Goal: Task Accomplishment & Management: Use online tool/utility

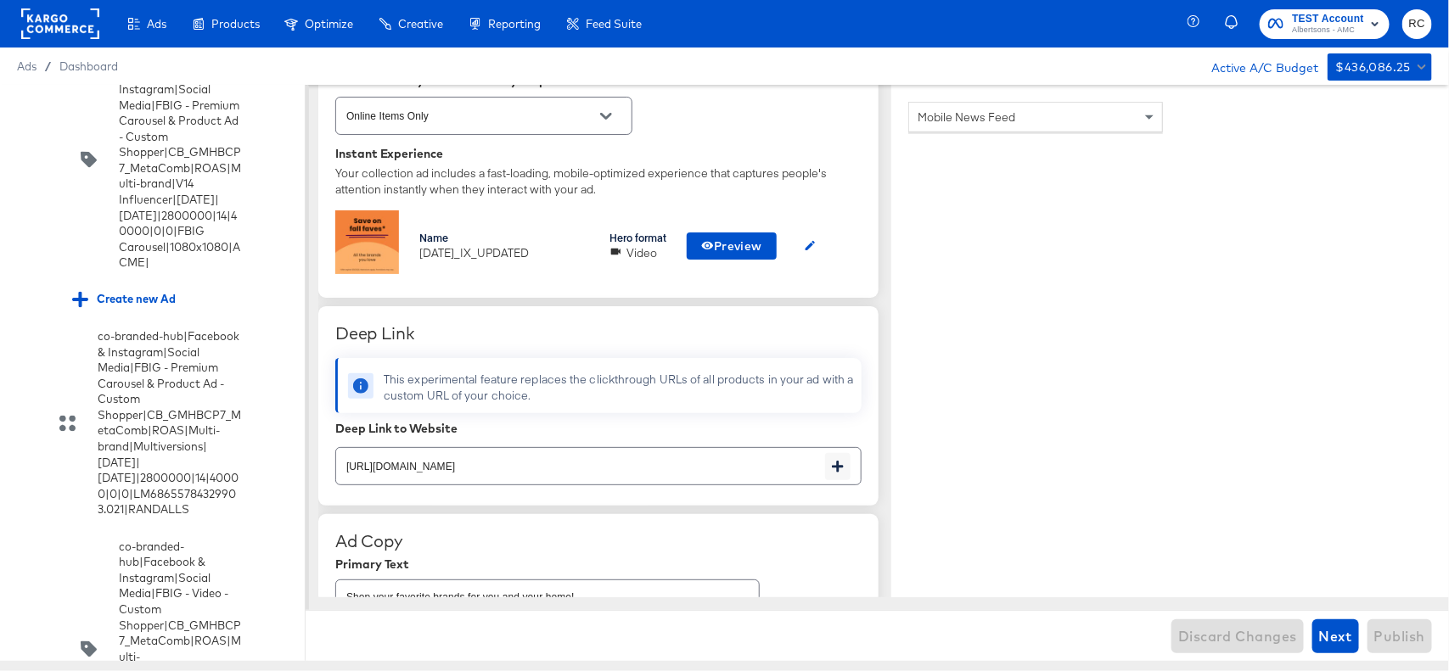
scroll to position [443, 0]
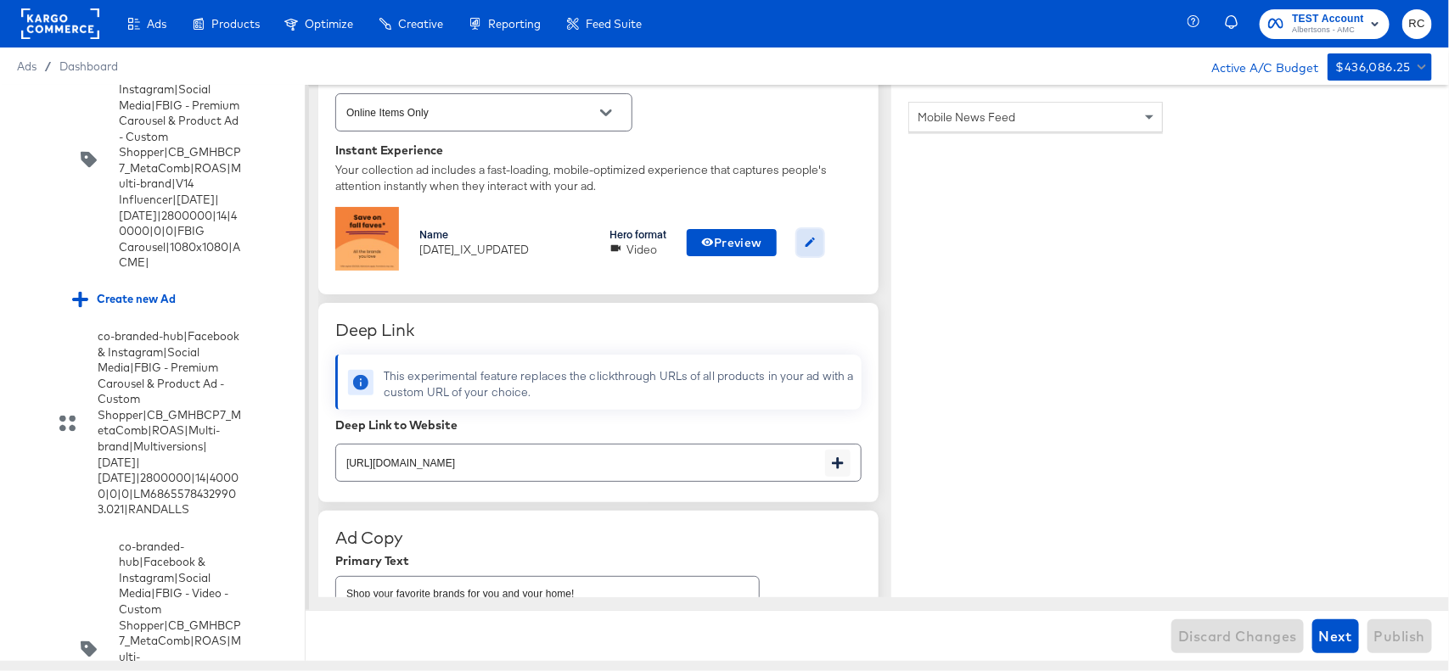
click at [815, 239] on icon "button" at bounding box center [810, 242] width 13 height 13
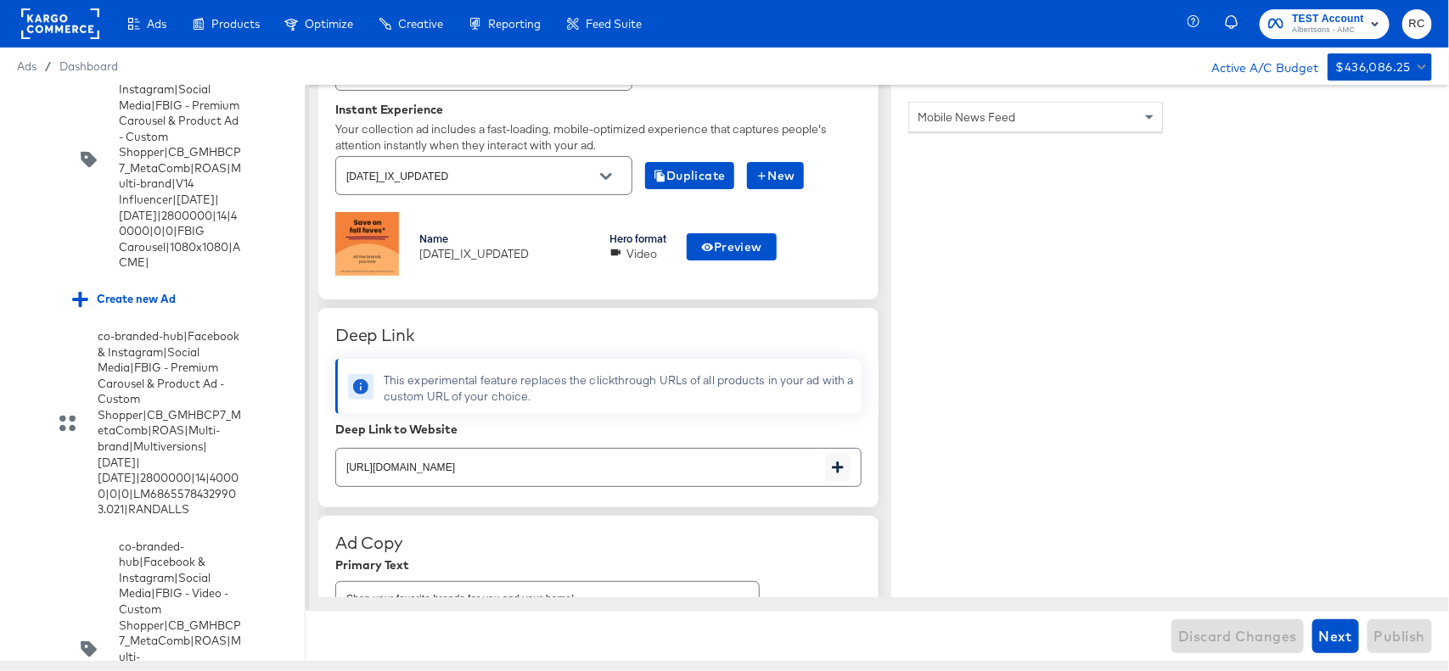
scroll to position [480, 0]
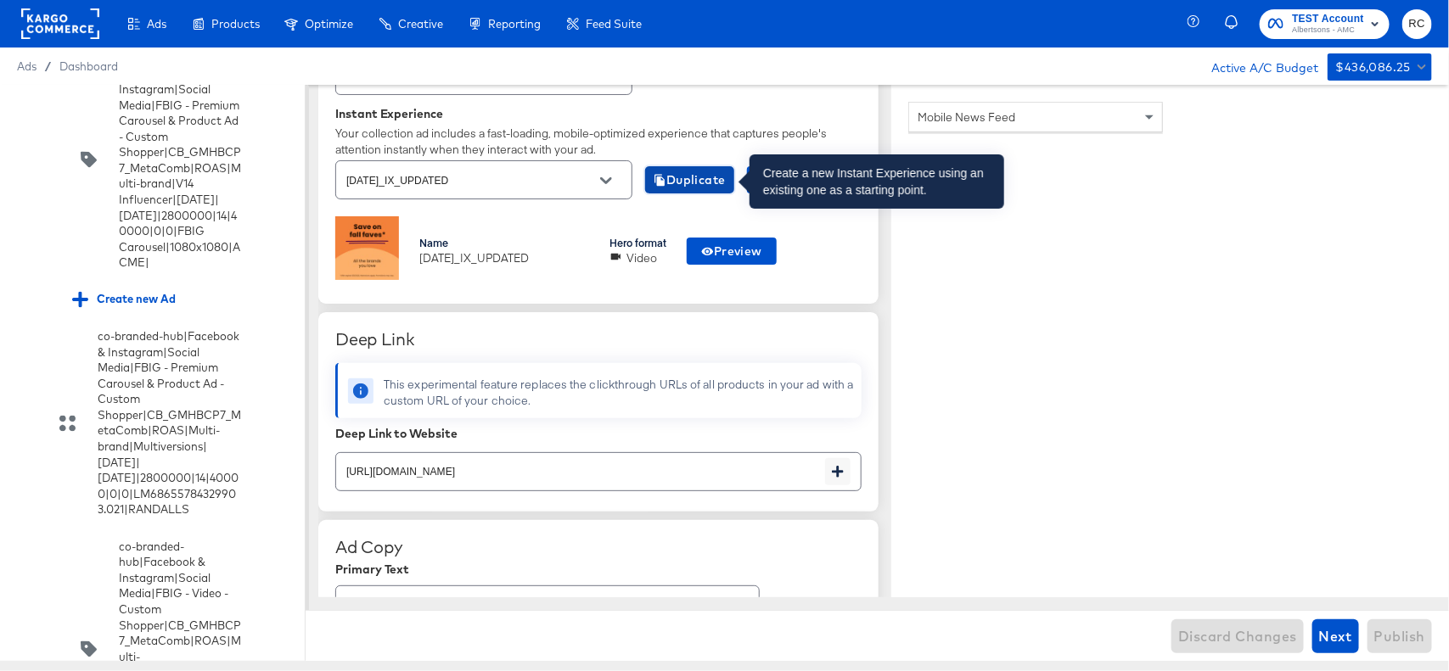
click at [680, 181] on span "Duplicate" at bounding box center [690, 180] width 72 height 21
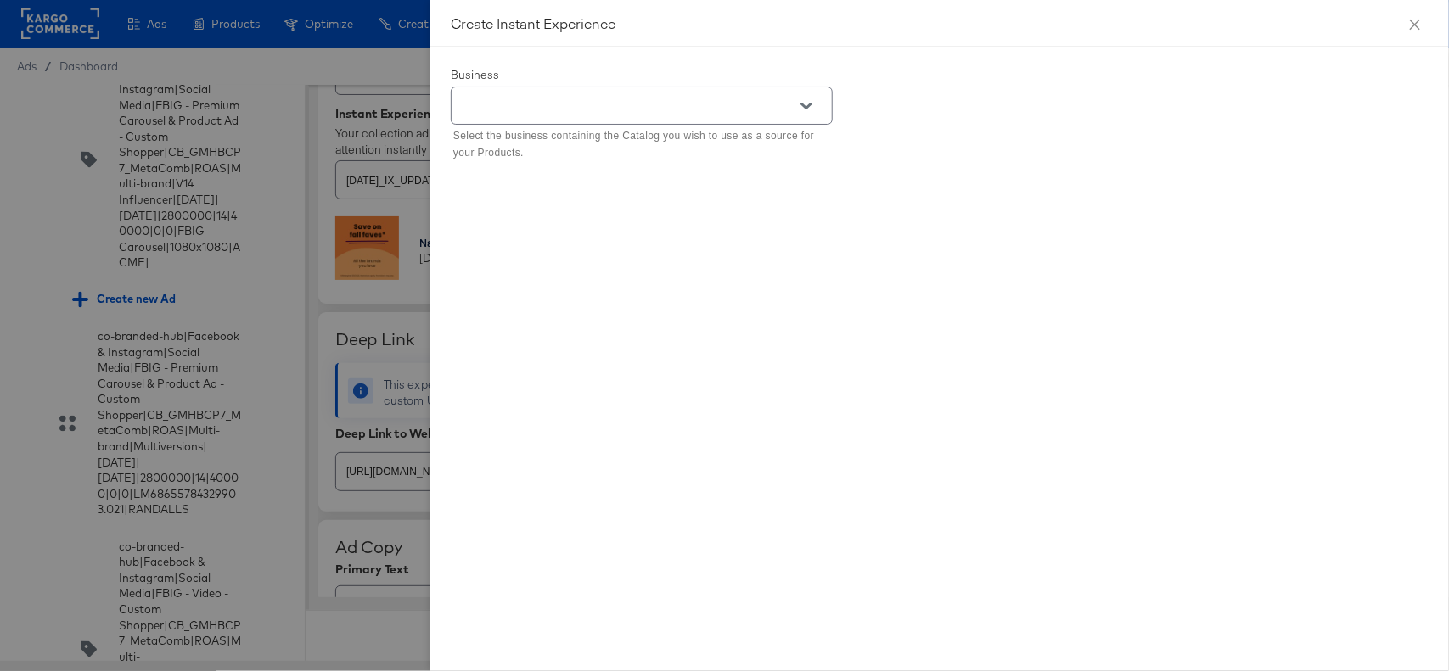
click at [795, 111] on button "Open" at bounding box center [806, 105] width 25 height 25
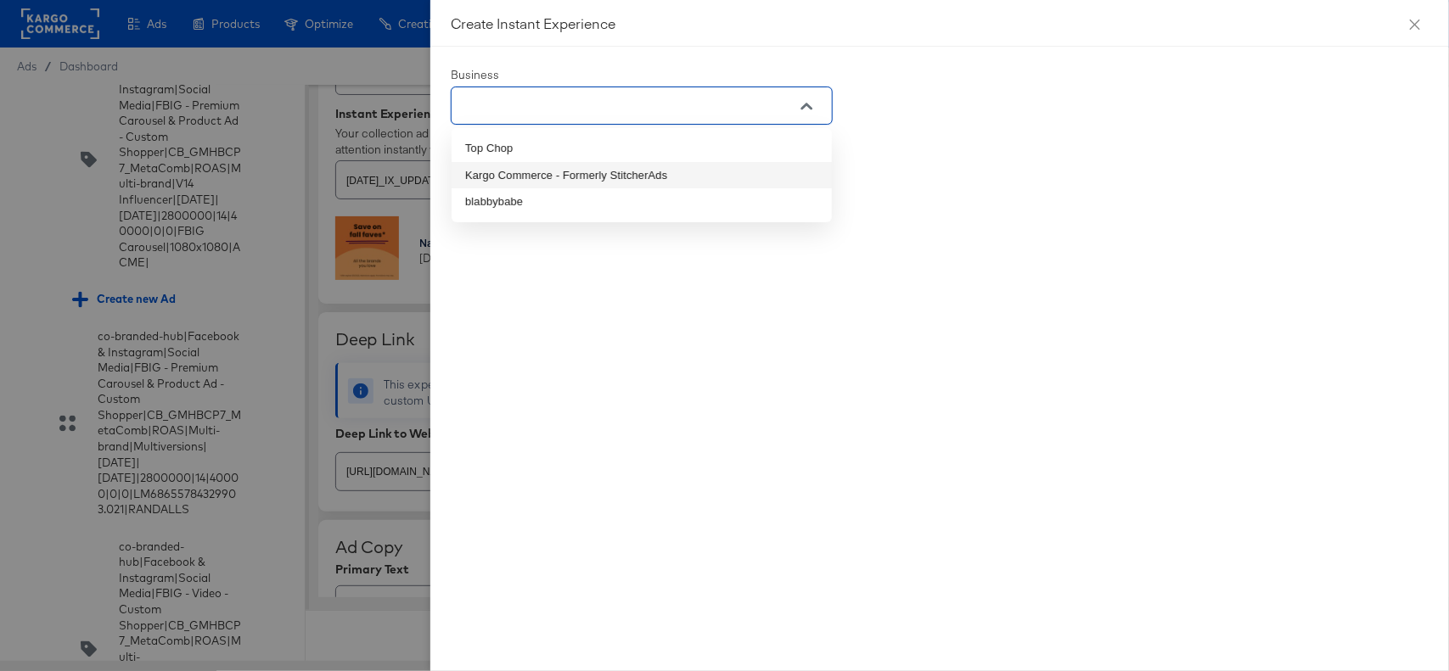
click at [635, 178] on li "Kargo Commerce - Formerly StitcherAds" at bounding box center [642, 175] width 380 height 27
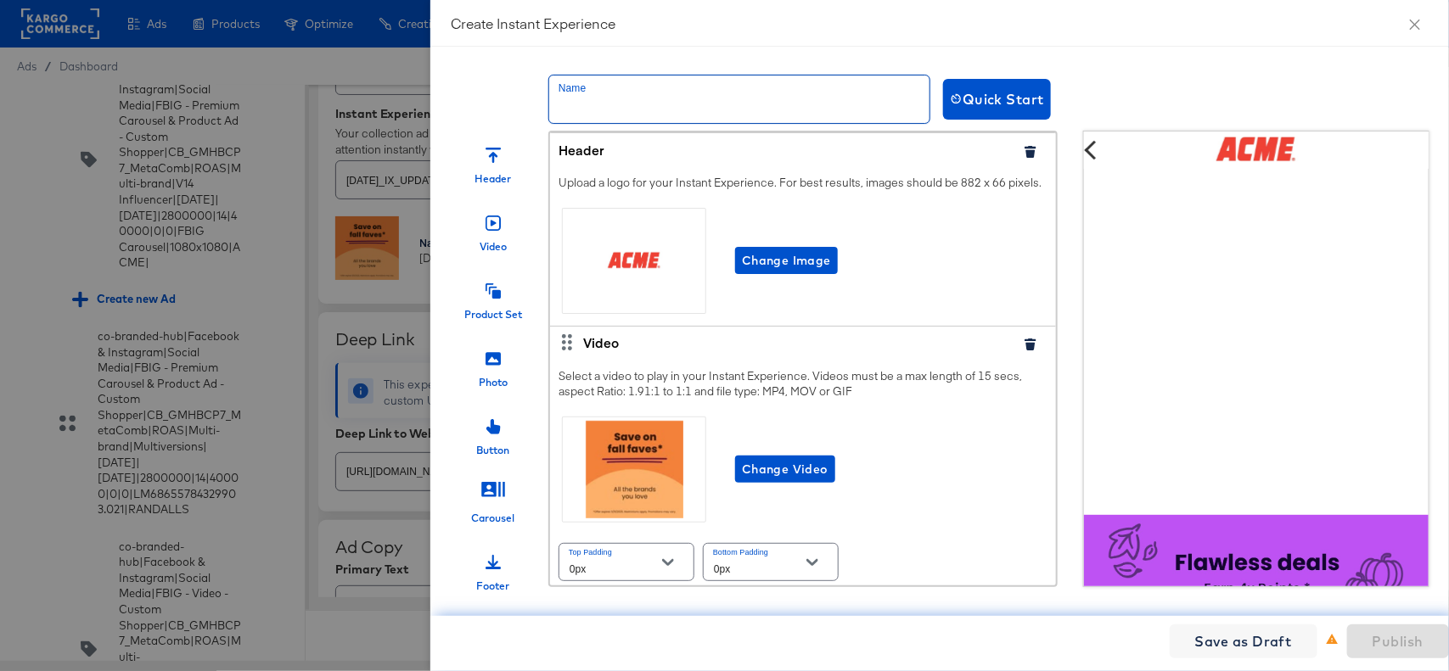
click at [671, 98] on input "text" at bounding box center [739, 100] width 380 height 48
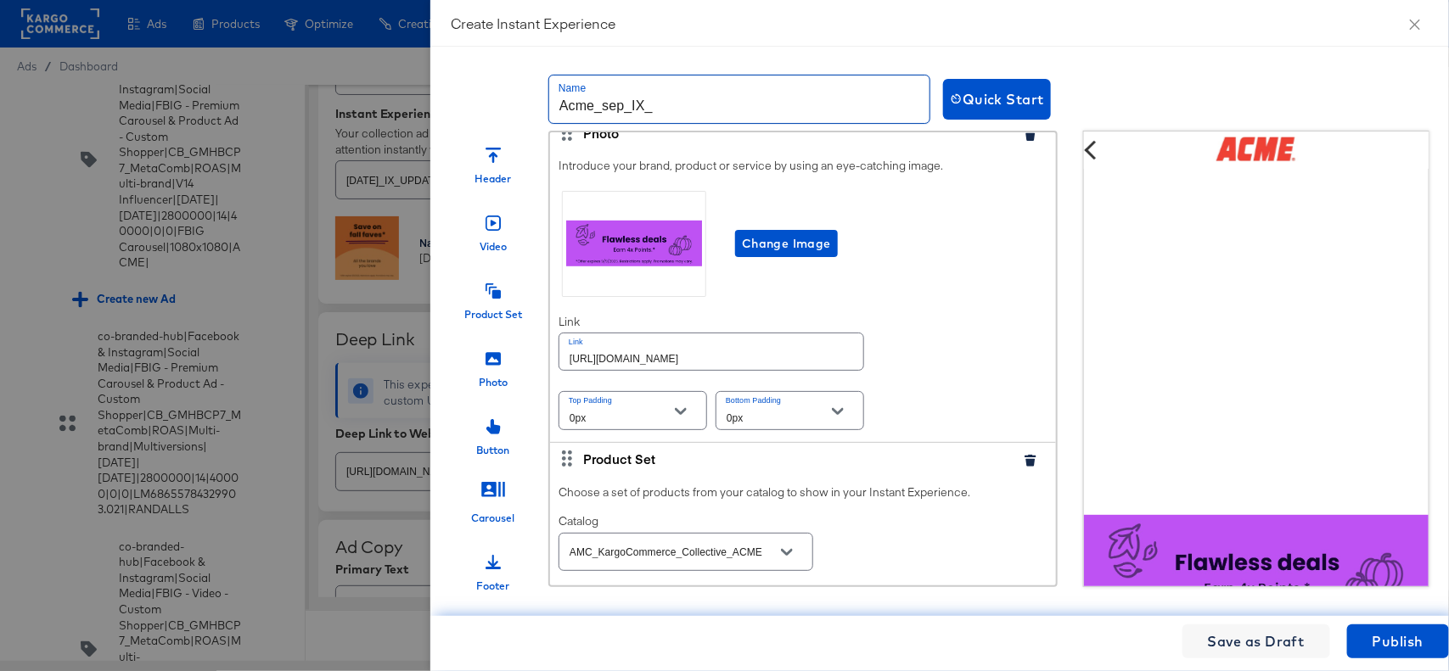
scroll to position [503, 0]
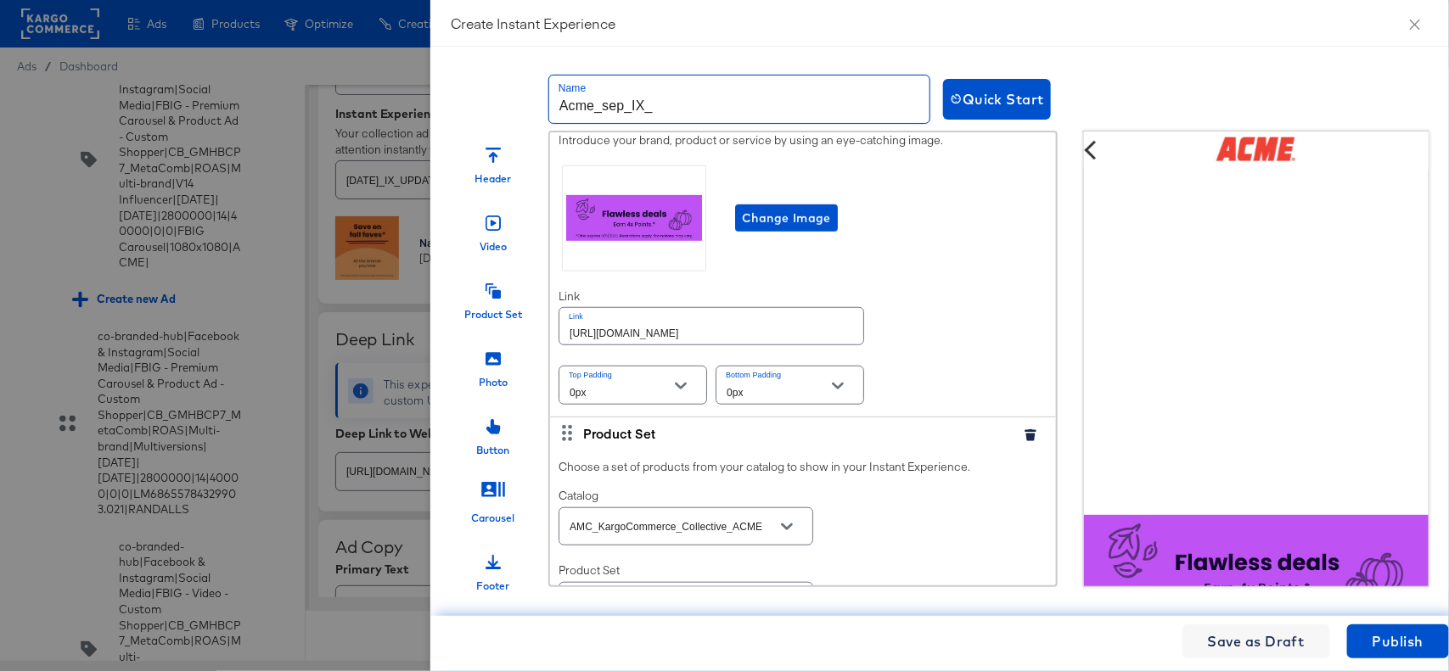
type input "Acme_sep_IX_"
click at [673, 345] on input "[URL][DOMAIN_NAME]" at bounding box center [711, 326] width 304 height 36
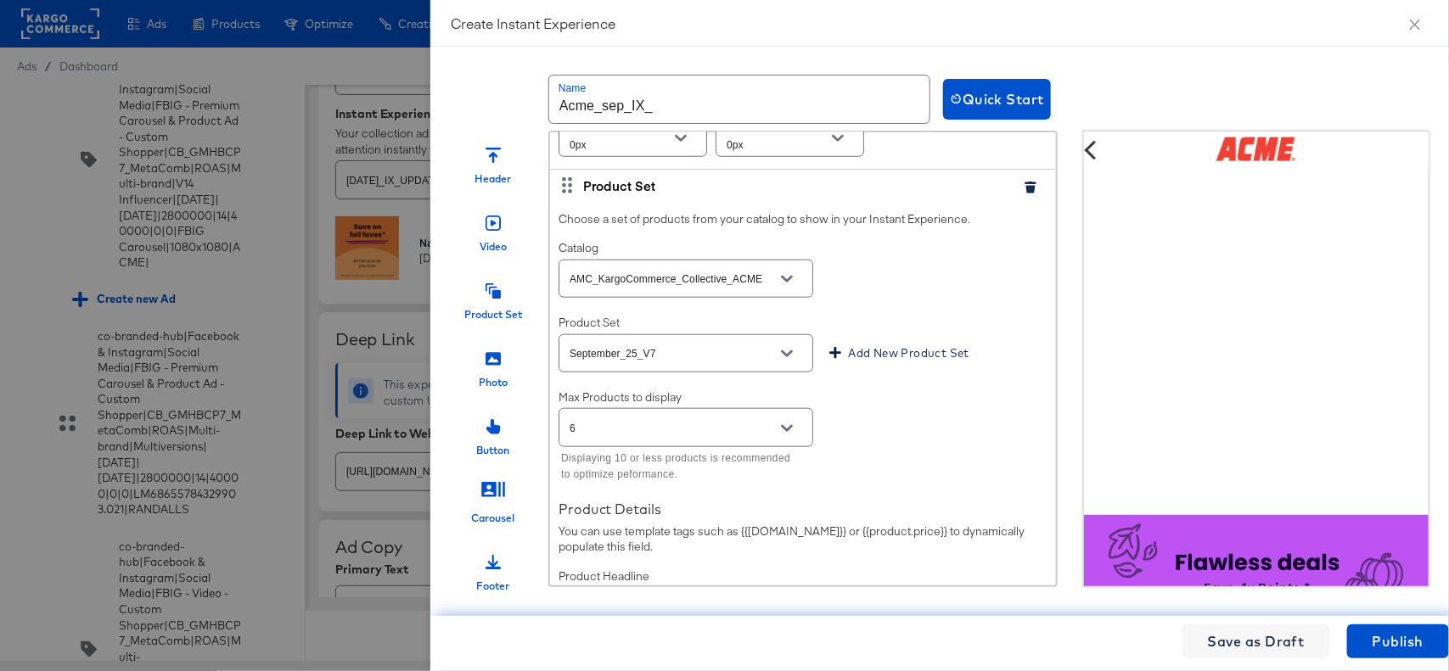
scroll to position [752, 0]
click at [782, 356] on icon "Open" at bounding box center [787, 353] width 12 height 7
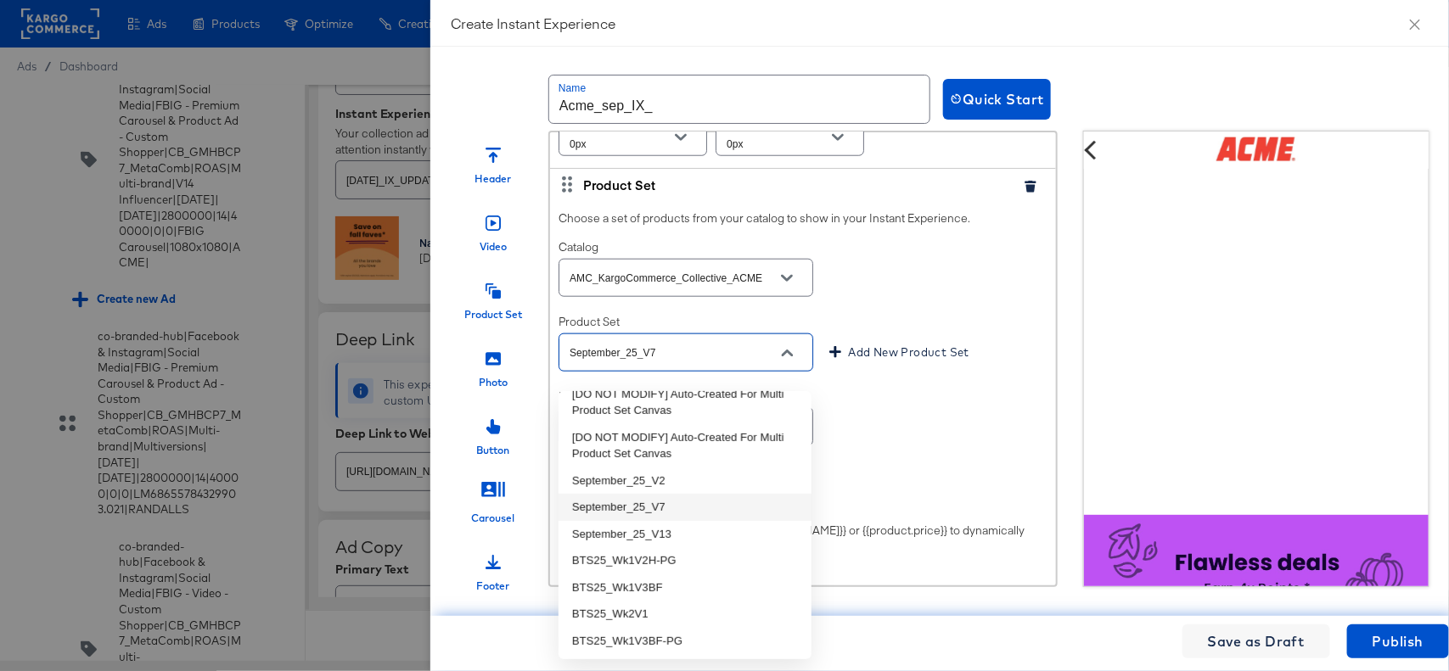
scroll to position [44, 0]
click at [654, 486] on li "September_25_V2" at bounding box center [685, 481] width 253 height 27
type input "September_25_V2"
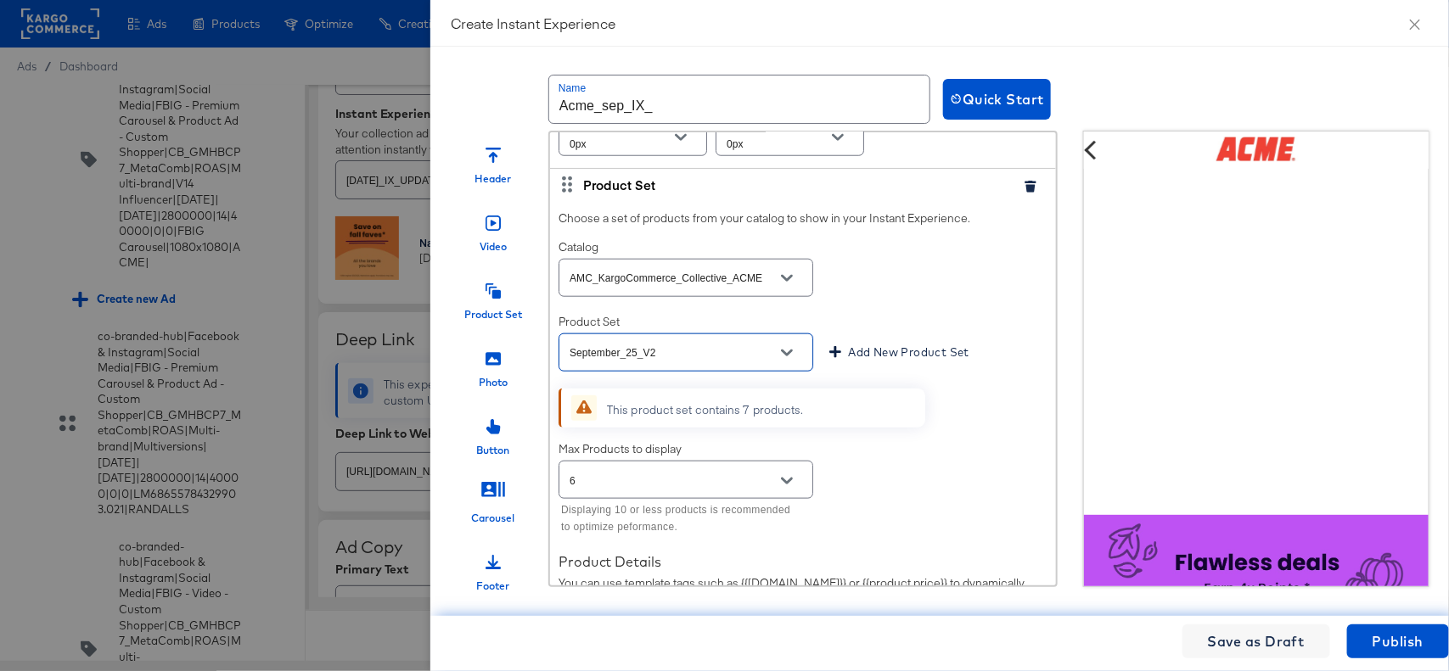
click at [908, 323] on div "Choose a set of products from your catalog to show in your Instant Experience. …" at bounding box center [803, 506] width 506 height 609
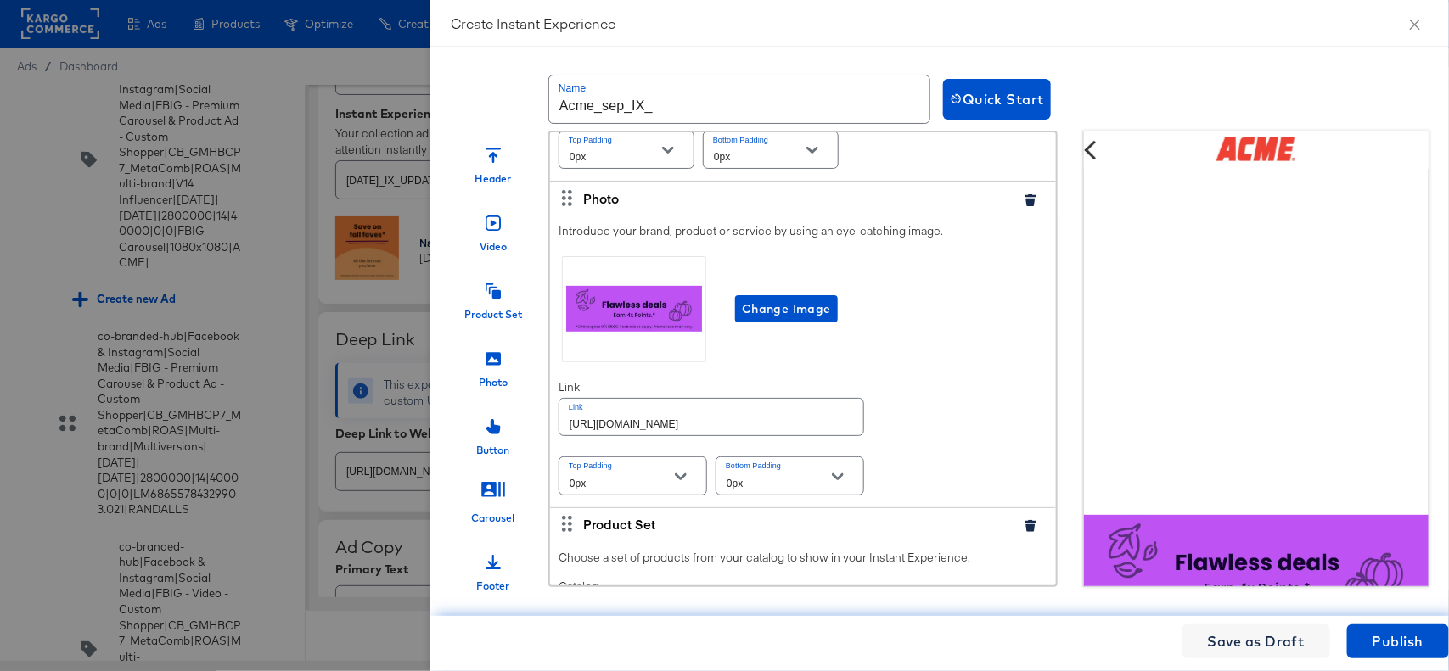
scroll to position [416, 0]
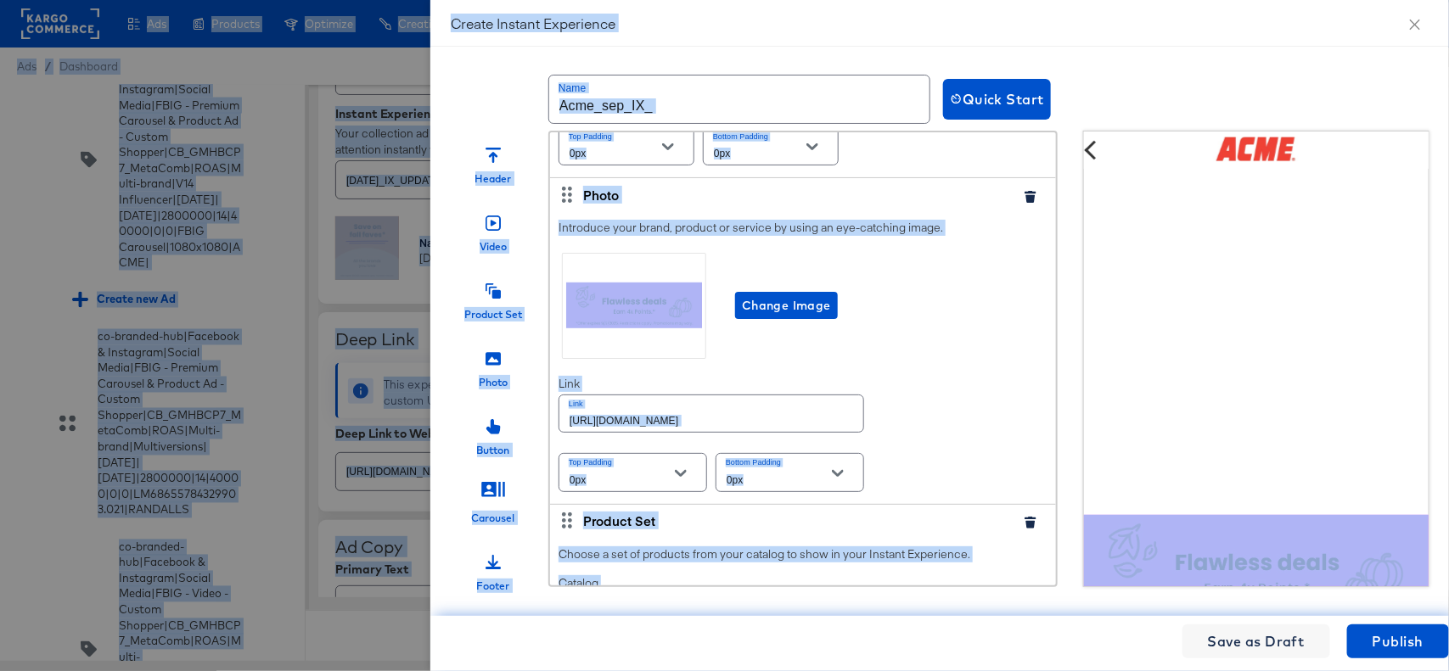
click at [944, 354] on div "Change Image" at bounding box center [803, 306] width 489 height 113
click at [777, 362] on div "Change Image" at bounding box center [803, 306] width 489 height 113
click at [922, 362] on div "Change Image" at bounding box center [803, 306] width 489 height 113
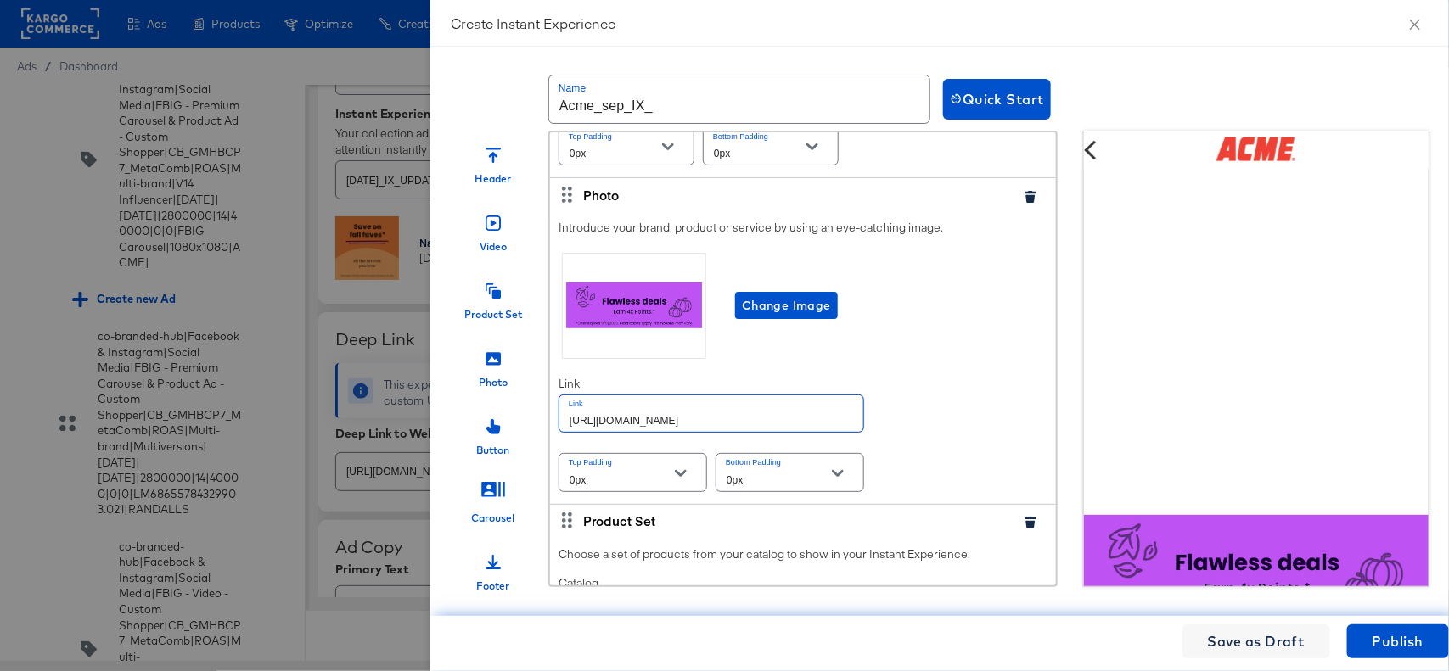
click at [782, 432] on input "[URL][DOMAIN_NAME]" at bounding box center [711, 414] width 304 height 36
click at [622, 432] on input "[URL][DOMAIN_NAME]" at bounding box center [711, 414] width 304 height 36
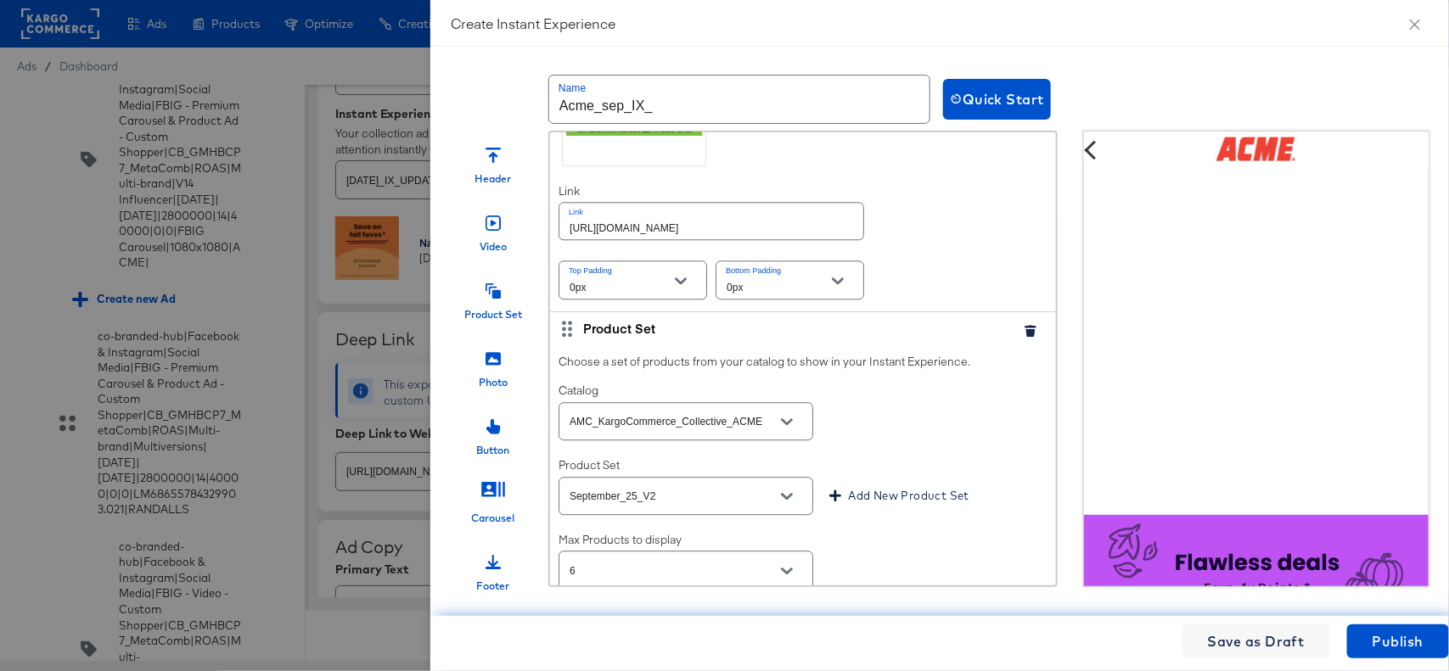
scroll to position [1979, 0]
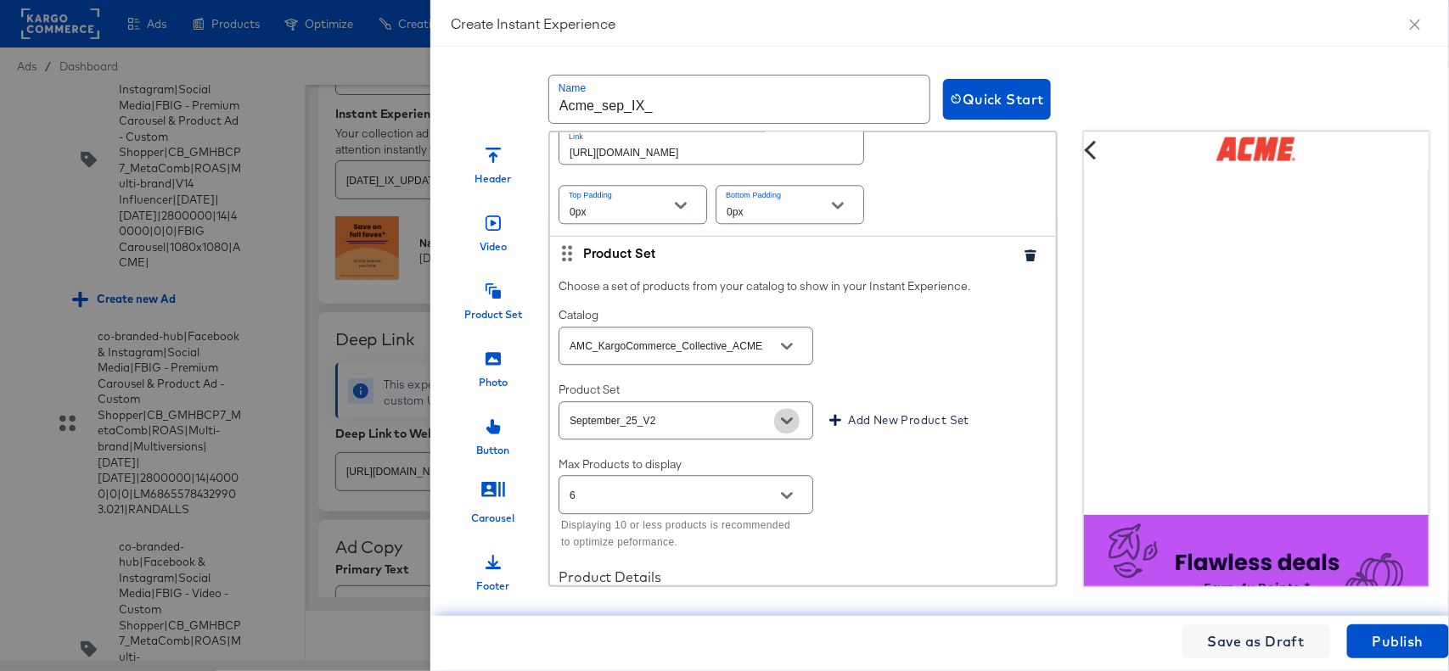
click at [788, 427] on icon "Open" at bounding box center [787, 421] width 12 height 12
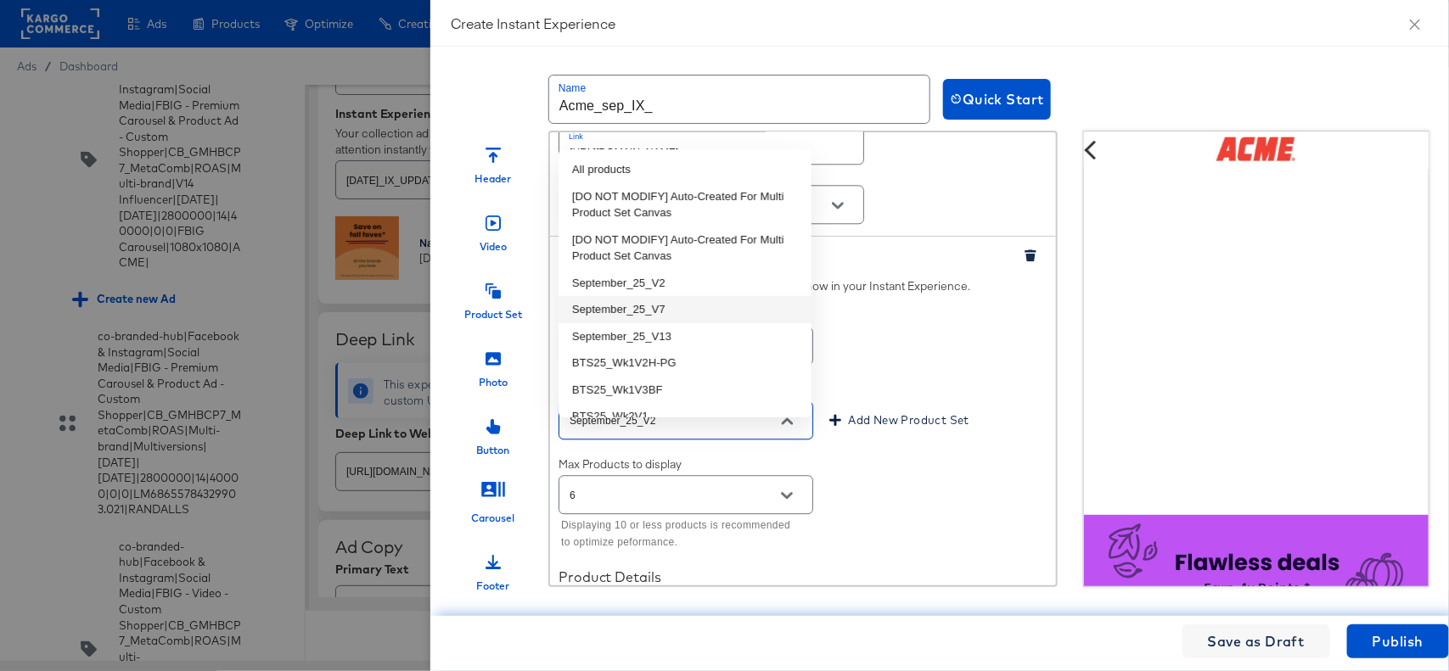
click at [677, 310] on li "September_25_V7" at bounding box center [685, 309] width 253 height 27
type input "September_25_V7"
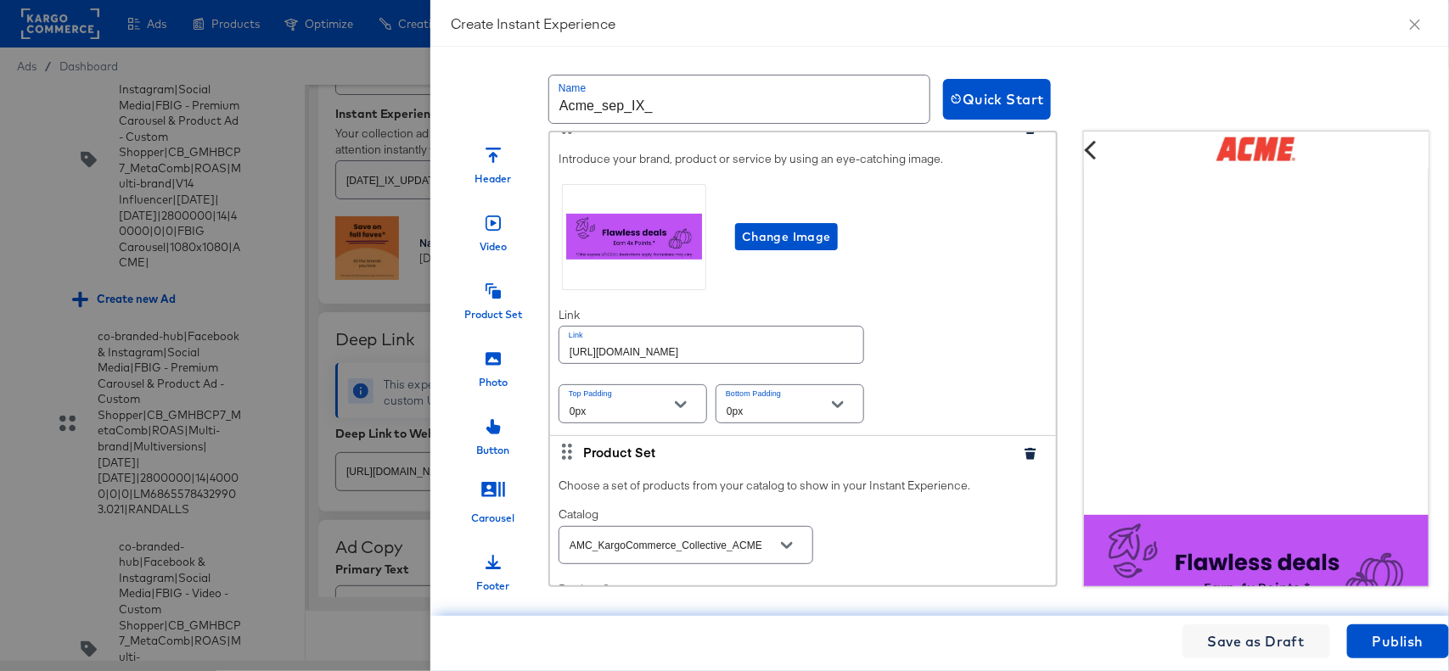
scroll to position [486, 0]
click at [1070, 163] on div "Header Video Product Set Photo Button Carousel Footer Header Upload a logo for …" at bounding box center [1130, 362] width 1358 height 463
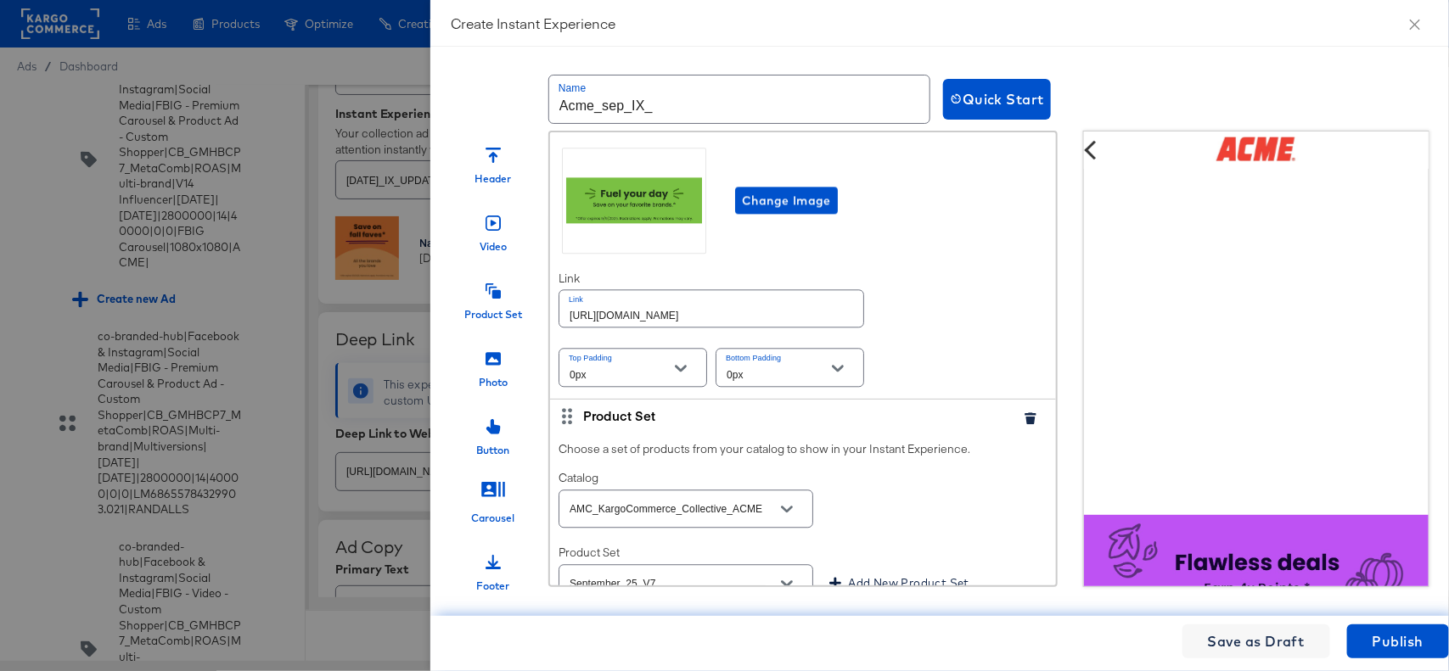
scroll to position [1821, 0]
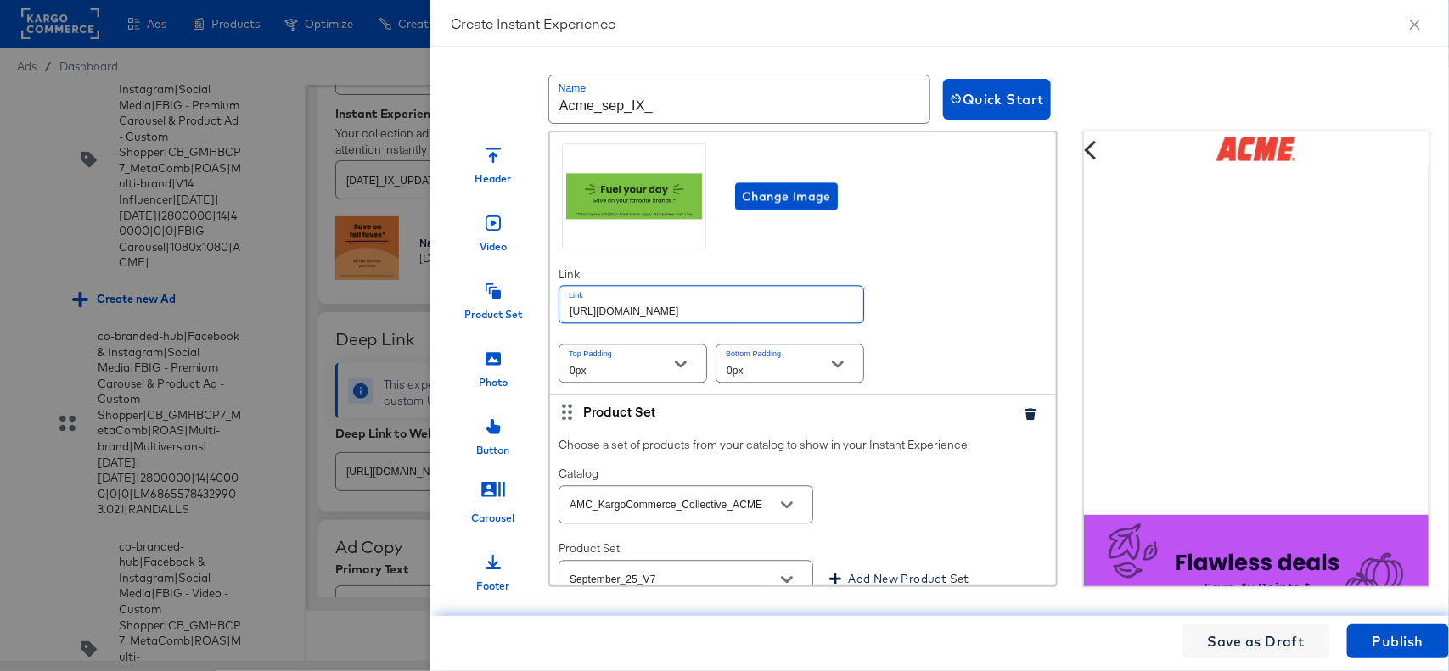
click at [770, 323] on input "[URL][DOMAIN_NAME]" at bounding box center [711, 304] width 304 height 36
paste input "personal-care-essential"
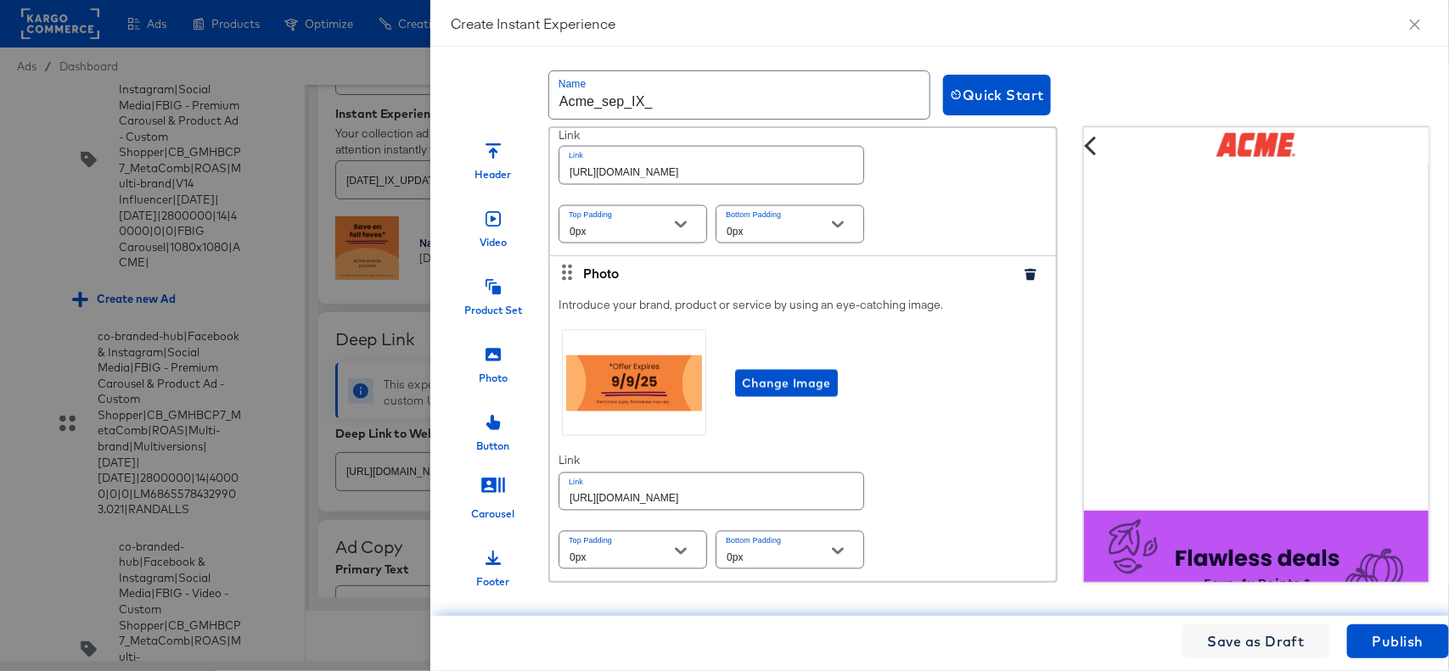
scroll to position [4193, 0]
type input "[URL][DOMAIN_NAME]"
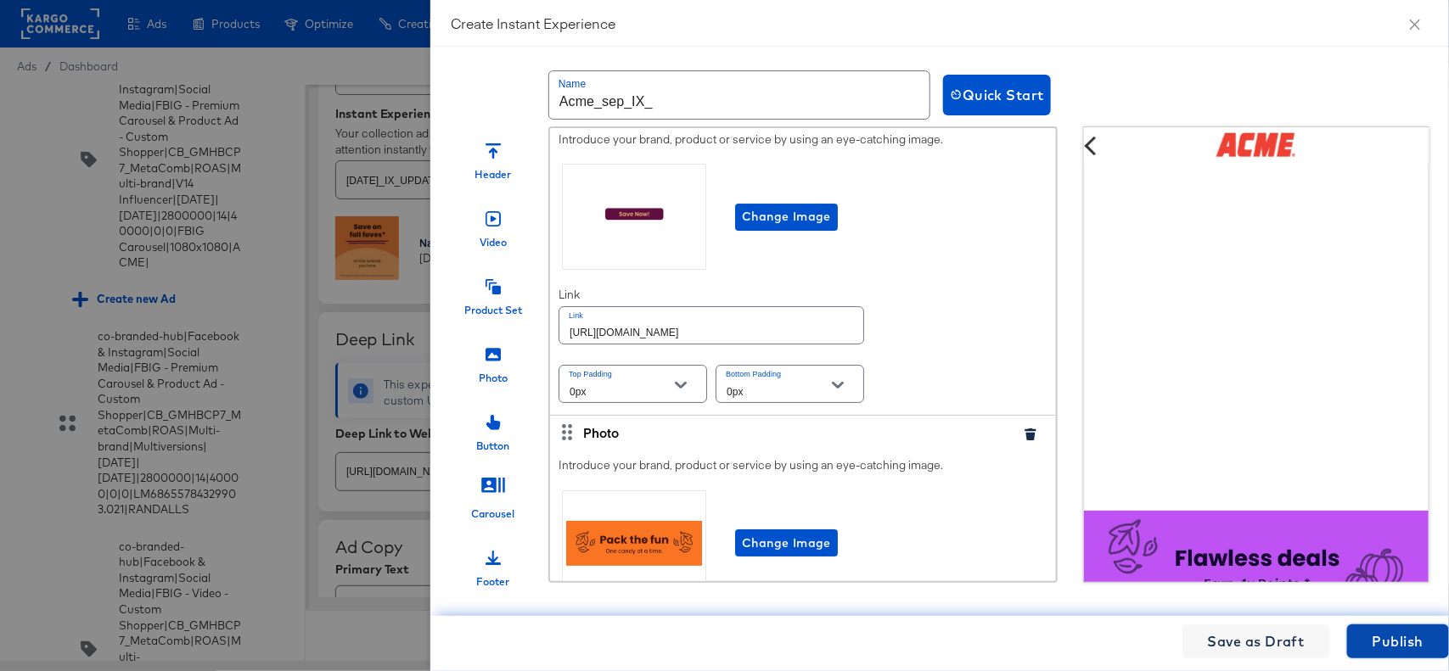
click at [1427, 632] on button "Publish" at bounding box center [1398, 642] width 102 height 34
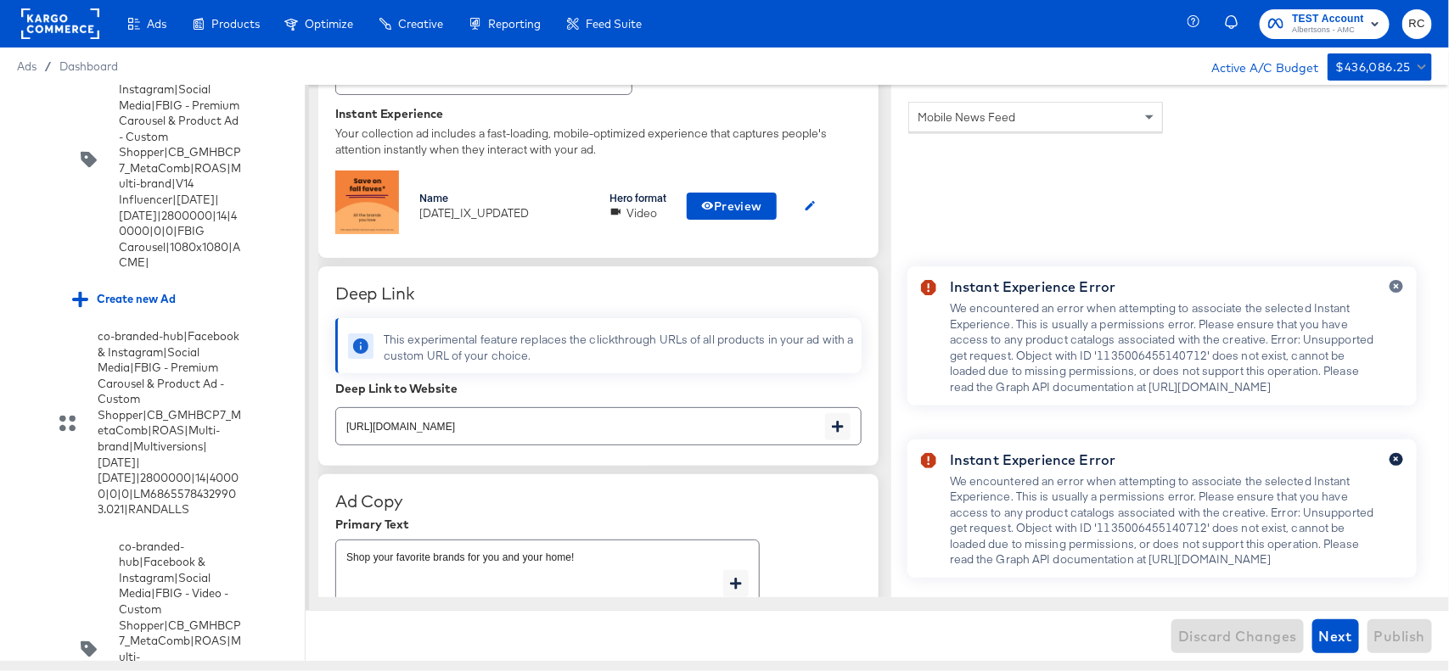
click at [1398, 457] on icon "button" at bounding box center [1396, 459] width 5 height 5
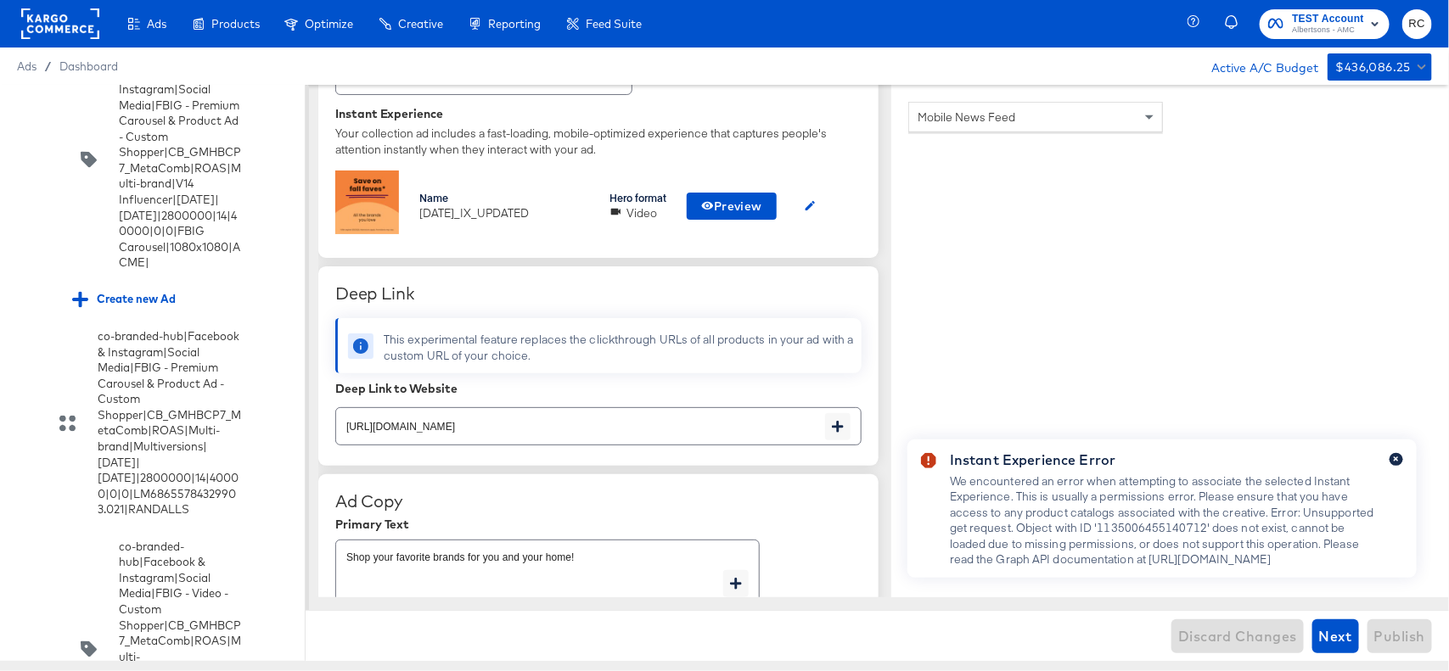
click at [1389, 453] on button "button" at bounding box center [1396, 459] width 14 height 13
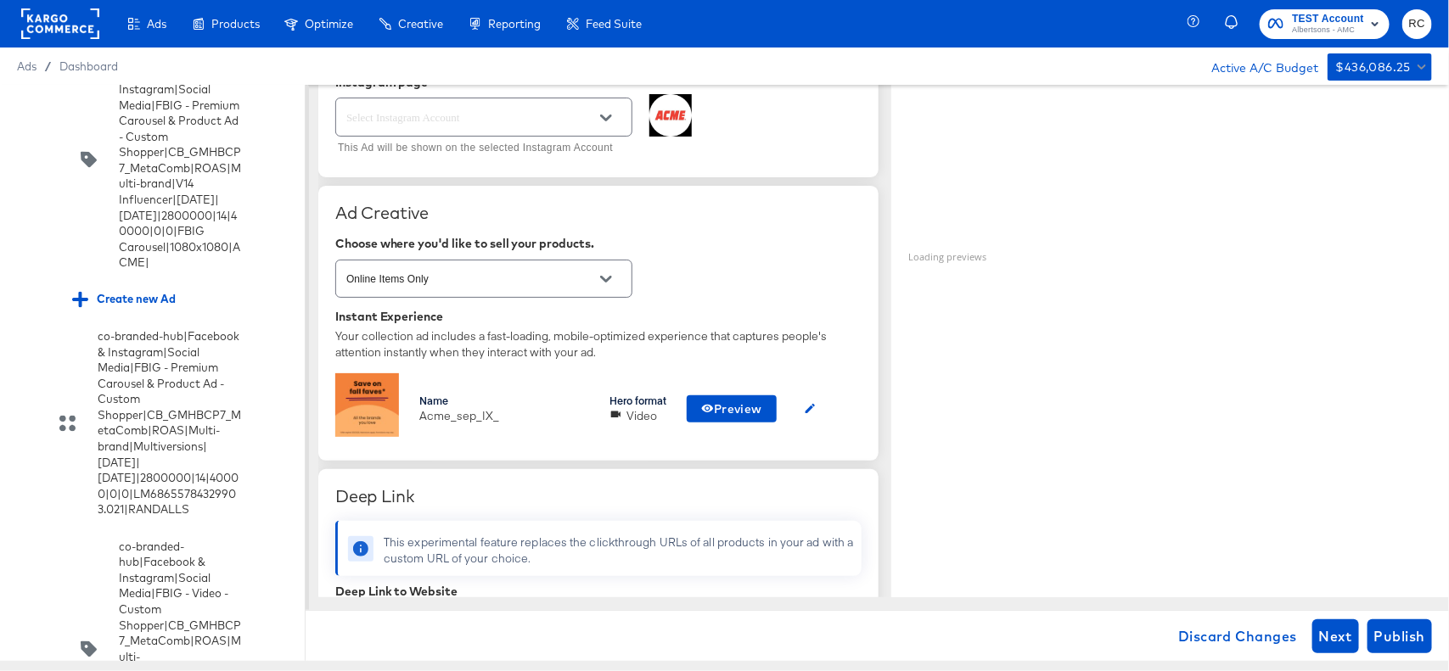
scroll to position [270, 0]
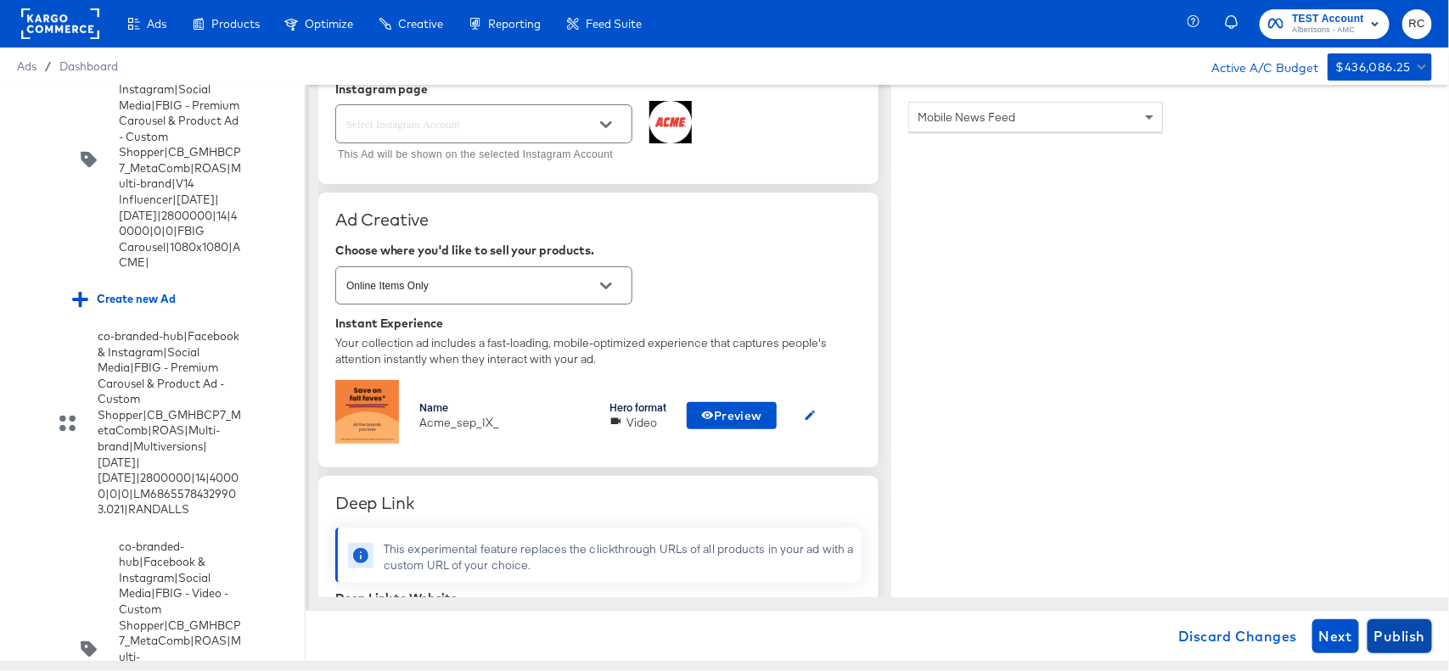
click at [1406, 630] on span "Publish" at bounding box center [1399, 637] width 51 height 24
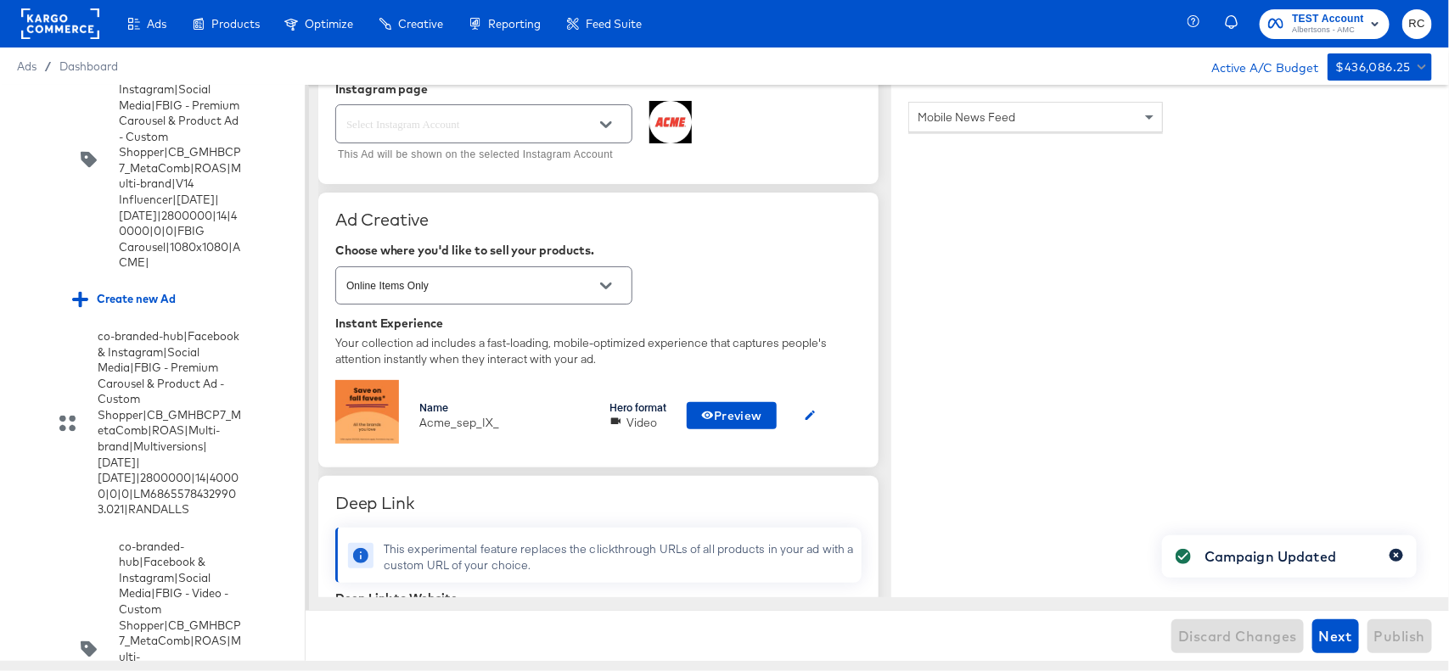
click at [1397, 557] on icon "button" at bounding box center [1396, 555] width 5 height 5
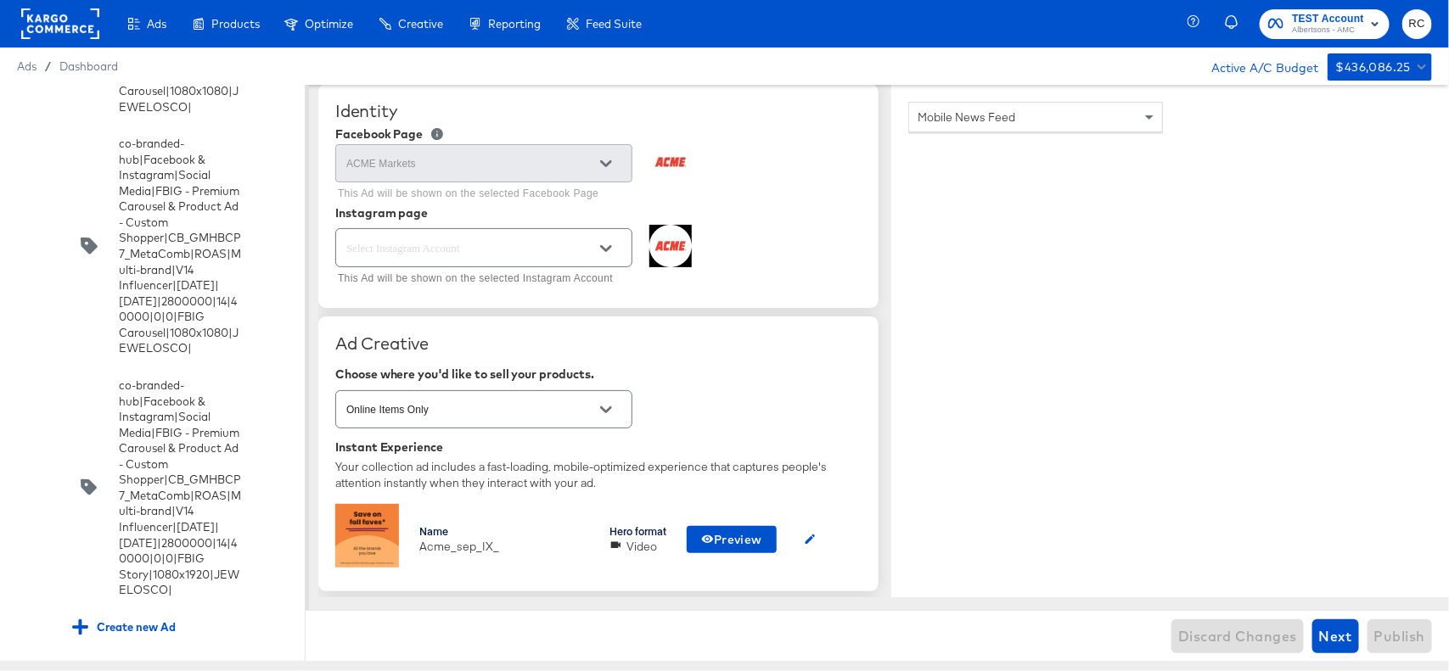
scroll to position [22926, 0]
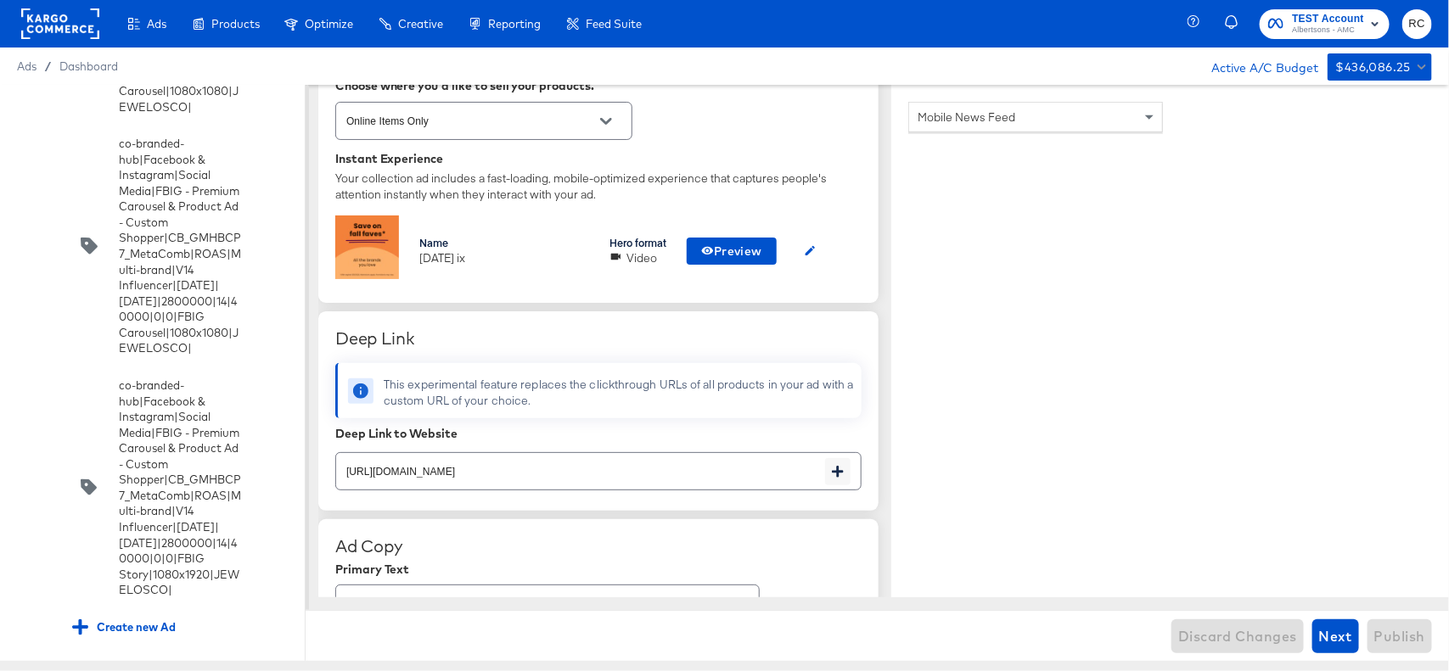
scroll to position [417, 0]
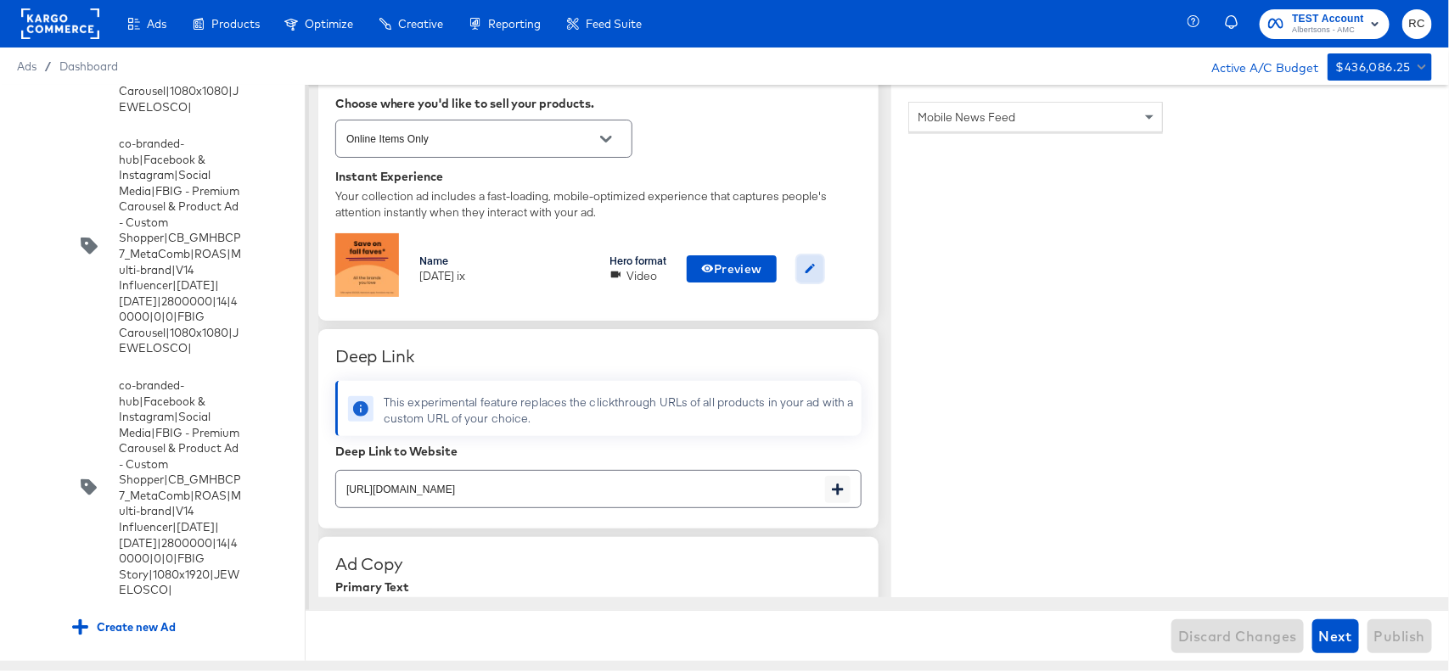
click at [804, 270] on button "button" at bounding box center [810, 268] width 26 height 27
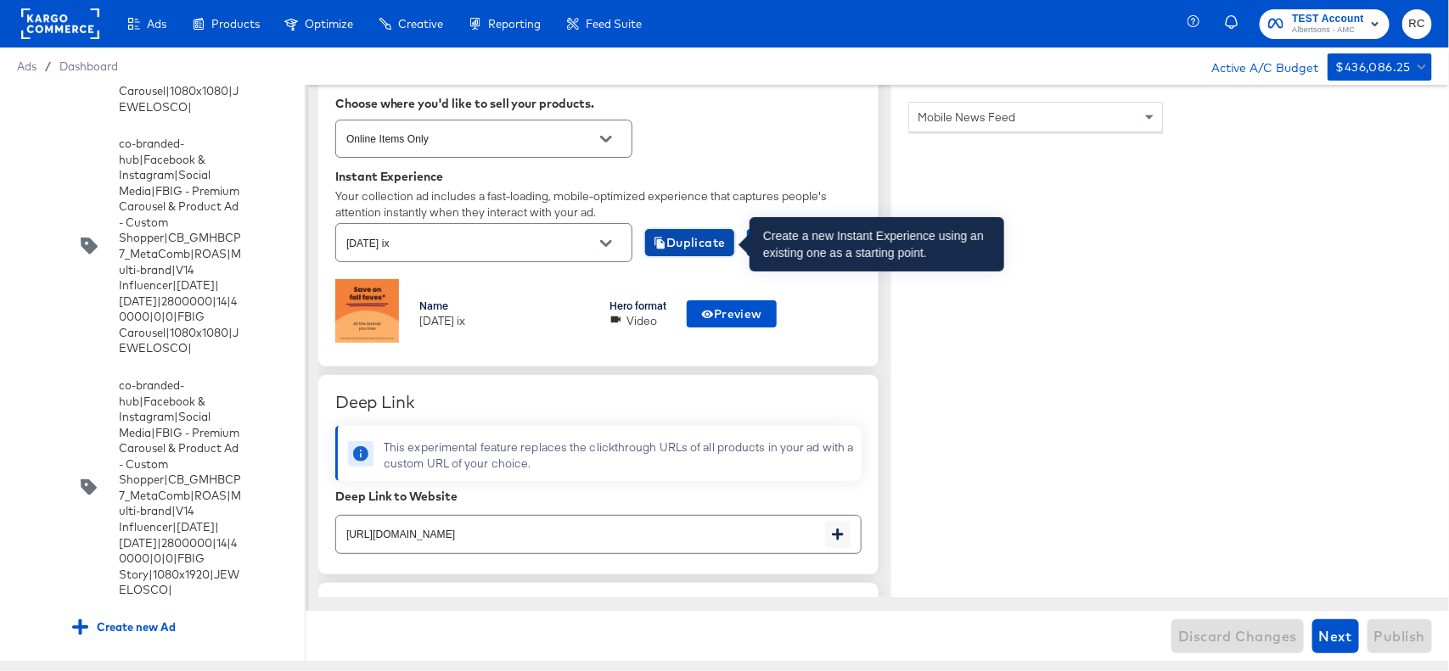
click at [711, 248] on span "Duplicate" at bounding box center [690, 243] width 72 height 21
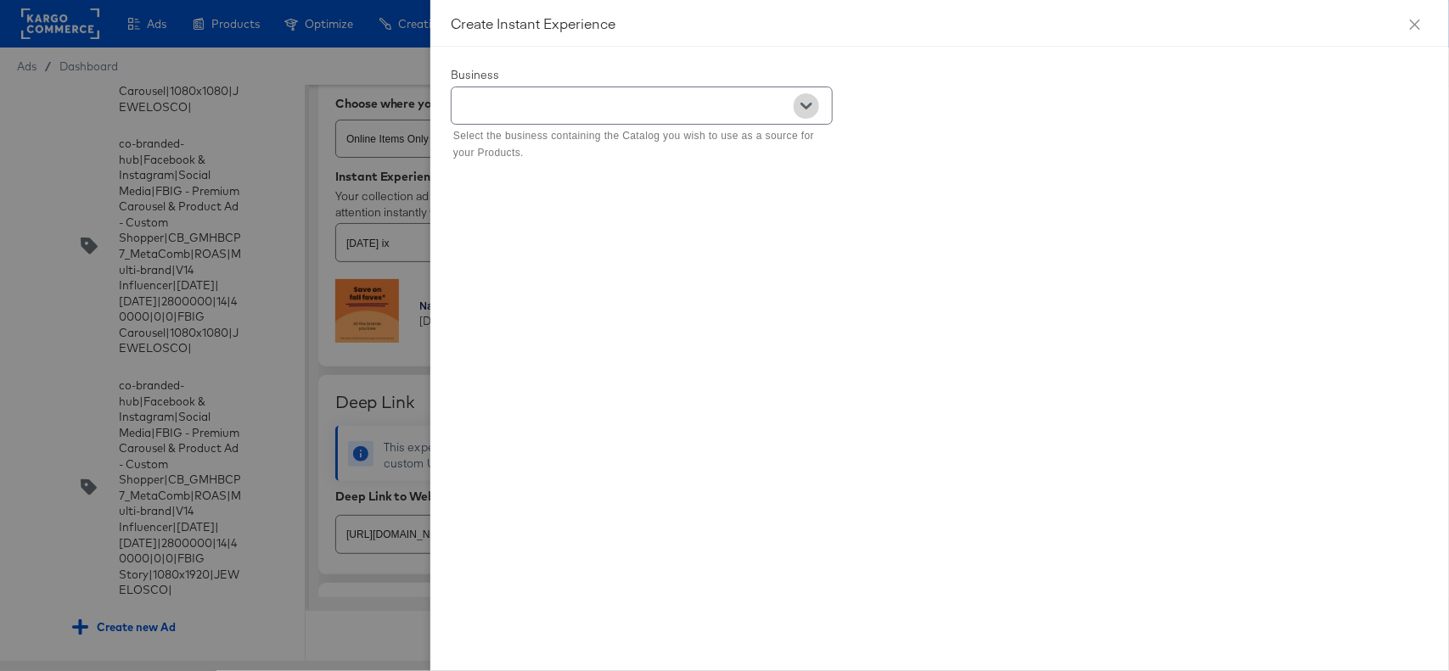
click at [800, 107] on button "Open" at bounding box center [806, 105] width 25 height 25
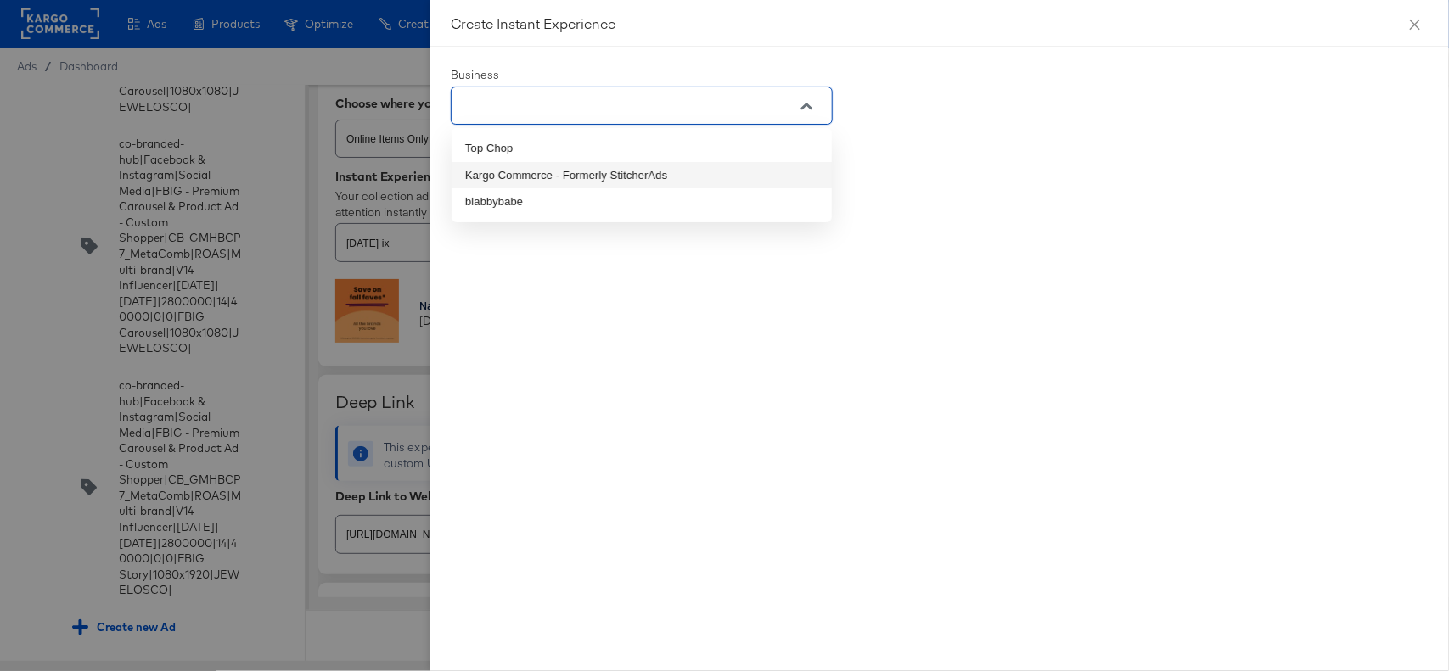
click at [682, 170] on li "Kargo Commerce - Formerly StitcherAds" at bounding box center [642, 175] width 380 height 27
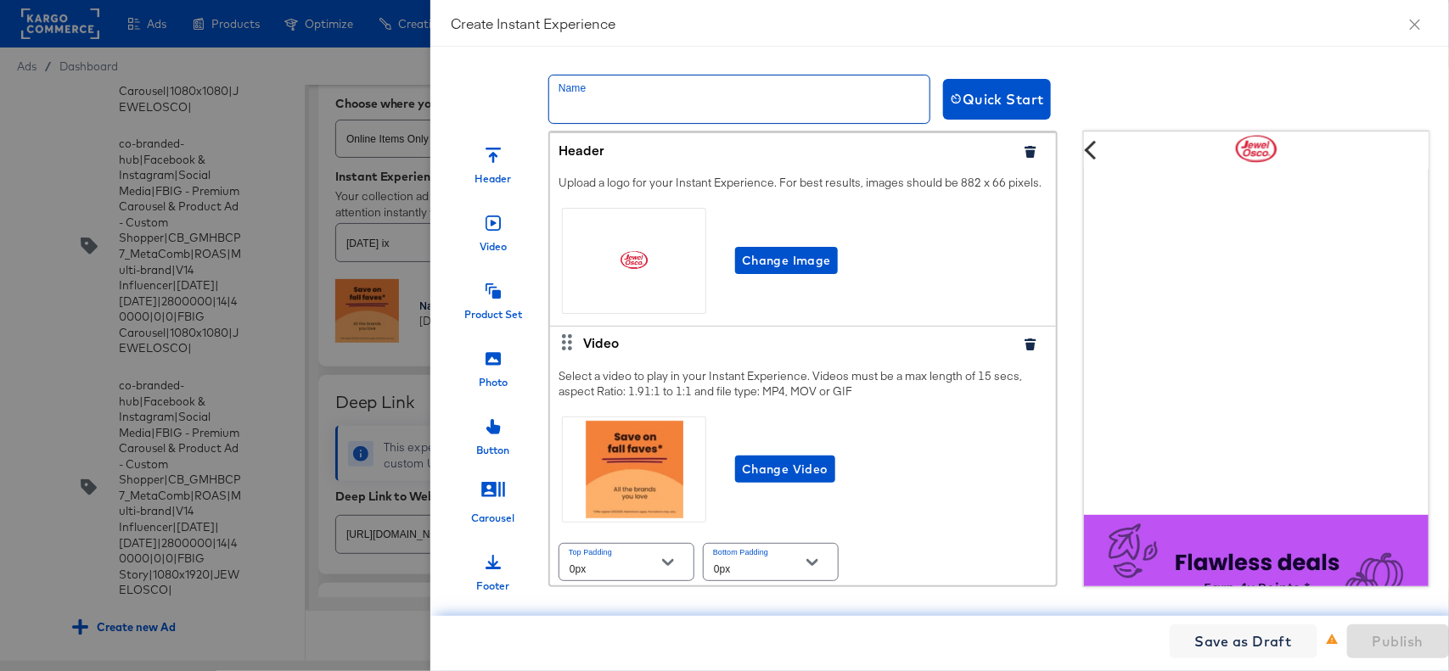
click at [732, 109] on input "text" at bounding box center [739, 100] width 380 height 48
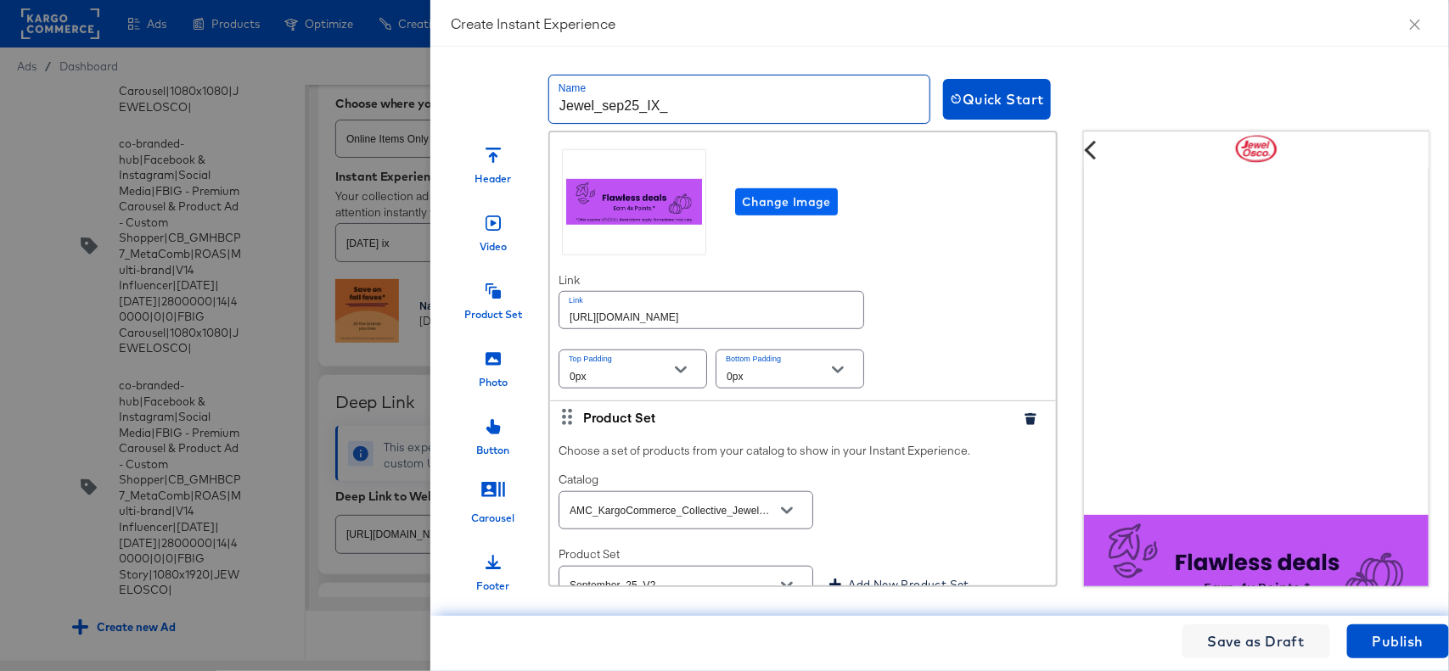
scroll to position [519, 0]
type input "Jewel_sep25_IX_"
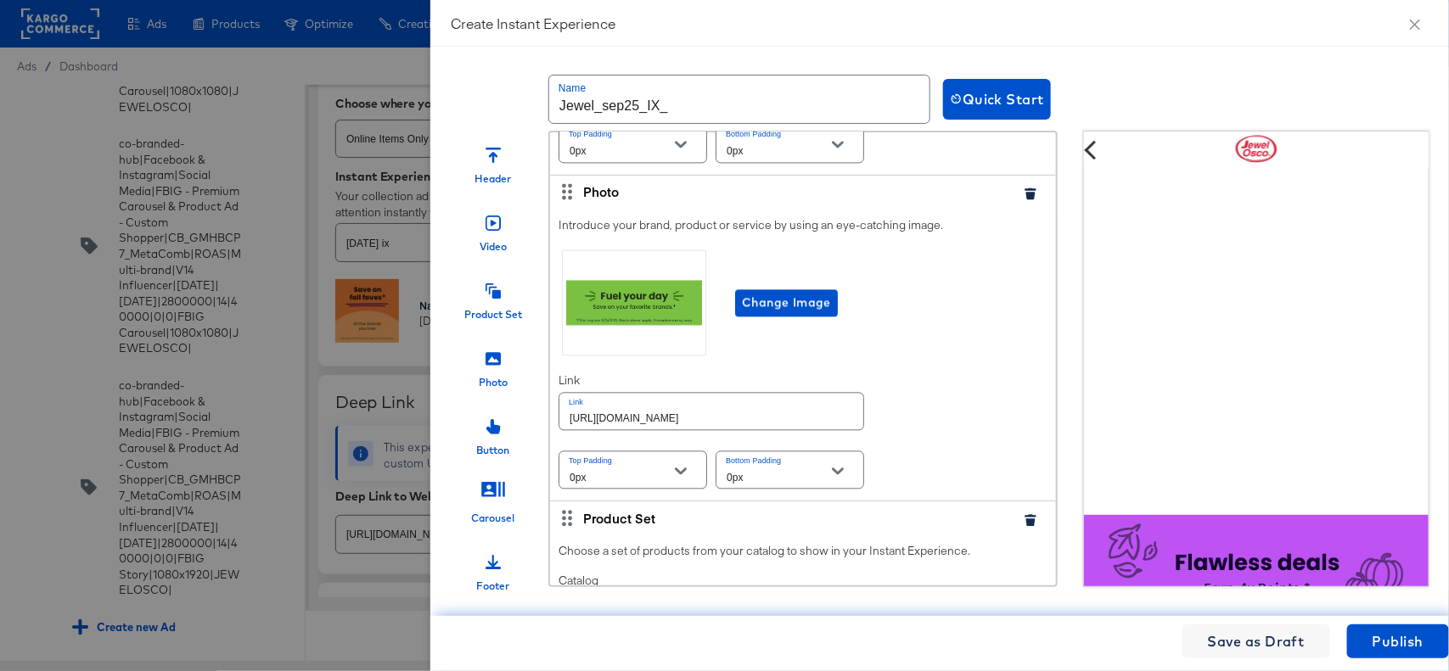
scroll to position [1798, 0]
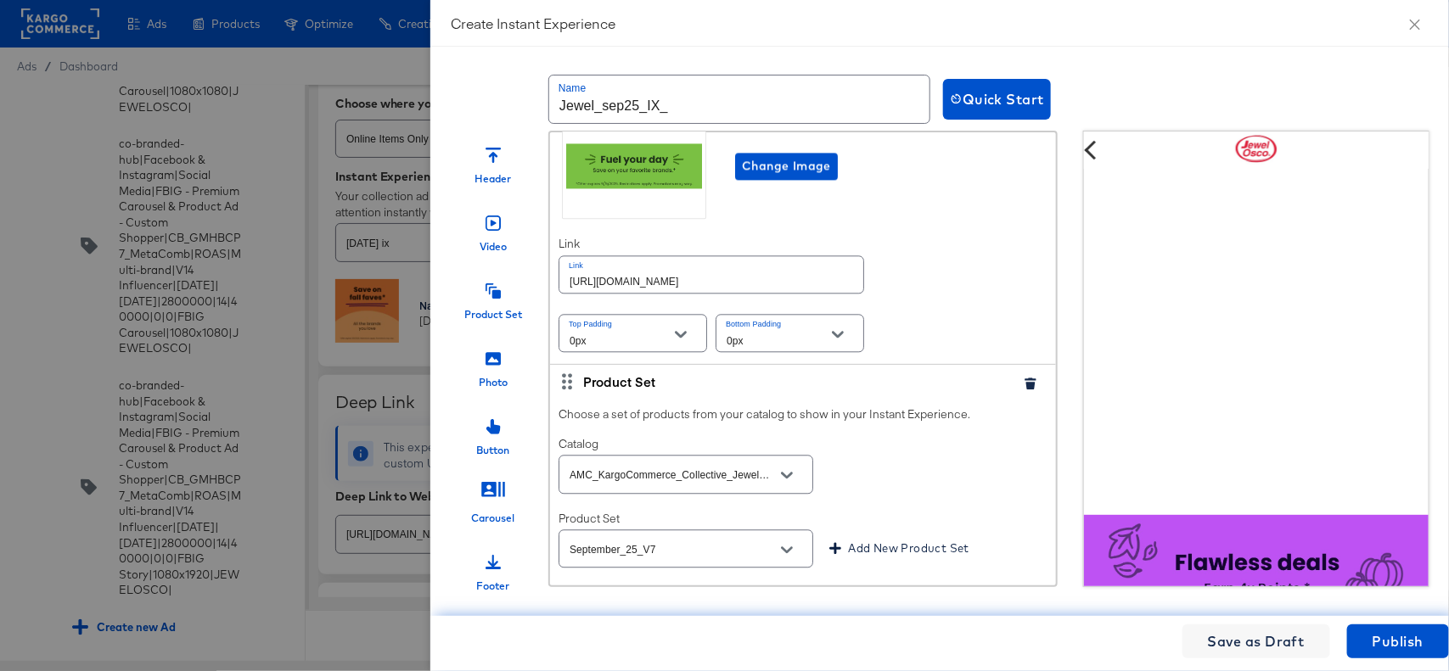
click at [802, 293] on input "[URL][DOMAIN_NAME]" at bounding box center [711, 274] width 304 height 36
paste input "order/personal-care-essentials"
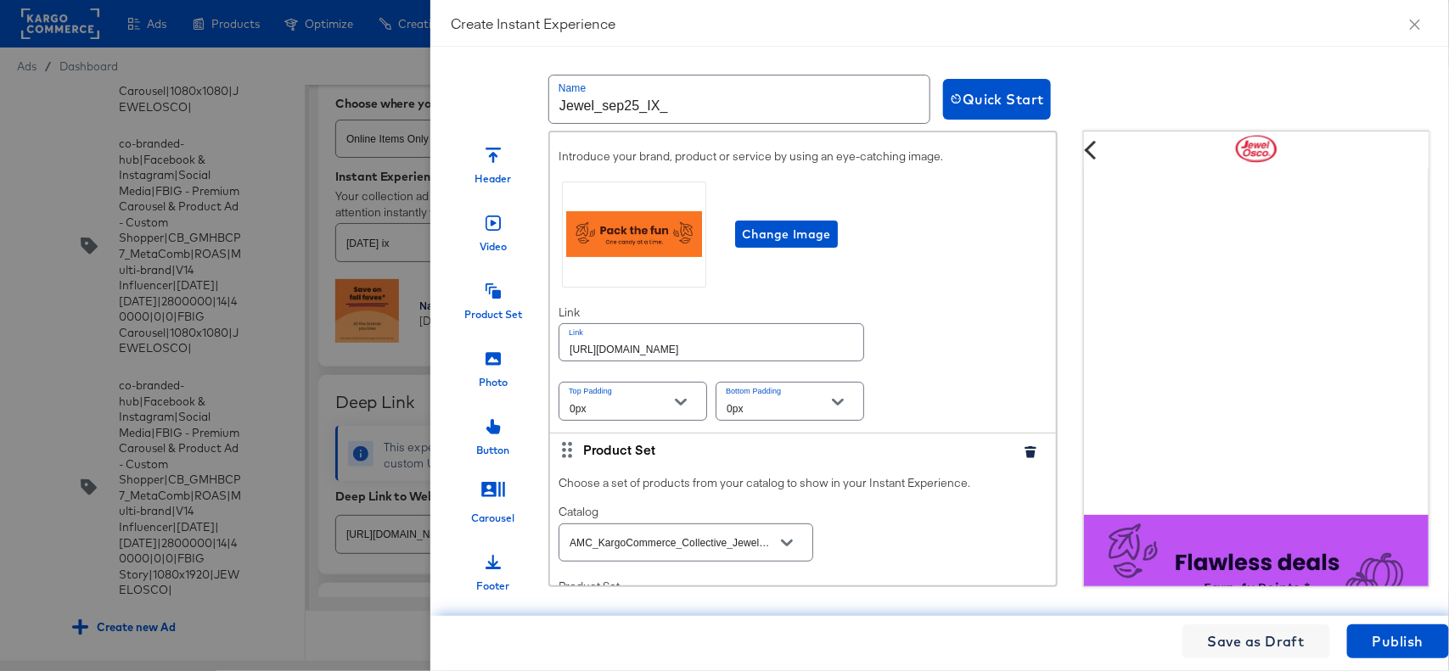
scroll to position [2973, 0]
type input "[URL][DOMAIN_NAME]"
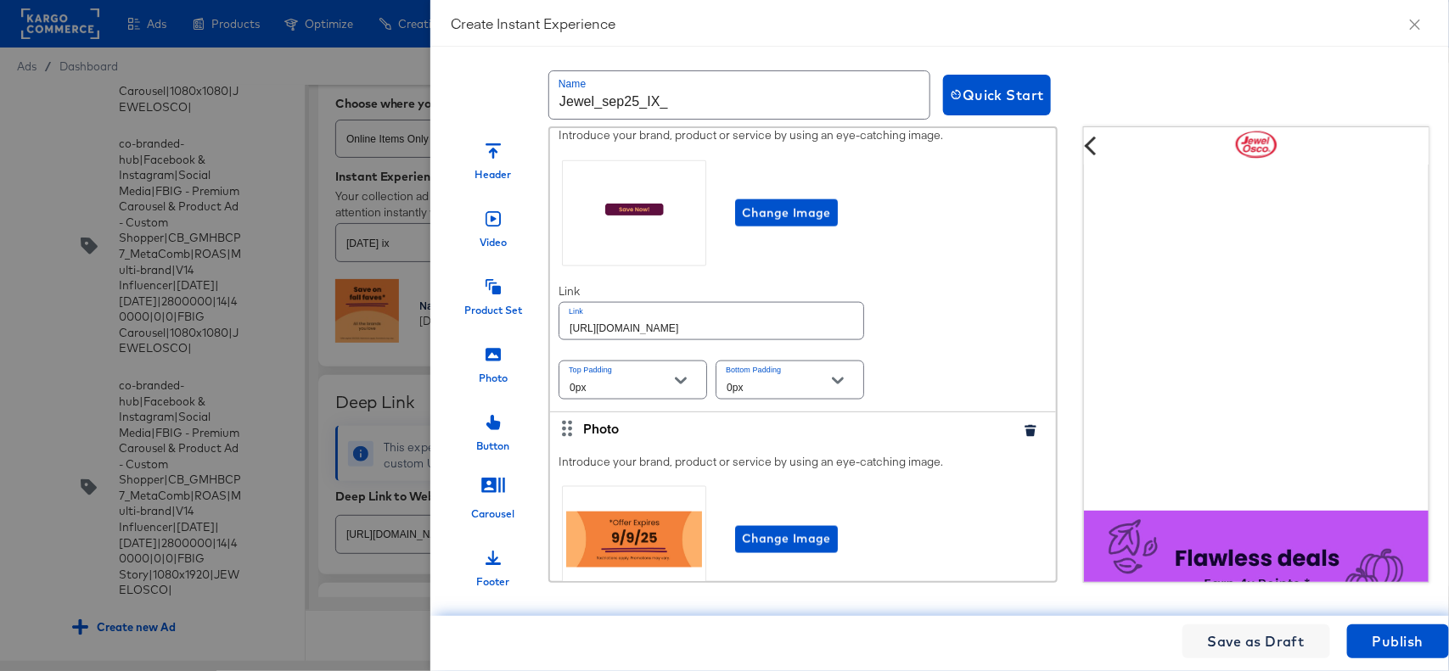
scroll to position [4088, 0]
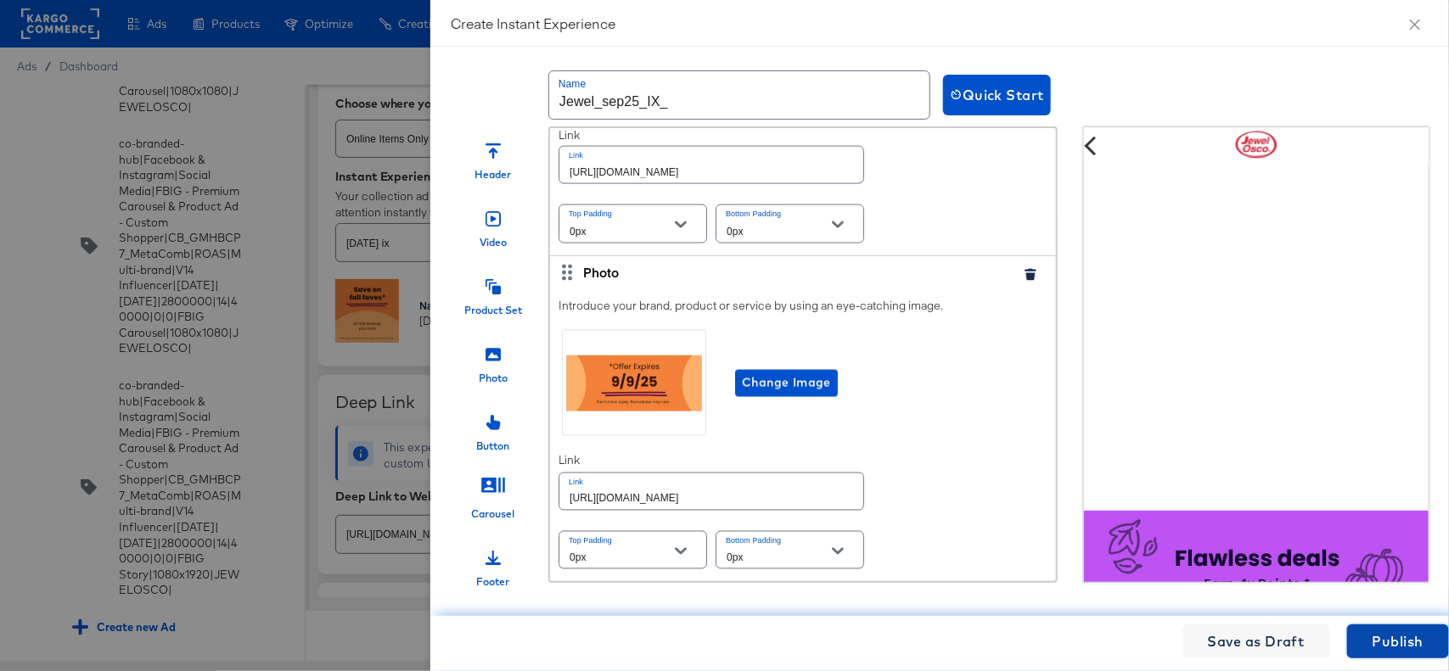
click at [1375, 635] on span "Publish" at bounding box center [1398, 642] width 51 height 24
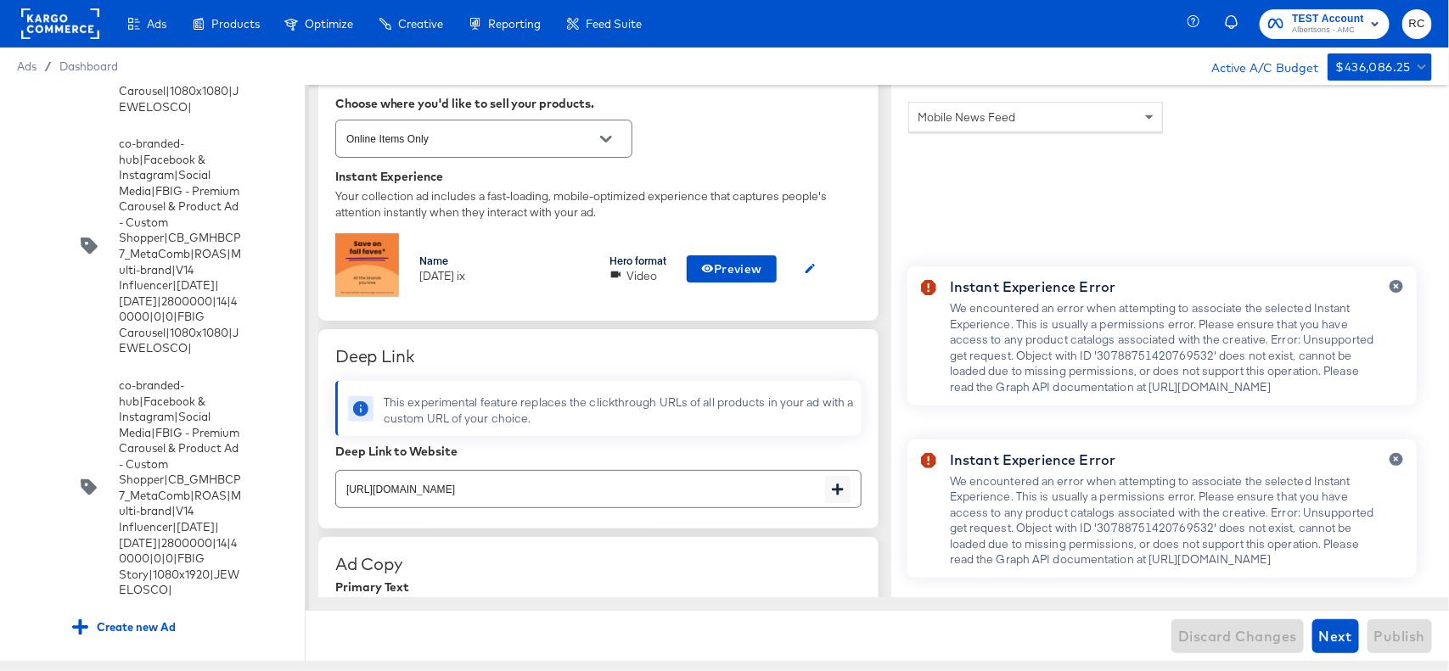
scroll to position [443, 0]
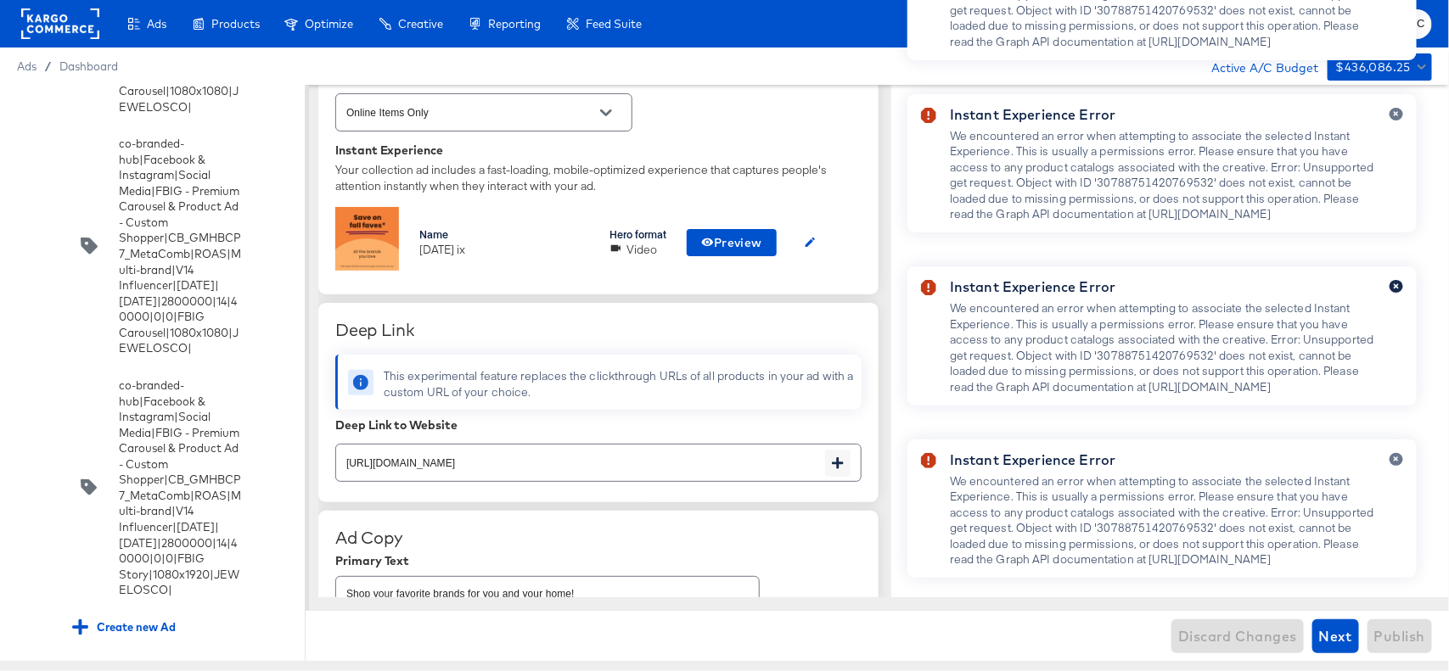
click at [1394, 440] on div "Instant Experience Error We encountered an error when attempting to associate t…" at bounding box center [1161, 509] width 509 height 138
click at [1394, 455] on icon "button" at bounding box center [1396, 459] width 7 height 9
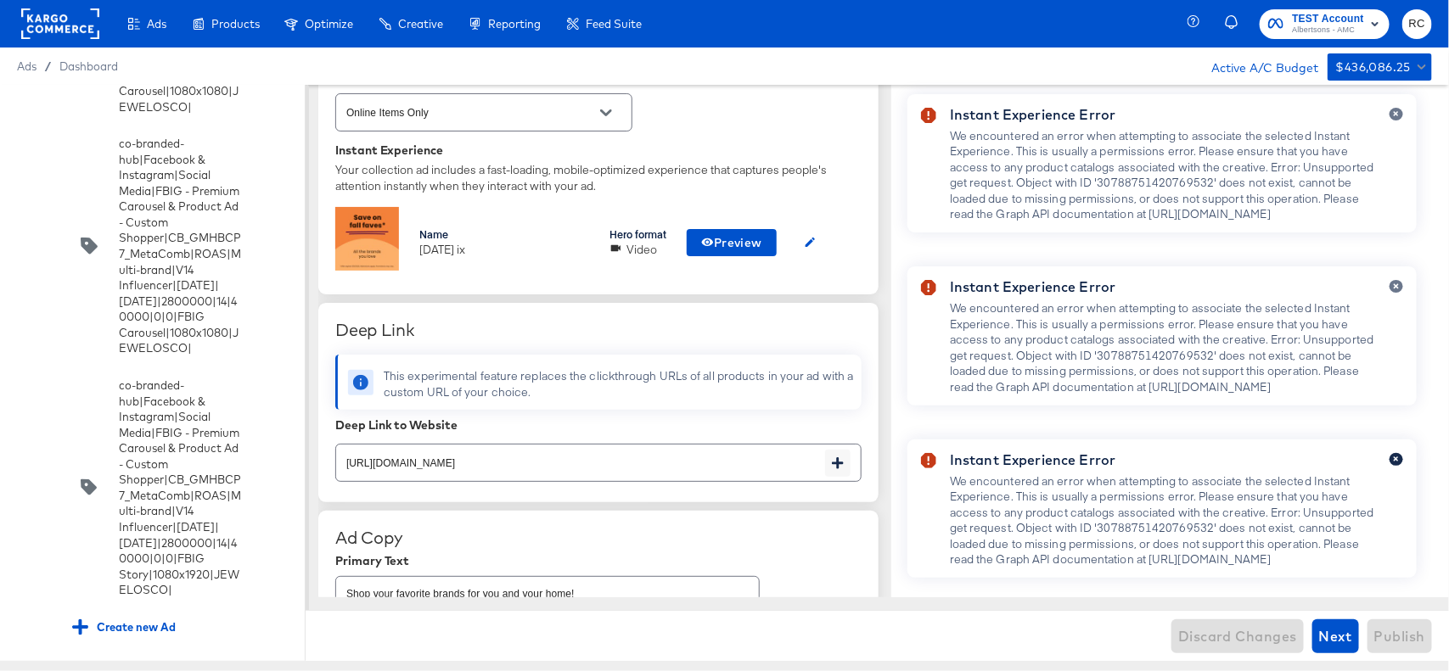
click at [1394, 455] on icon "button" at bounding box center [1396, 459] width 7 height 9
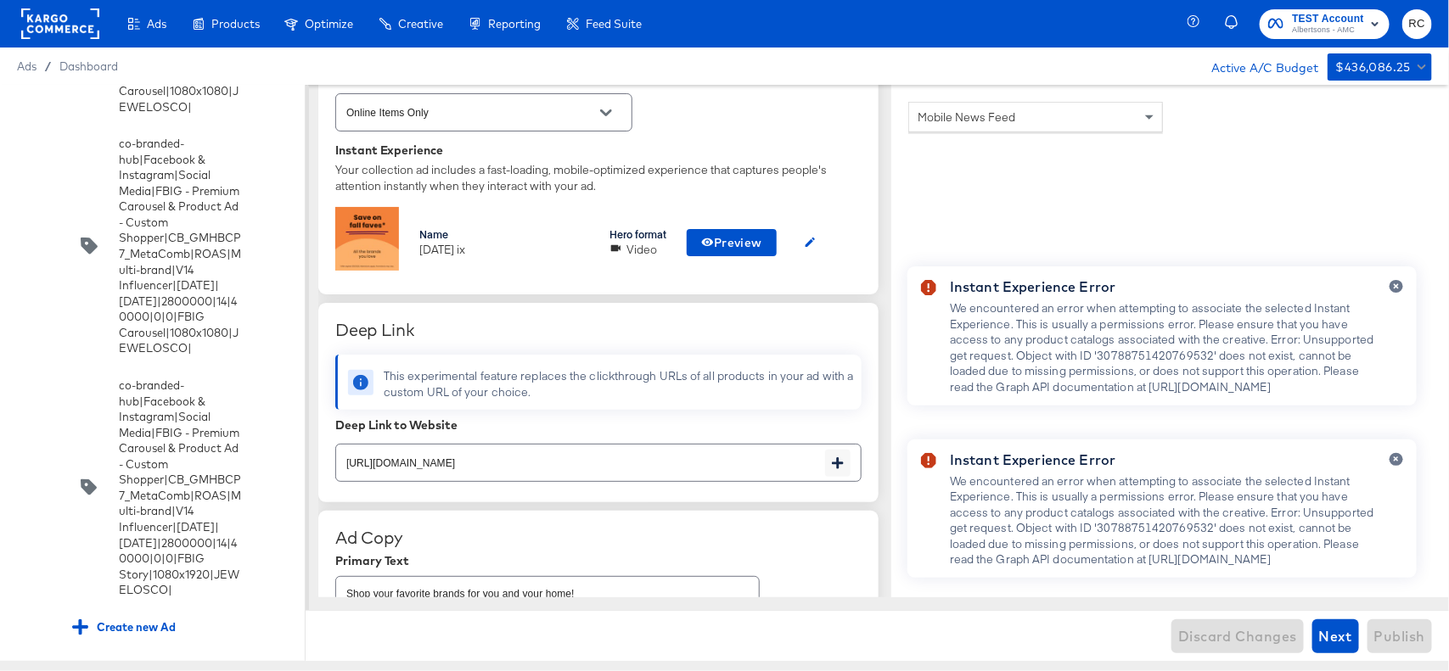
click at [1394, 455] on icon "button" at bounding box center [1396, 459] width 7 height 9
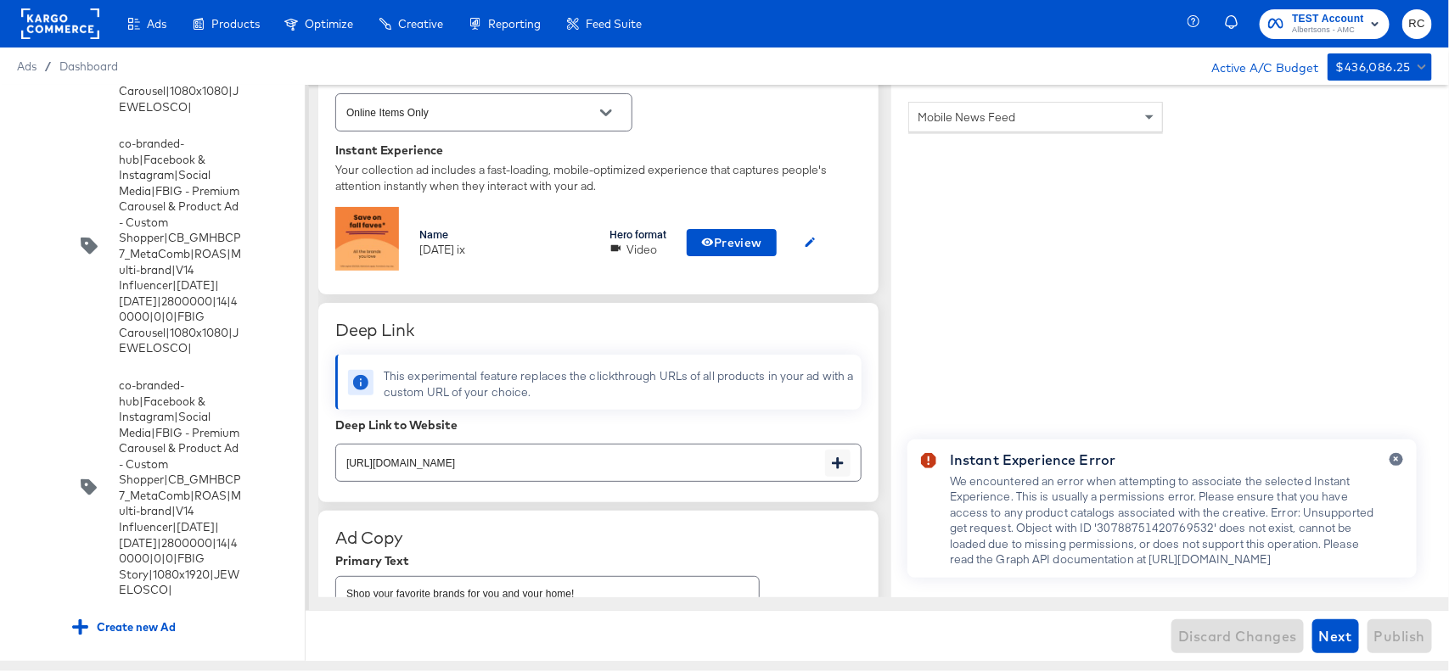
click at [1394, 455] on icon "button" at bounding box center [1396, 459] width 7 height 9
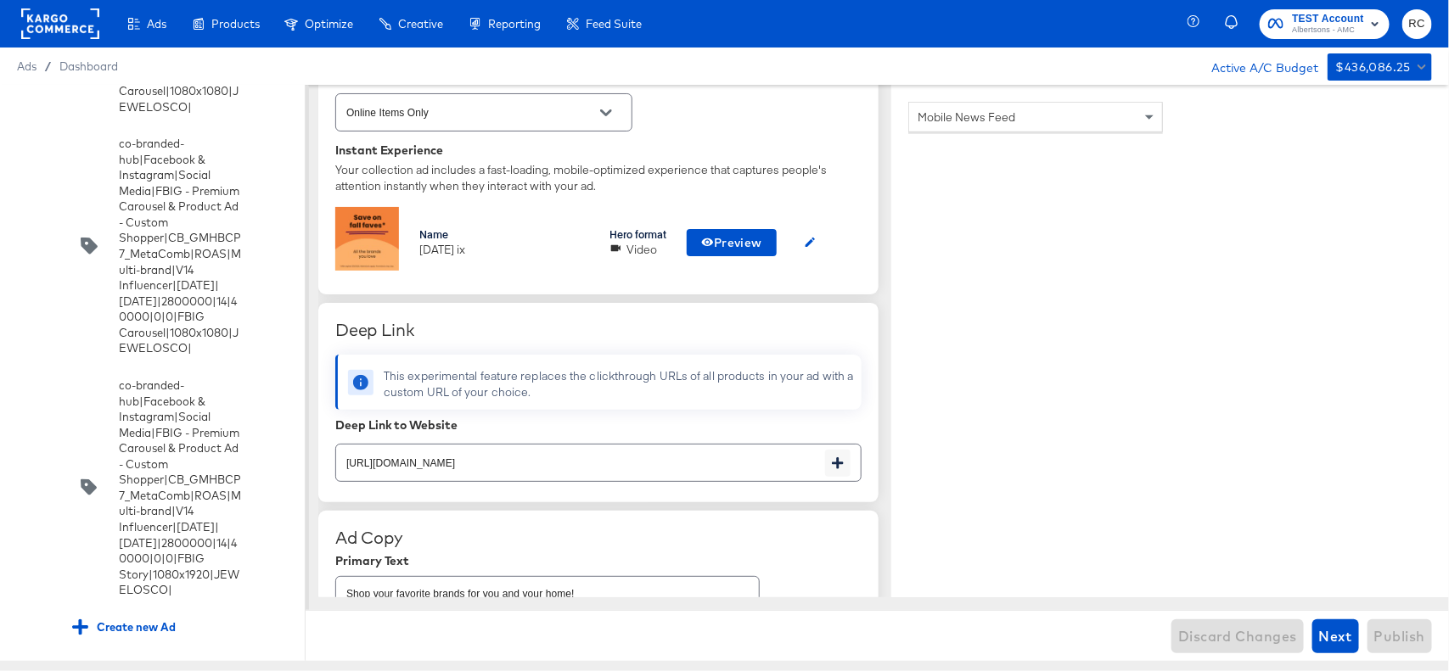
type textarea "x"
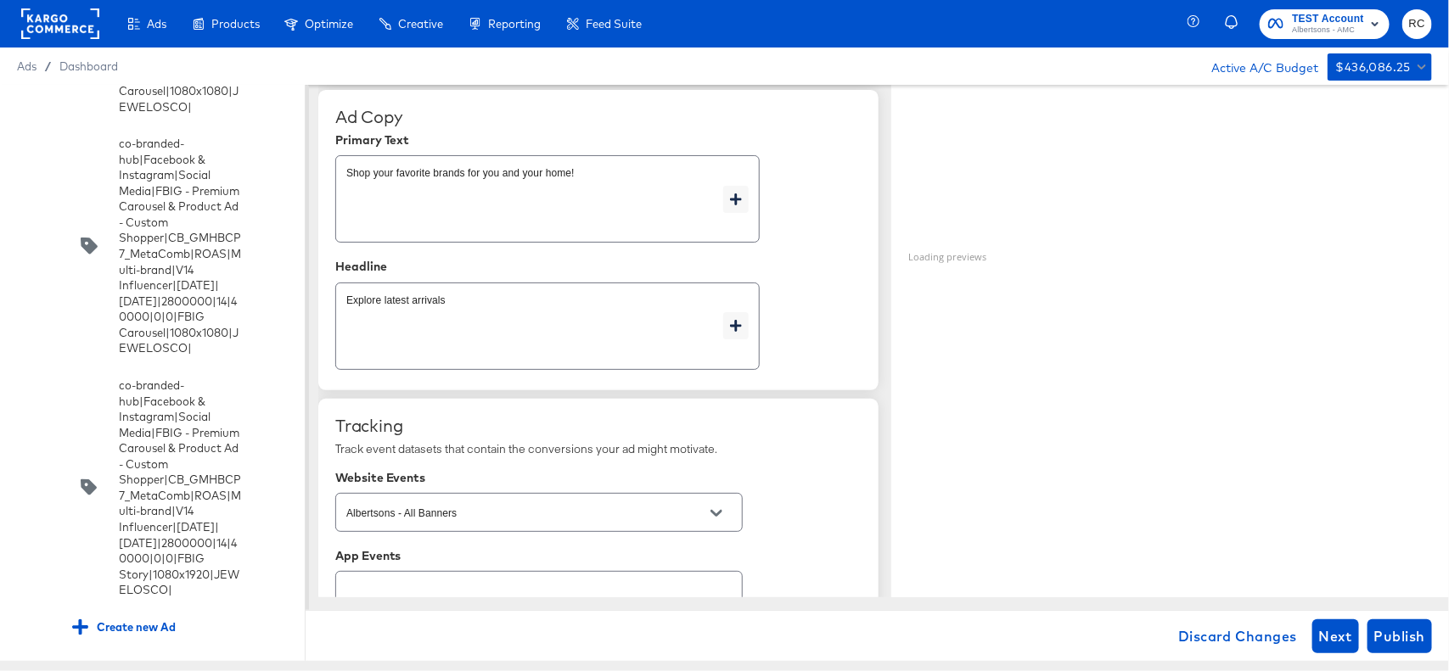
scroll to position [929, 0]
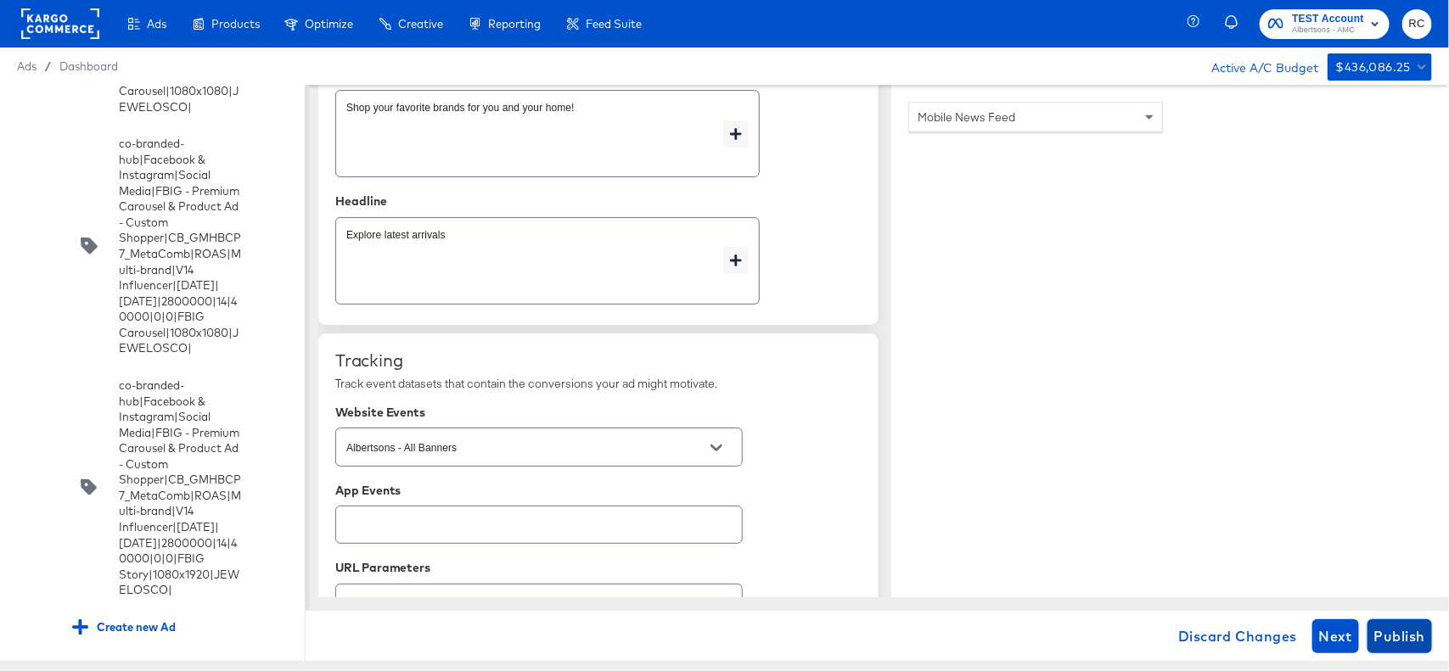
click at [1406, 633] on span "Publish" at bounding box center [1399, 637] width 51 height 24
type textarea "x"
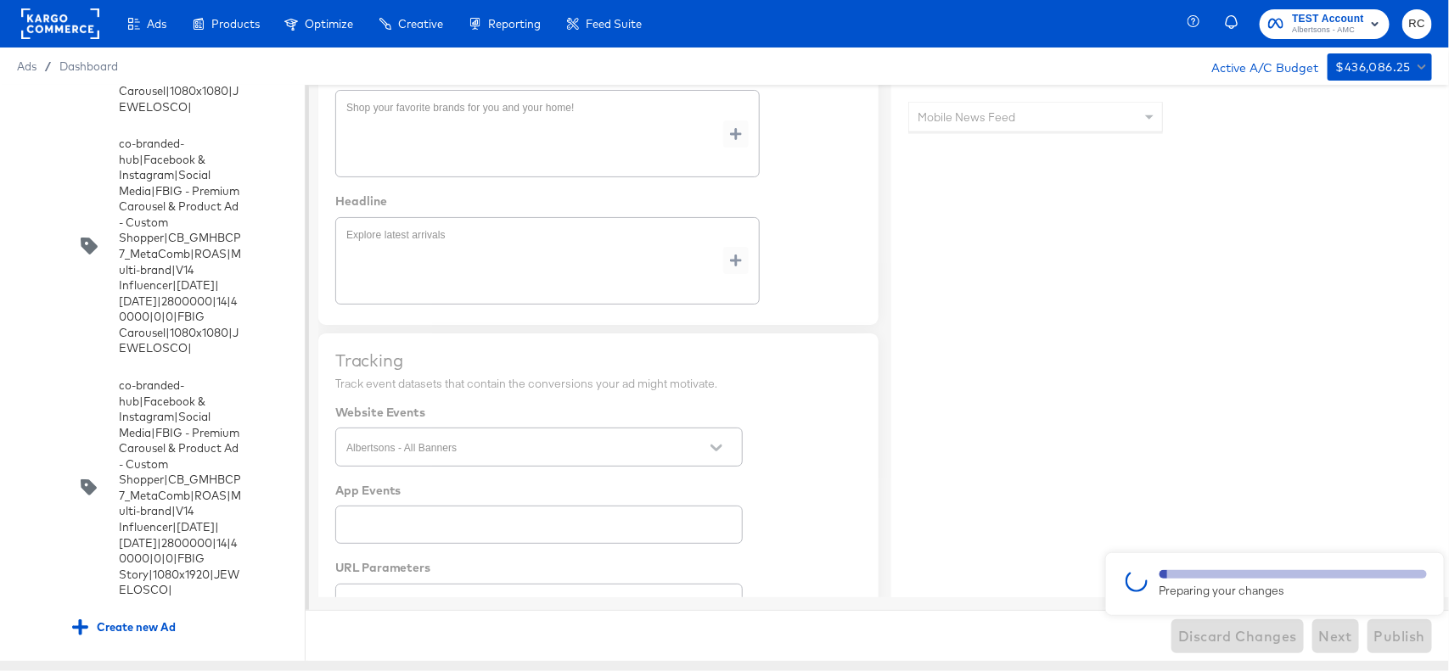
type textarea "x"
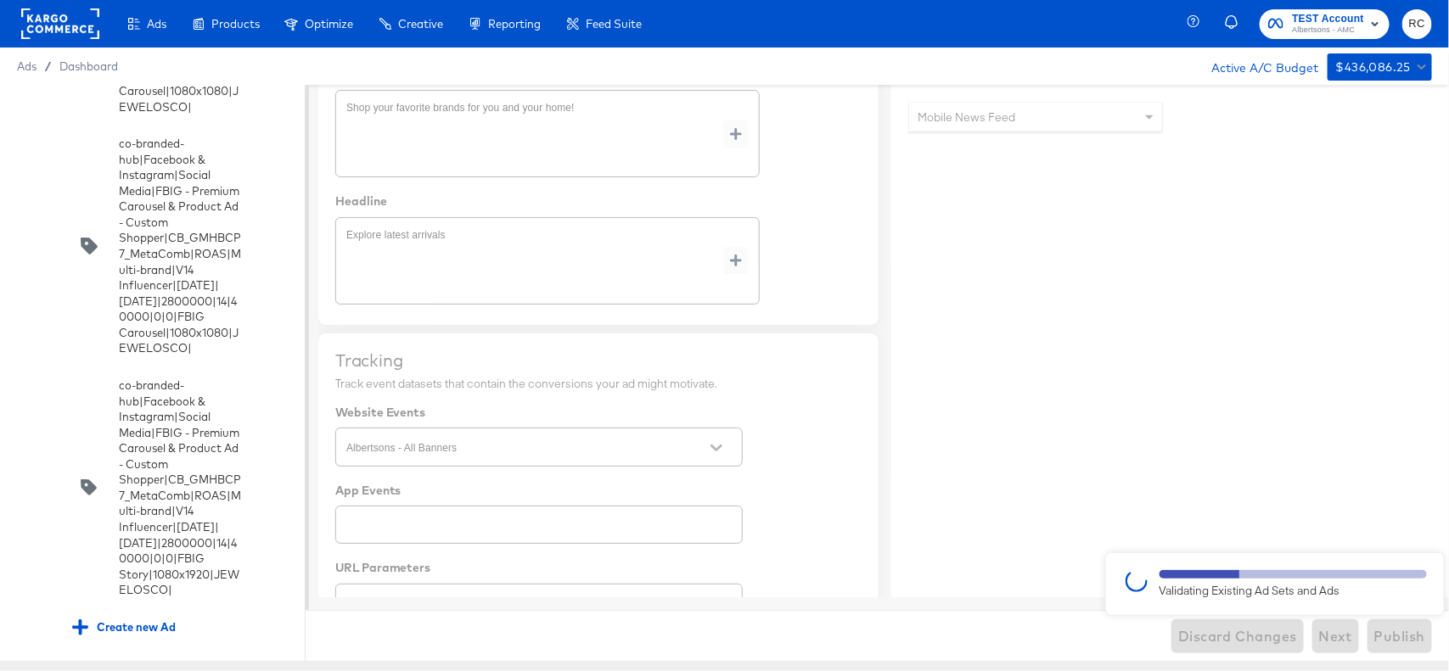
type textarea "x"
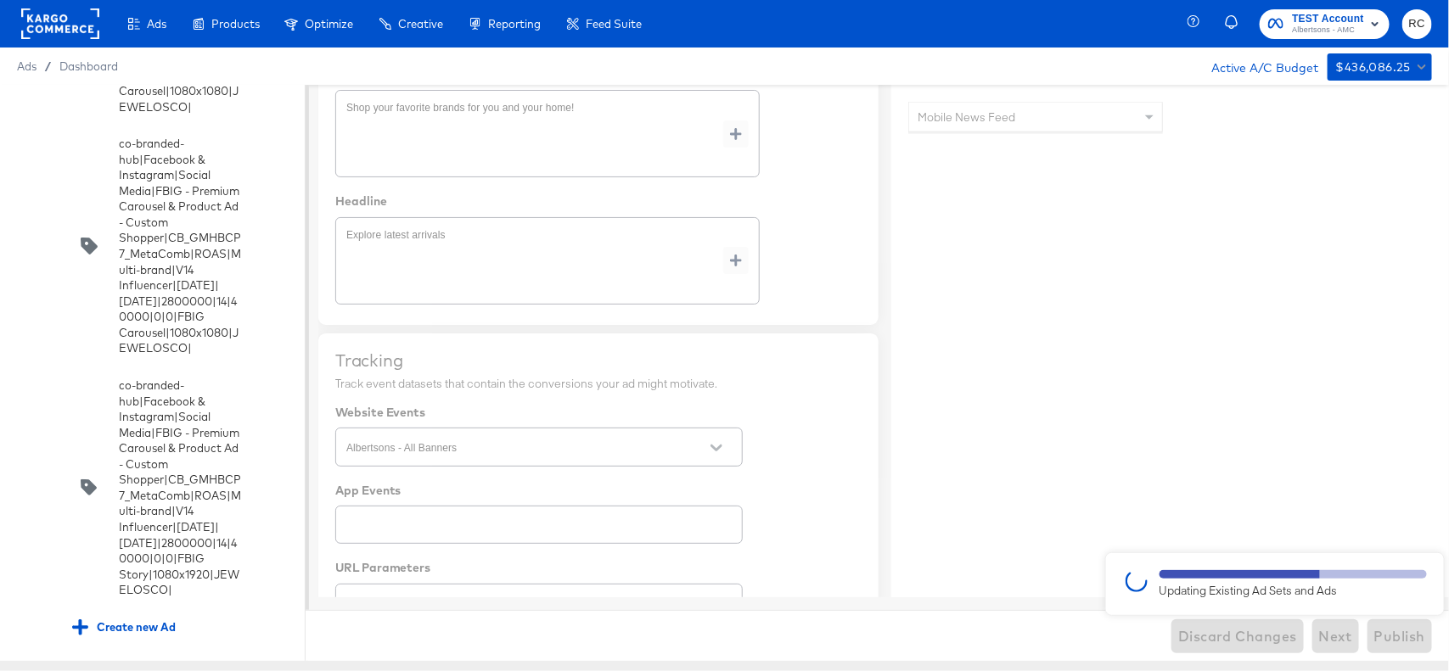
type textarea "x"
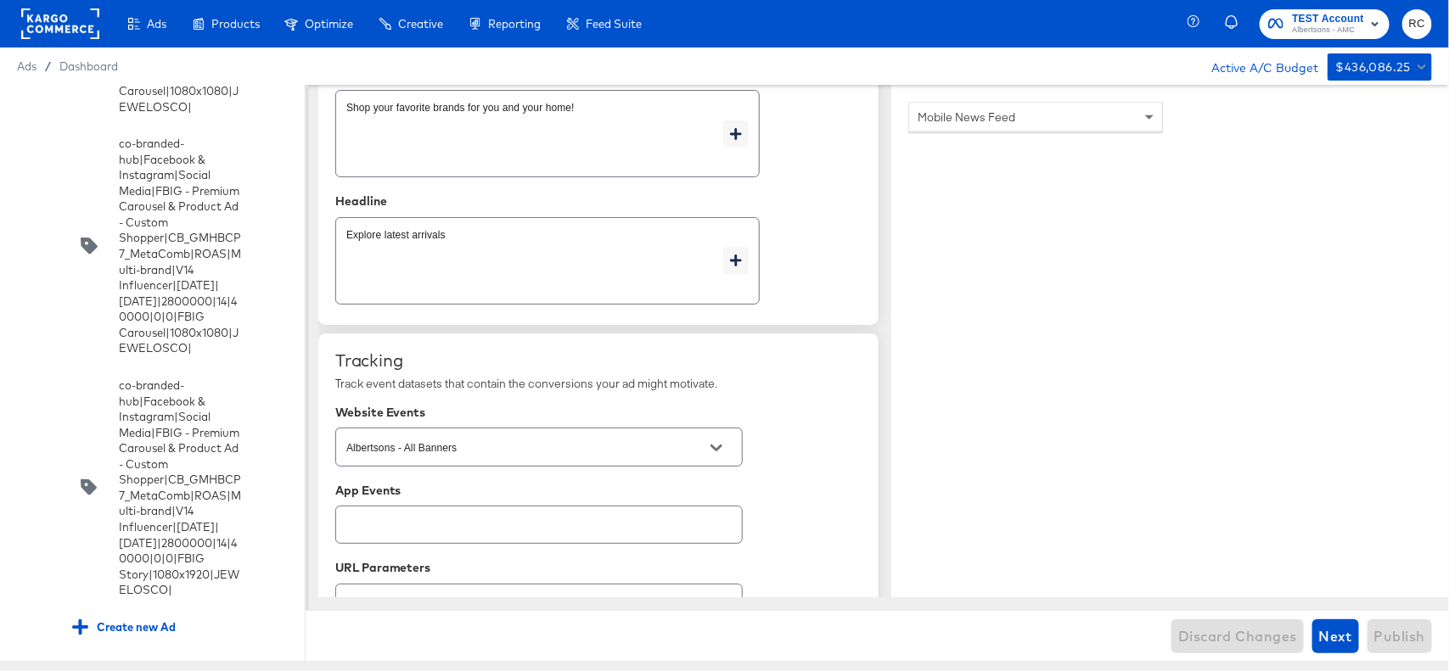
type textarea "x"
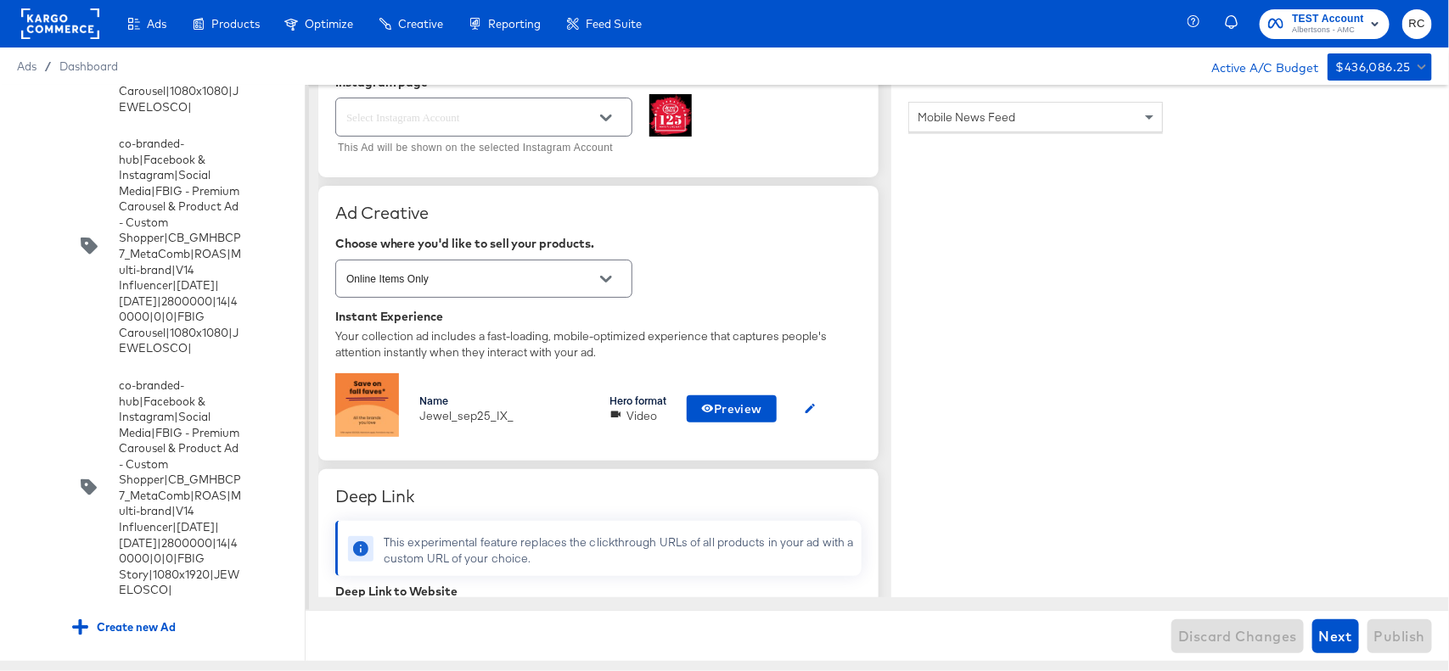
scroll to position [12839, 0]
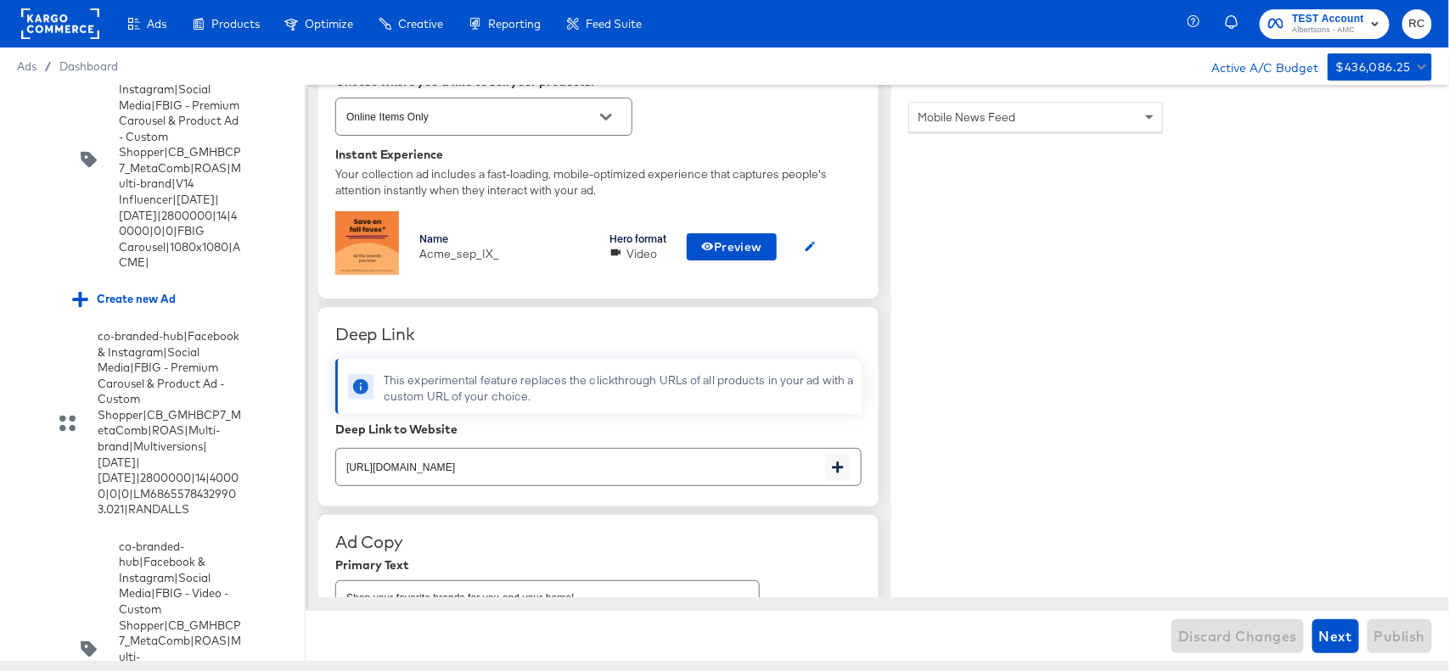
scroll to position [5343, 0]
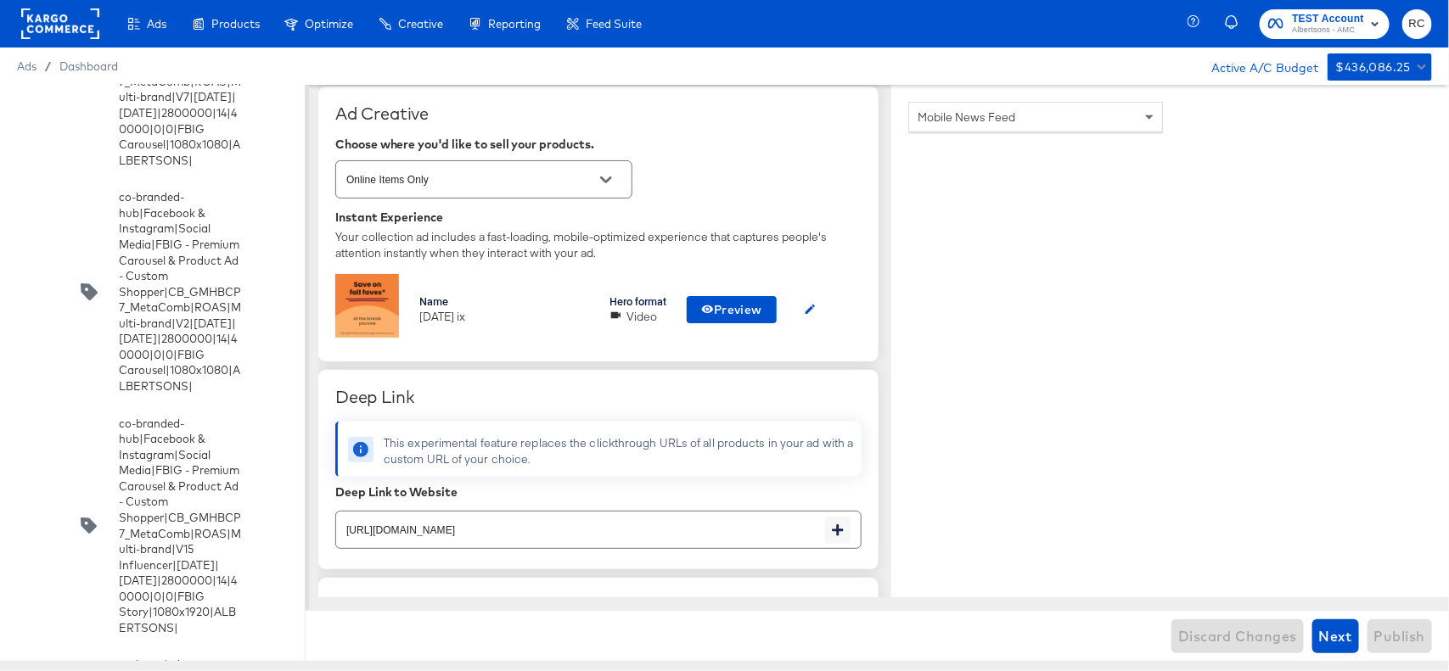
scroll to position [461, 0]
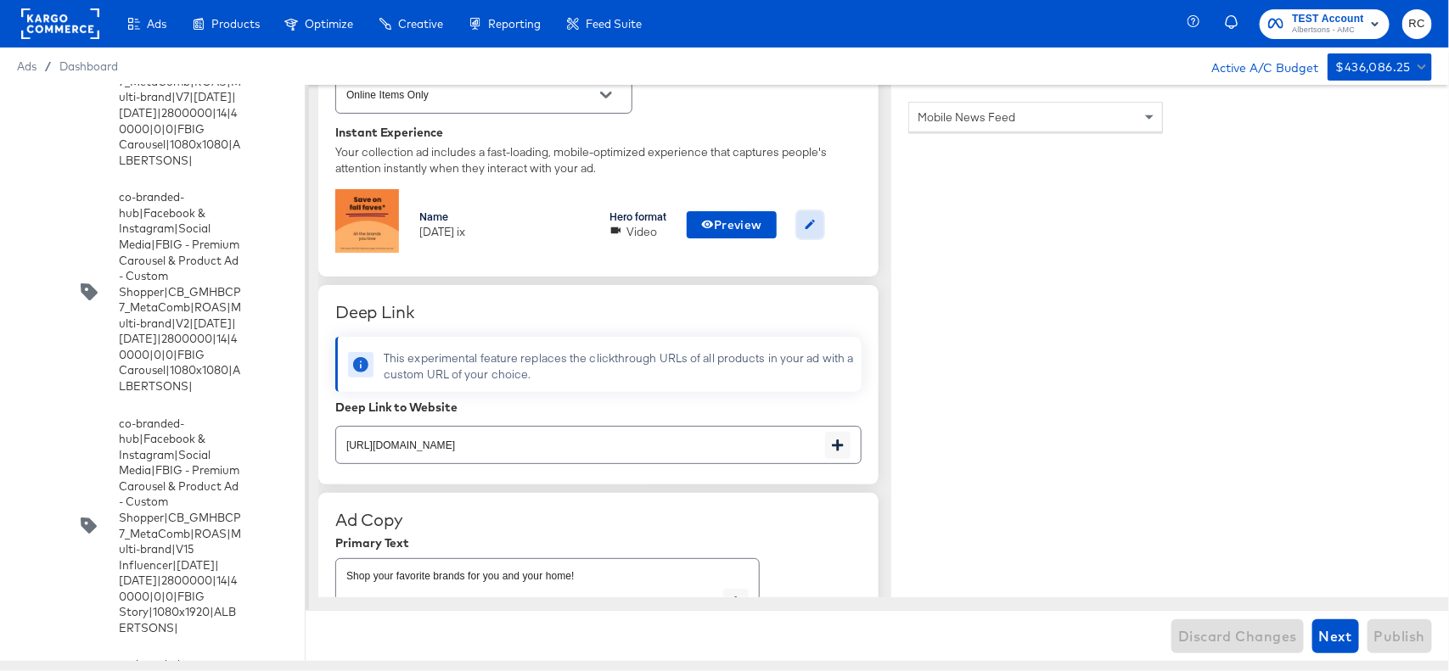
click at [813, 222] on icon "button" at bounding box center [810, 224] width 13 height 13
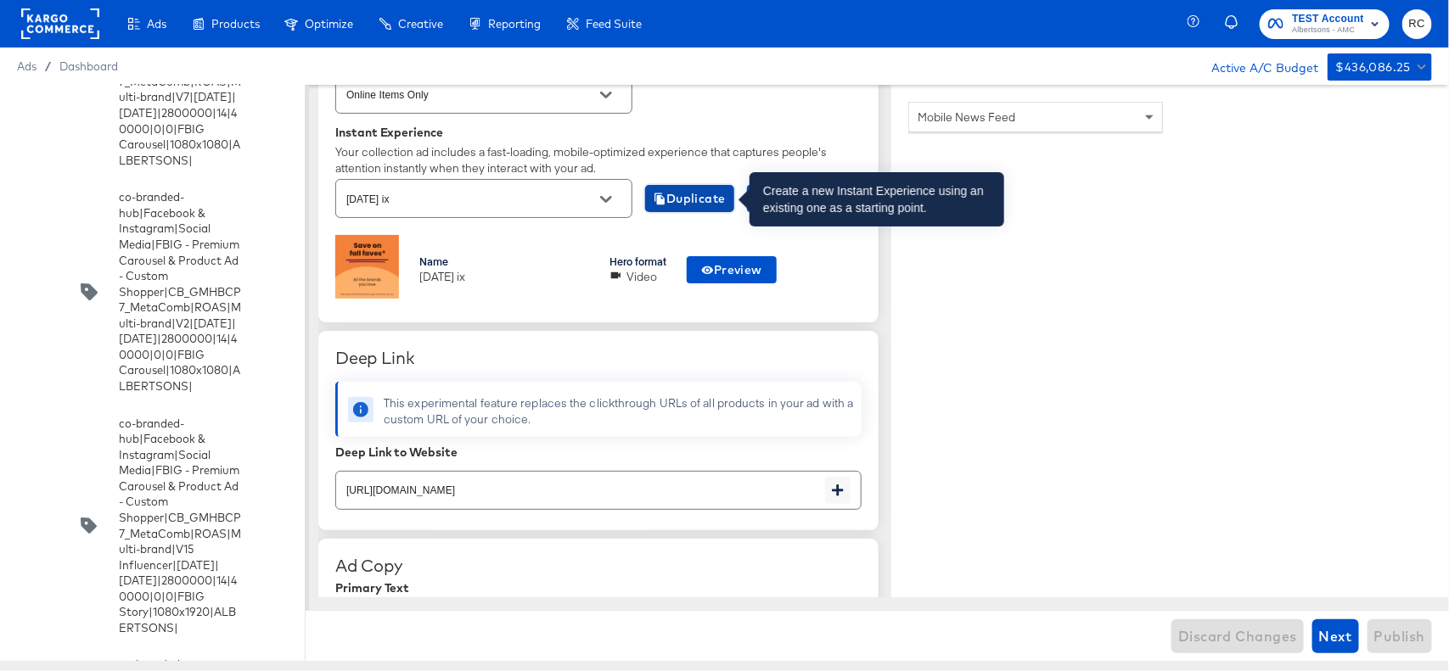
click at [709, 189] on span "Duplicate" at bounding box center [690, 198] width 72 height 21
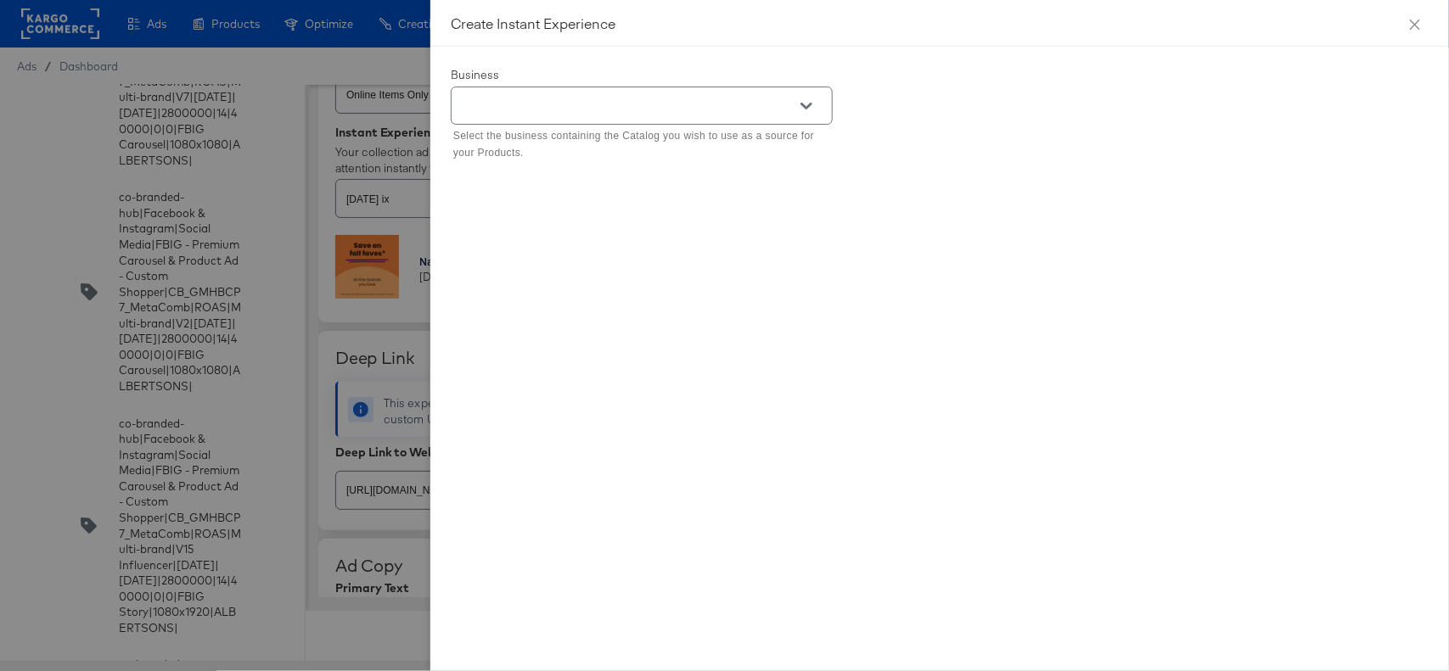
click at [800, 108] on button "Open" at bounding box center [806, 105] width 25 height 25
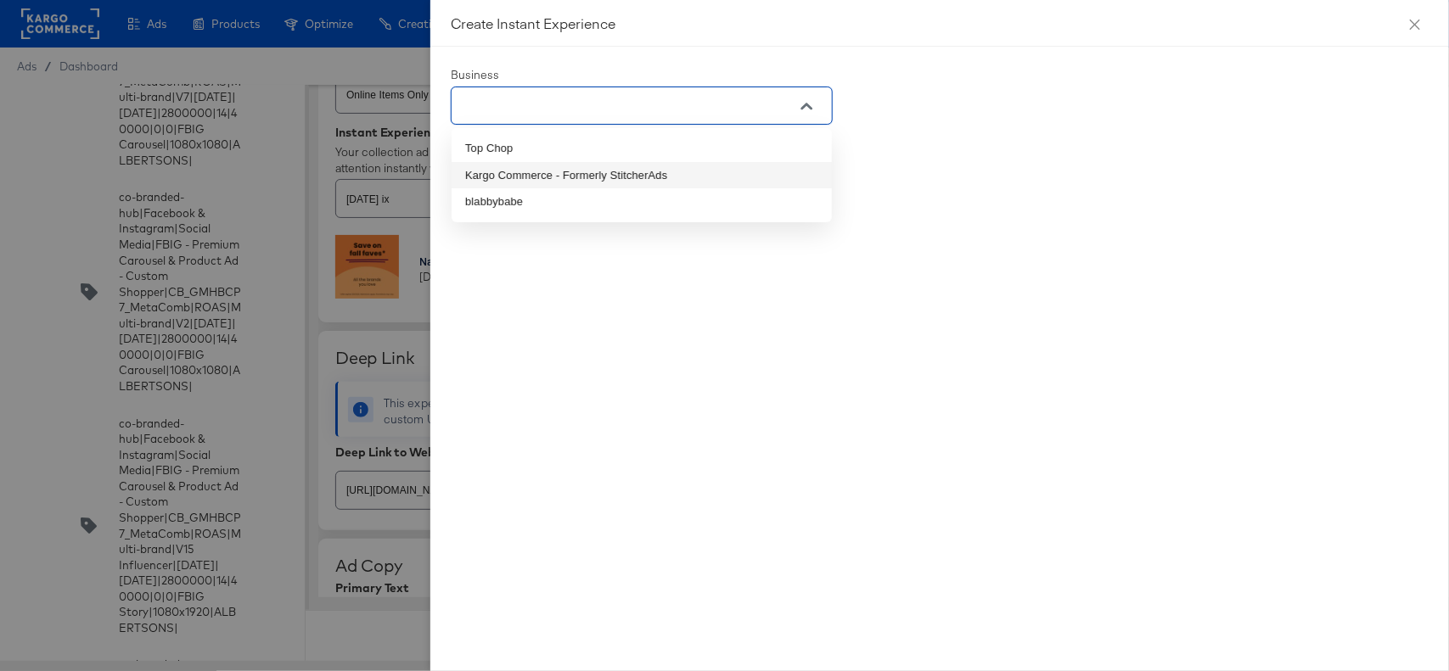
click at [673, 179] on li "Kargo Commerce - Formerly StitcherAds" at bounding box center [642, 175] width 380 height 27
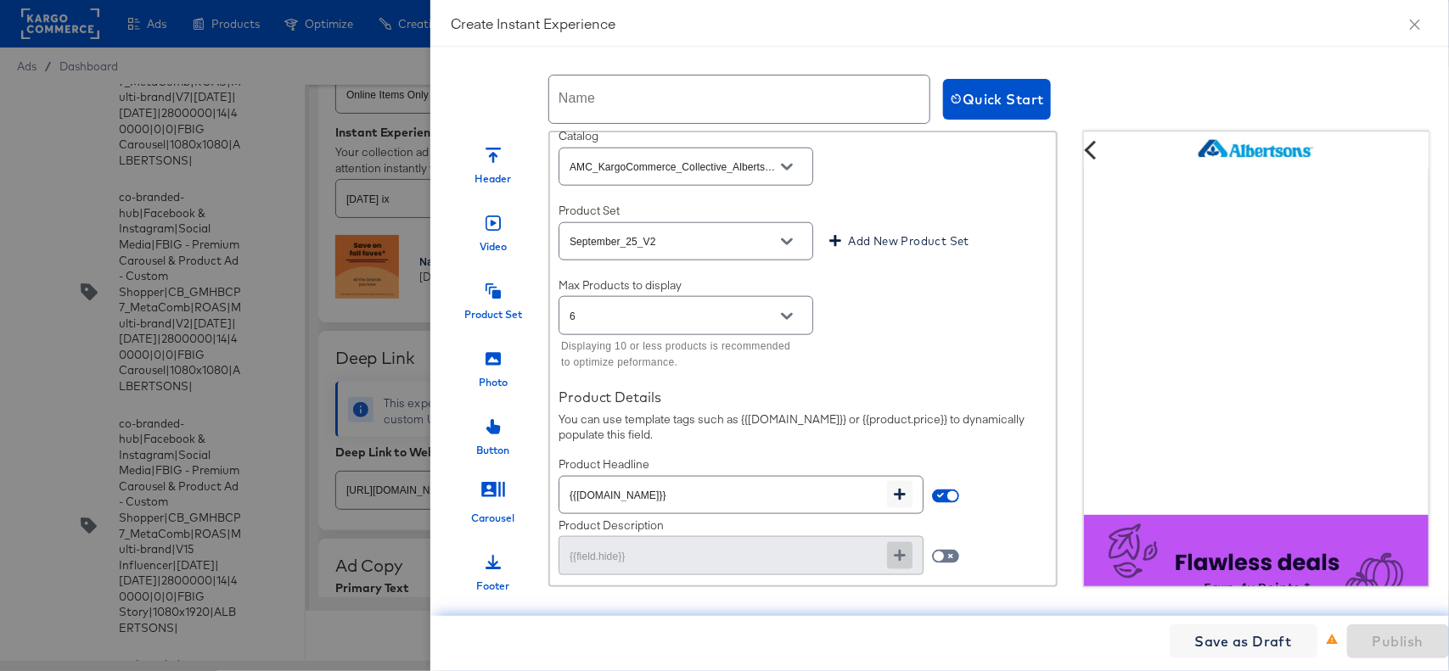
scroll to position [962, 0]
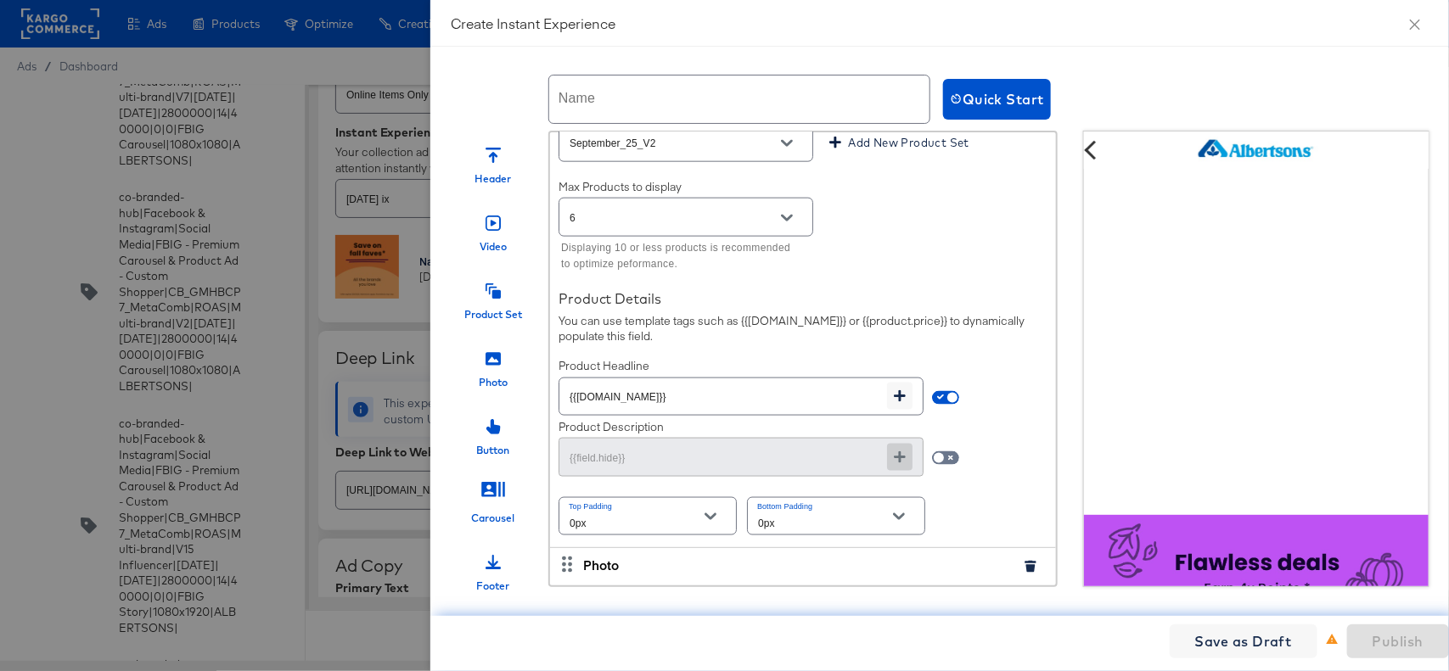
click at [846, 102] on input "text" at bounding box center [739, 100] width 380 height 48
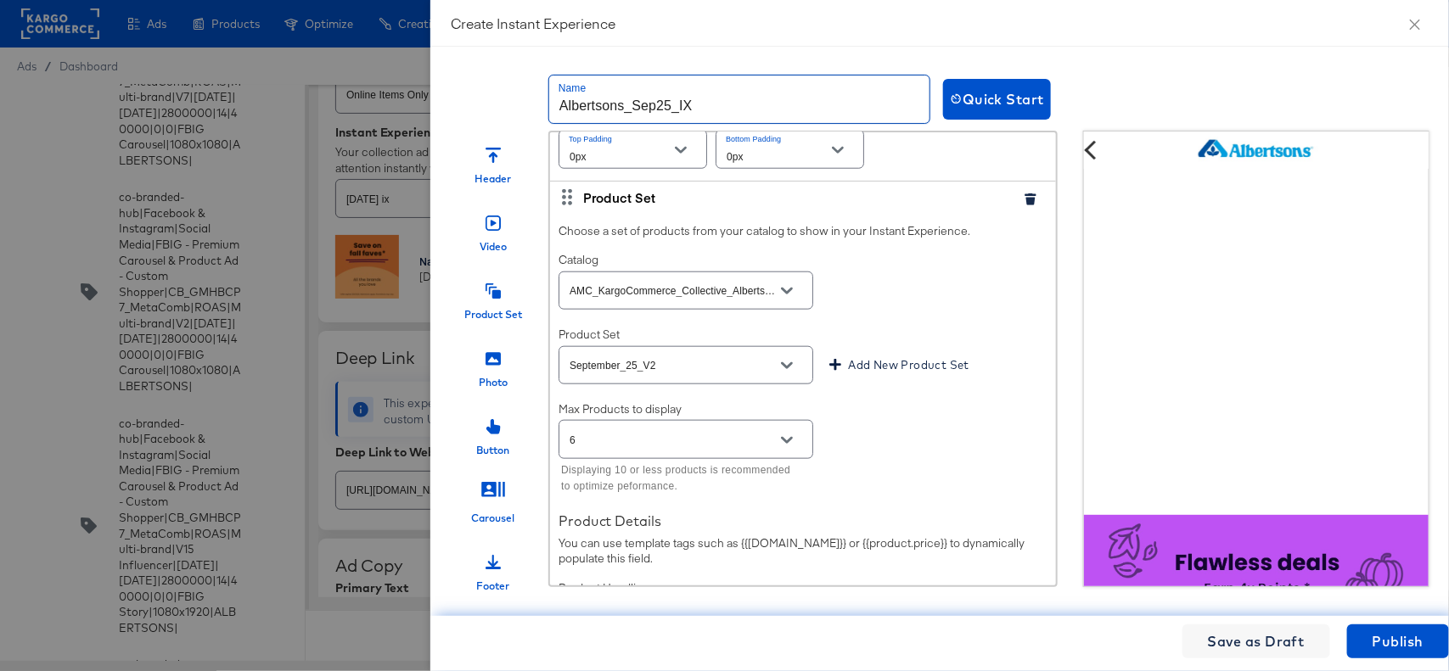
type input "Albertsons_Sep25_IX"
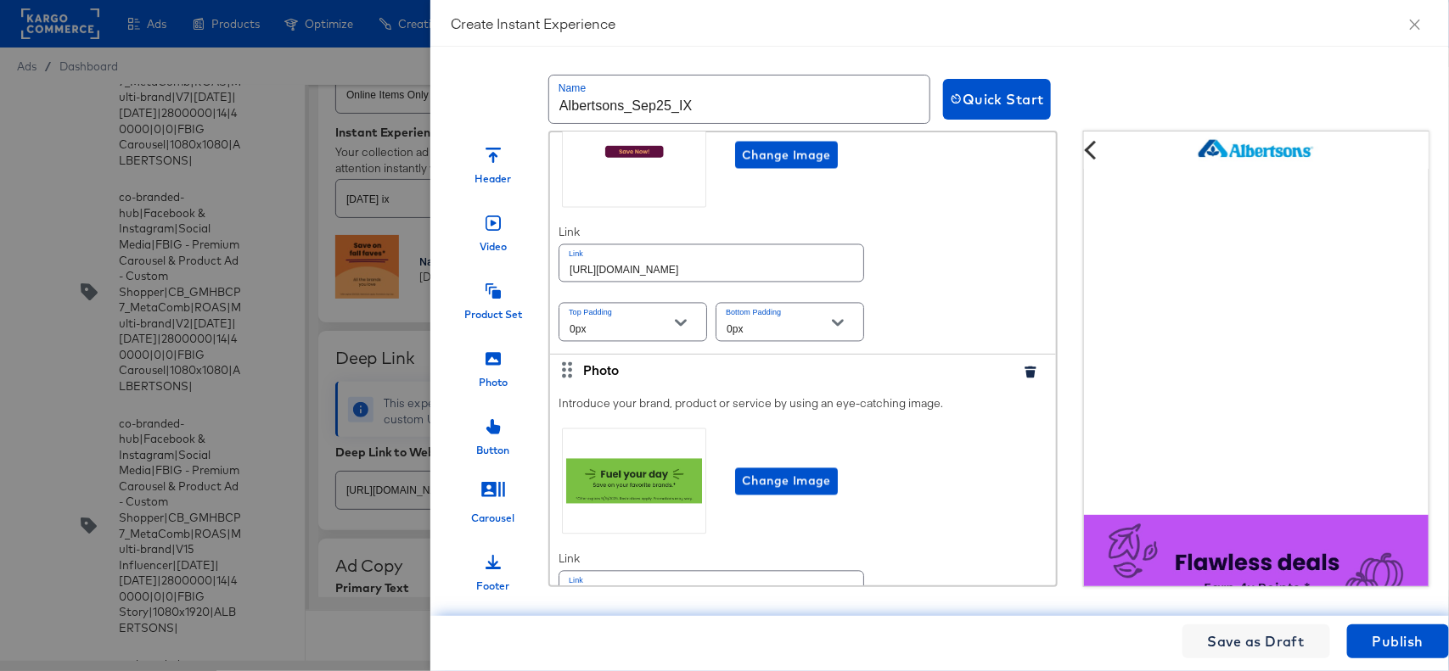
scroll to position [1483, 0]
click at [752, 278] on input "[URL][DOMAIN_NAME]" at bounding box center [711, 262] width 304 height 36
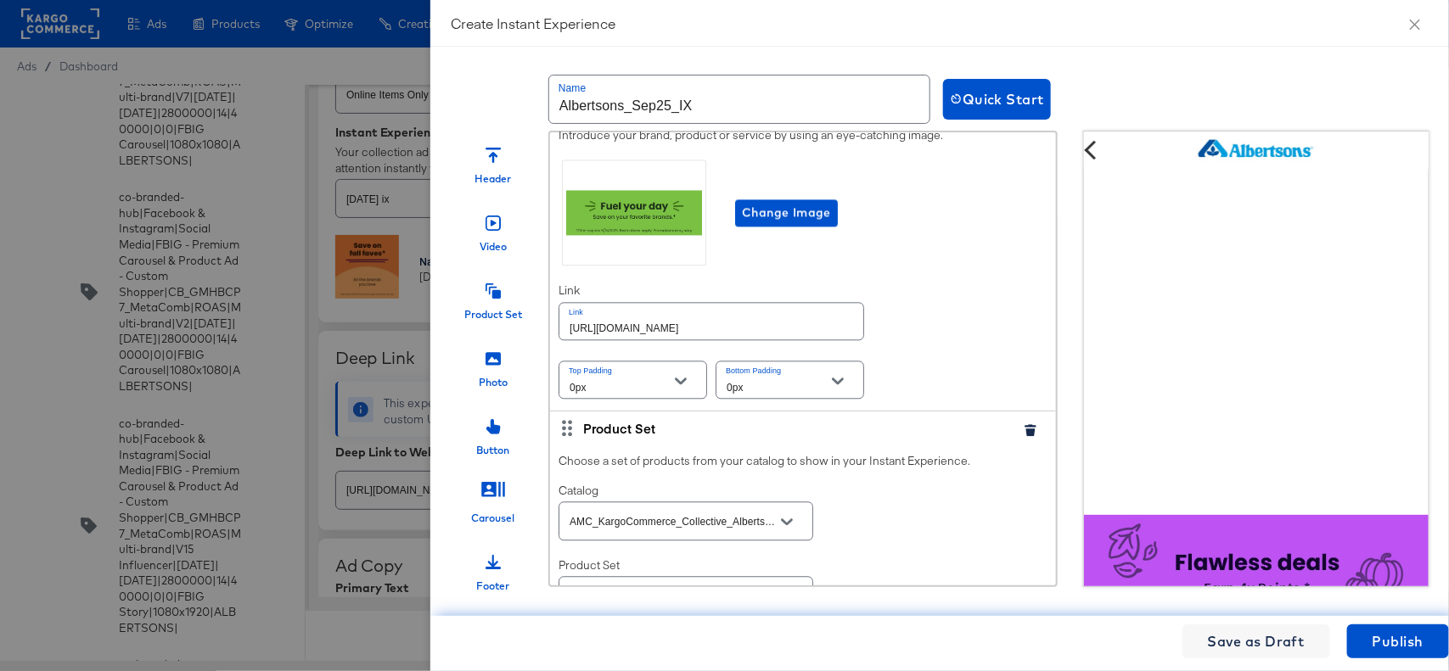
scroll to position [1751, 0]
click at [769, 340] on input "[URL][DOMAIN_NAME]" at bounding box center [711, 321] width 304 height 36
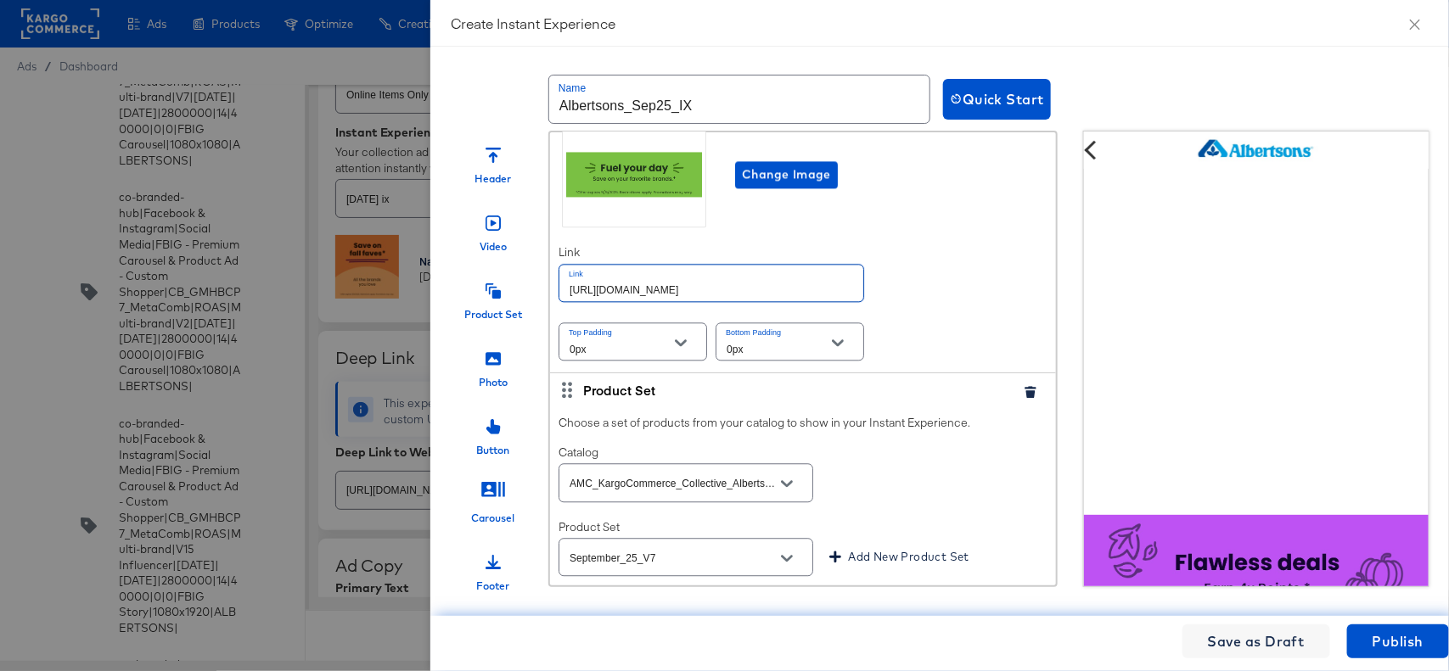
scroll to position [1789, 0]
click at [803, 301] on input "[URL][DOMAIN_NAME]" at bounding box center [711, 283] width 304 height 36
paste input "order/personal-care-essentials"
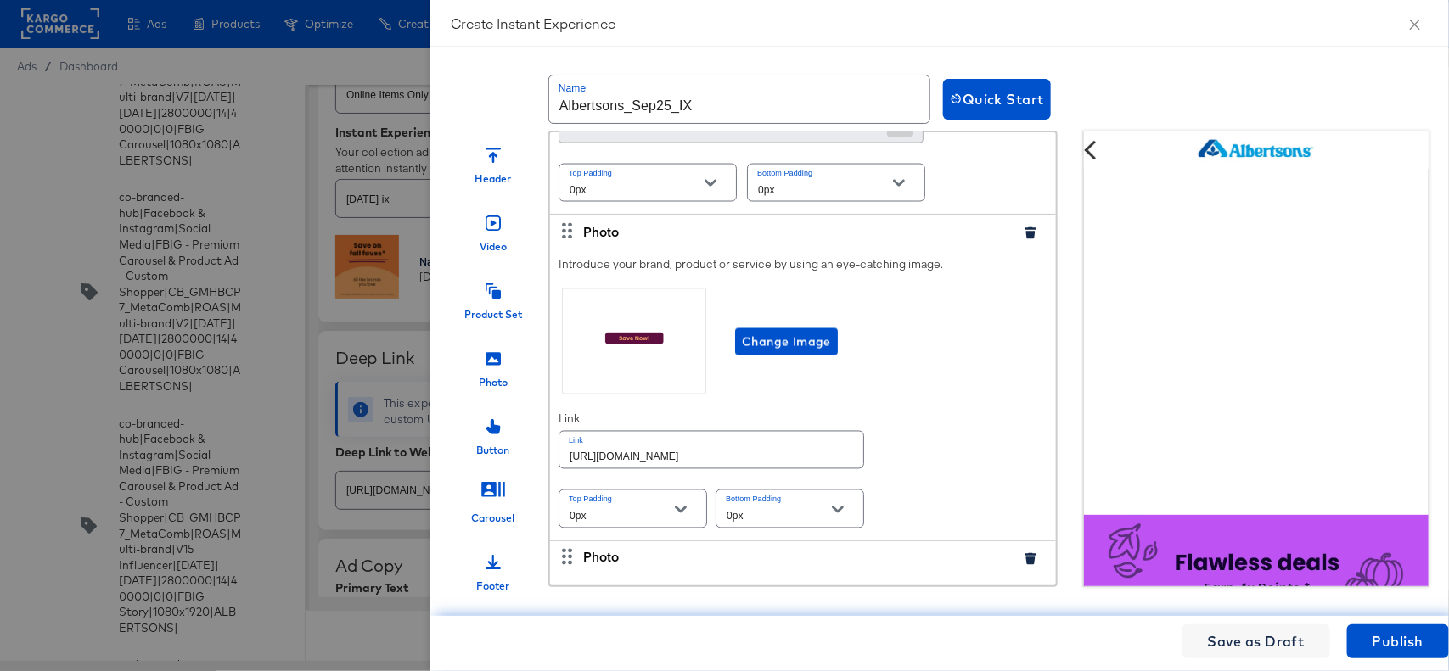
scroll to position [1305, 0]
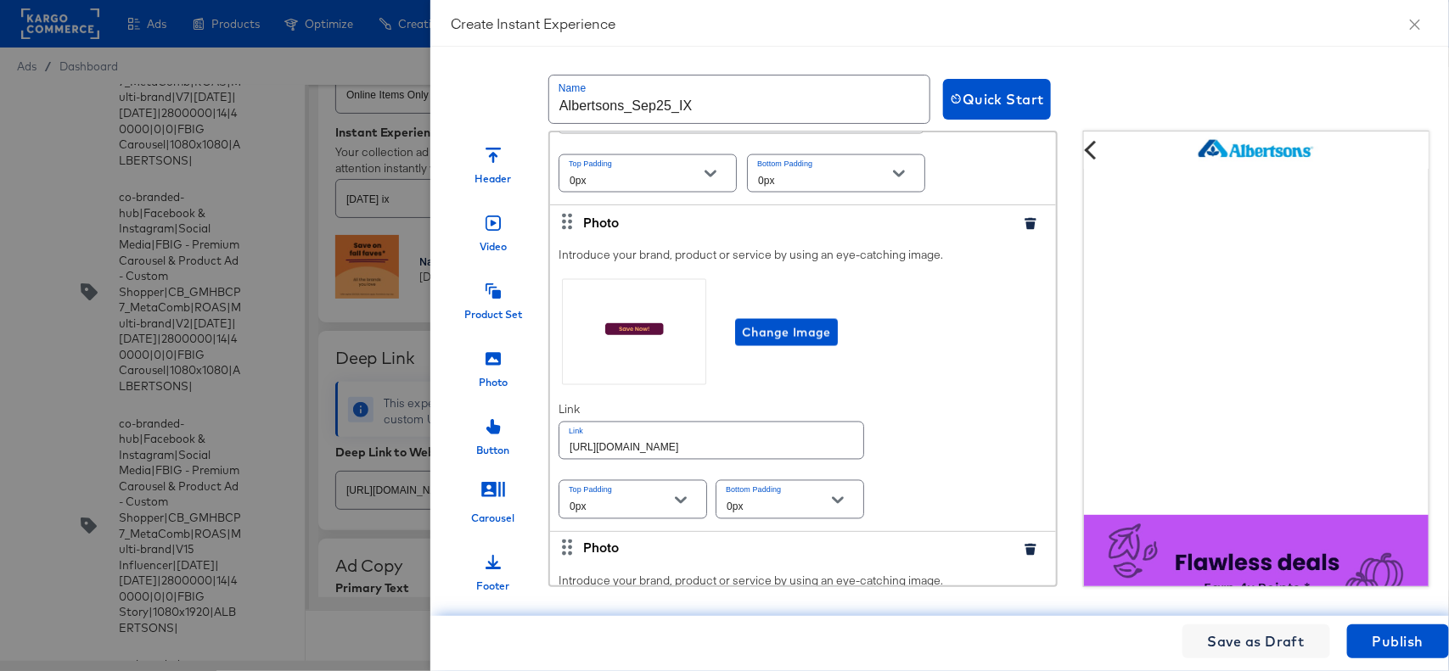
type input "[URL][DOMAIN_NAME]"
click at [761, 459] on input "[URL][DOMAIN_NAME]" at bounding box center [711, 441] width 304 height 36
paste input "order/personal-care-essentials"
type input "[URL][DOMAIN_NAME]"
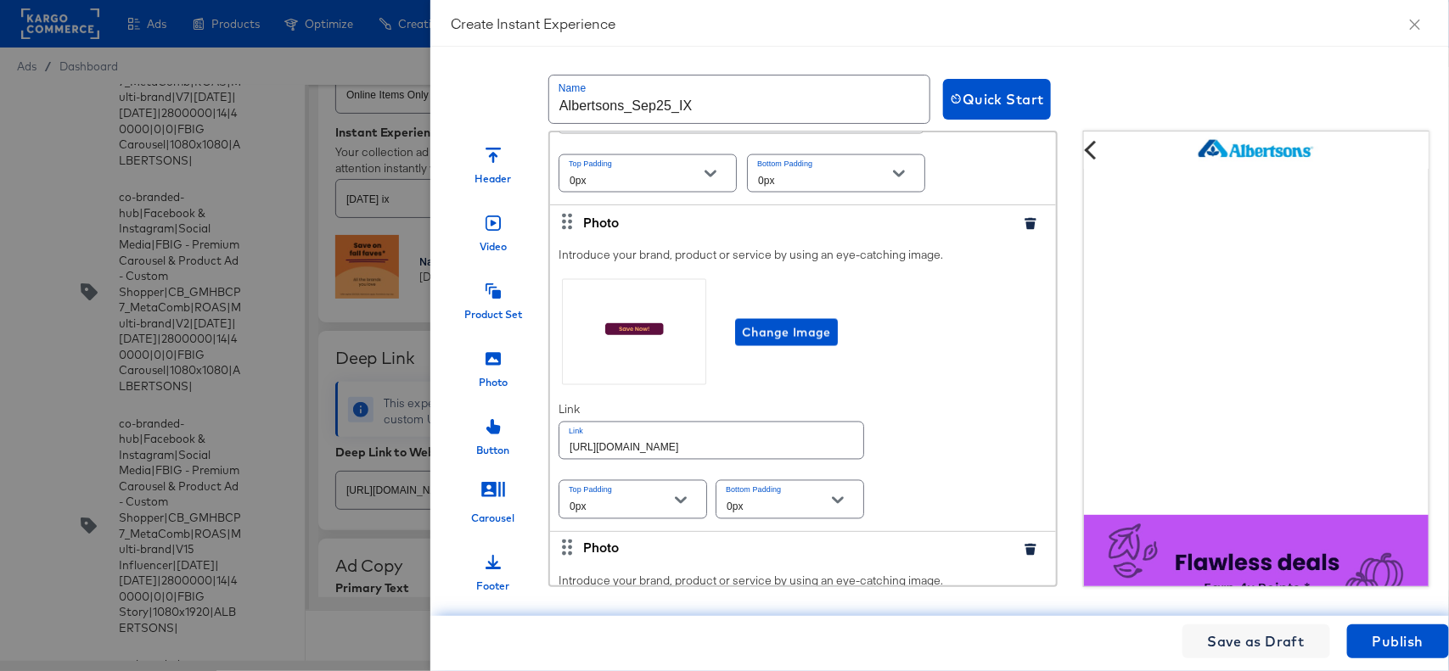
scroll to position [1740, 0]
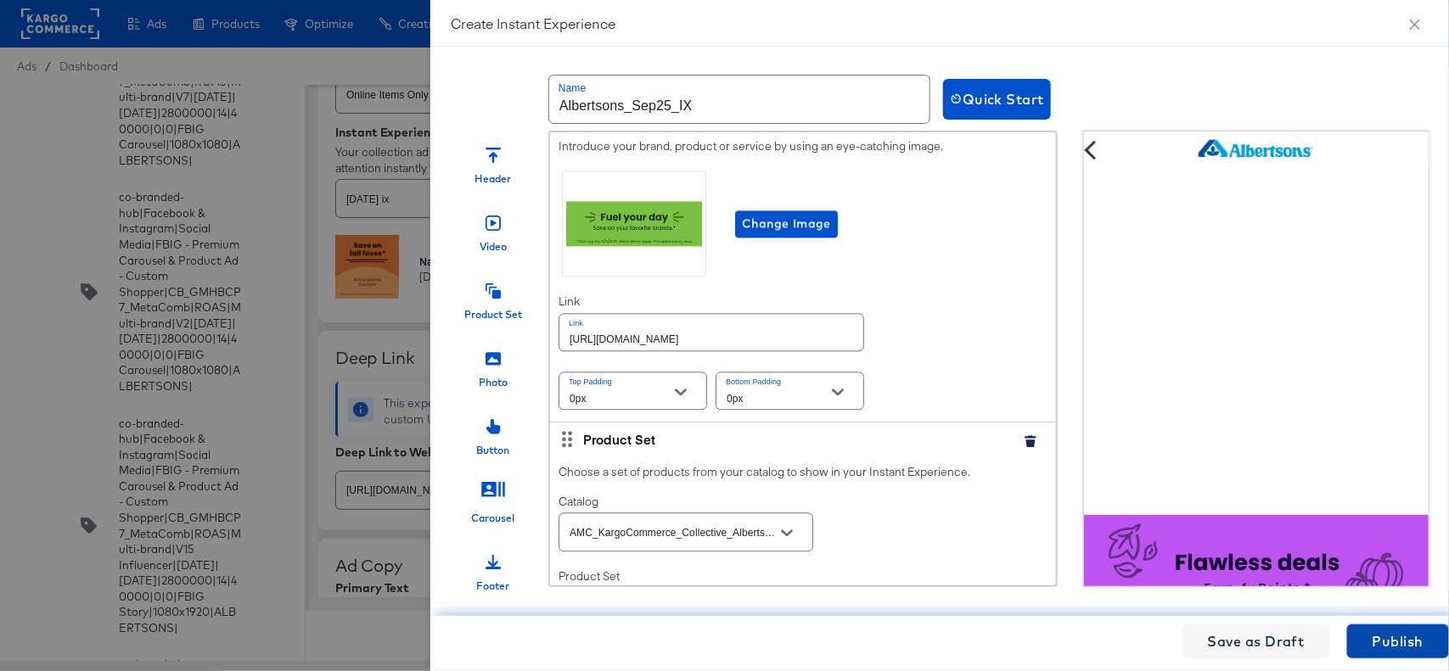
click at [1384, 638] on span "Publish" at bounding box center [1398, 642] width 51 height 24
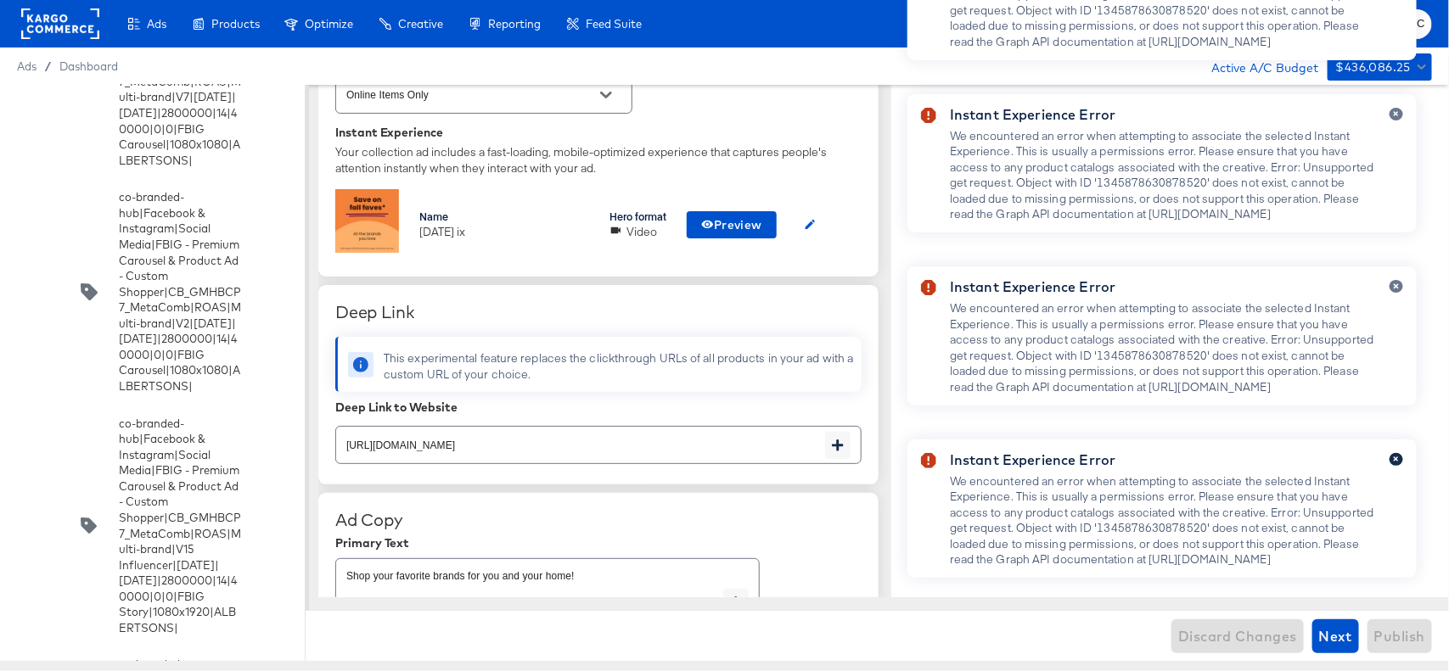
click at [1401, 453] on button "button" at bounding box center [1396, 459] width 14 height 13
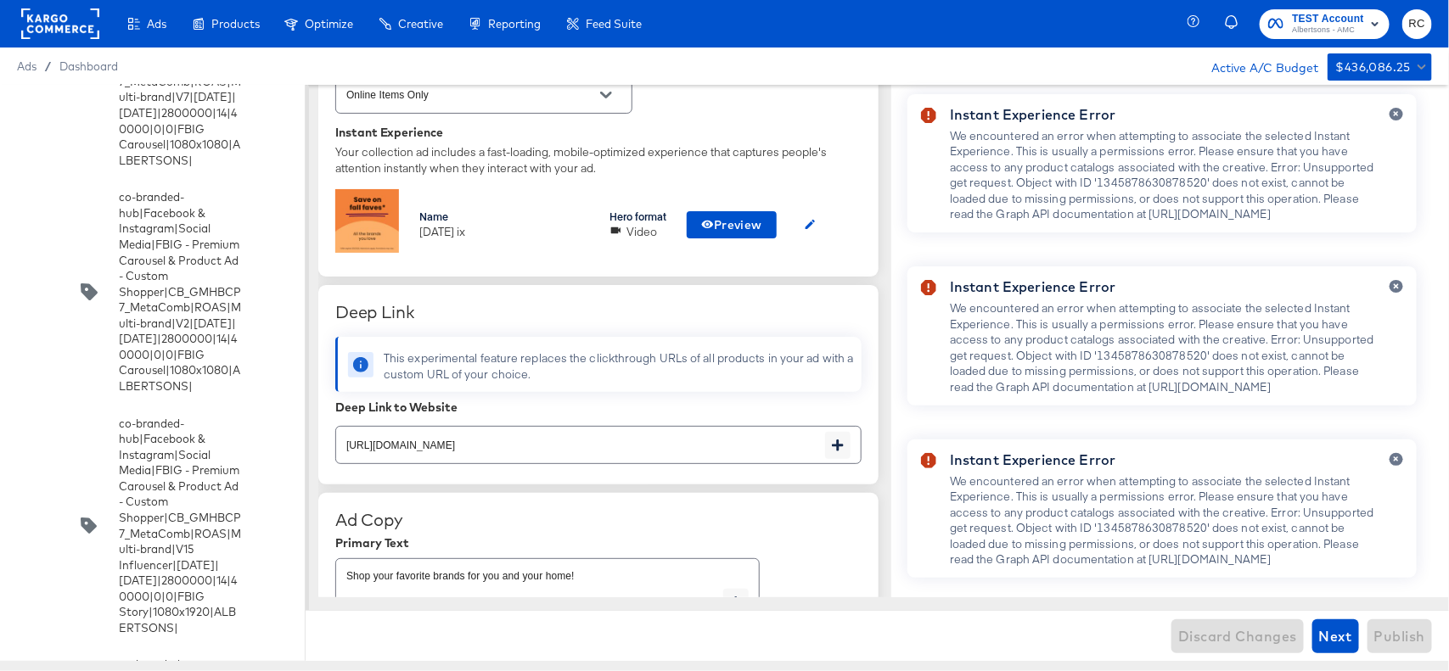
click at [1401, 453] on button "button" at bounding box center [1396, 459] width 14 height 13
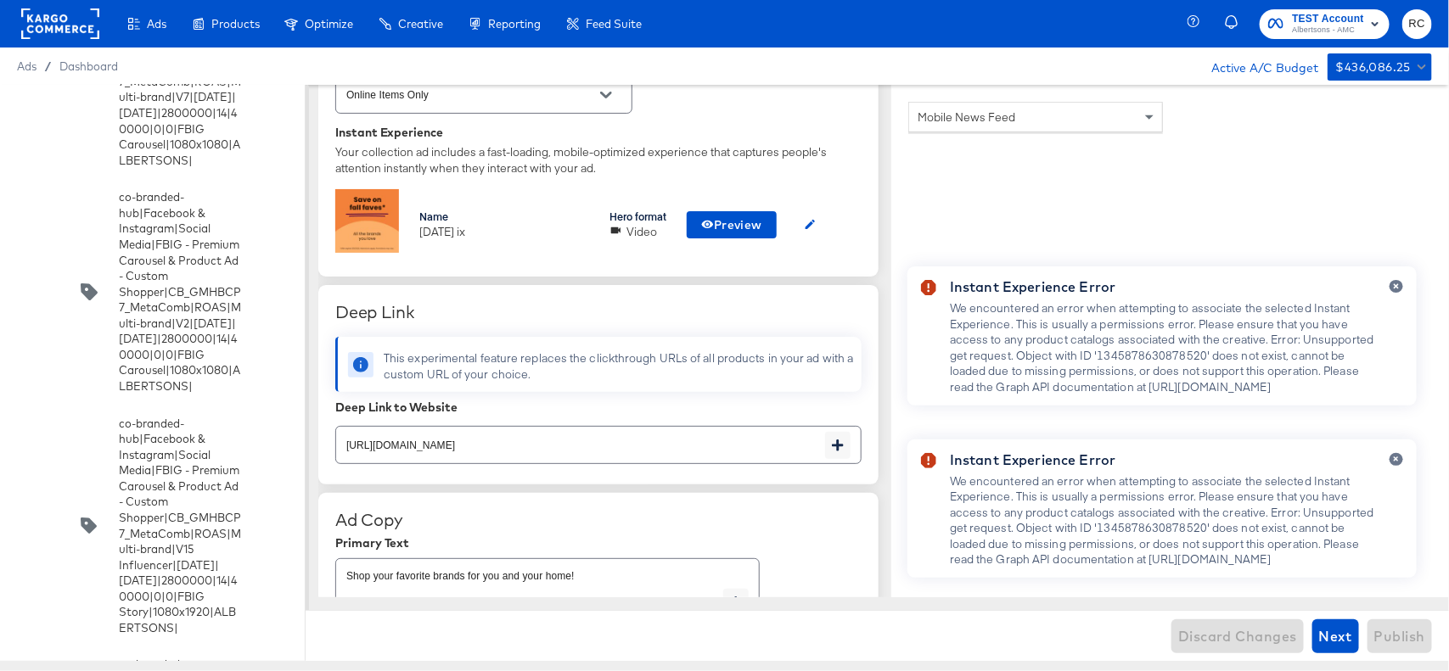
click at [1401, 453] on button "button" at bounding box center [1396, 459] width 14 height 13
type textarea "x"
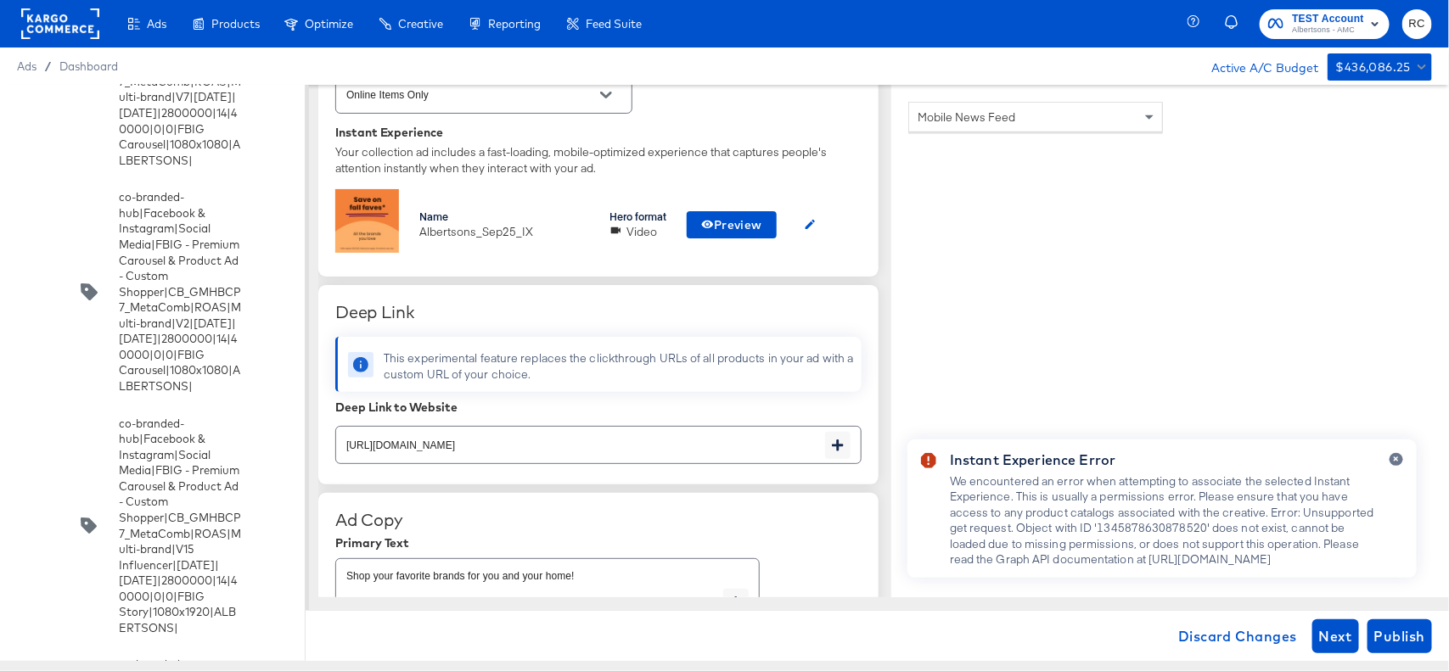
click at [1401, 453] on button "button" at bounding box center [1396, 459] width 14 height 13
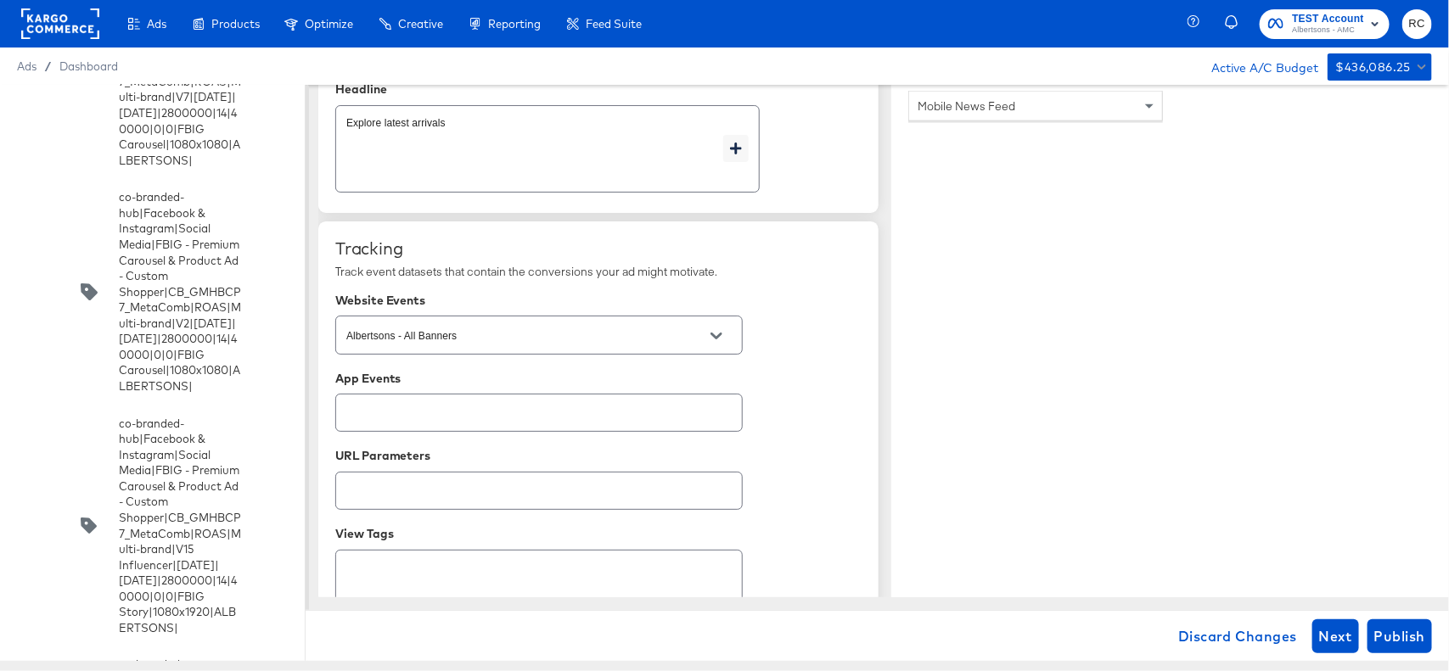
scroll to position [1126, 0]
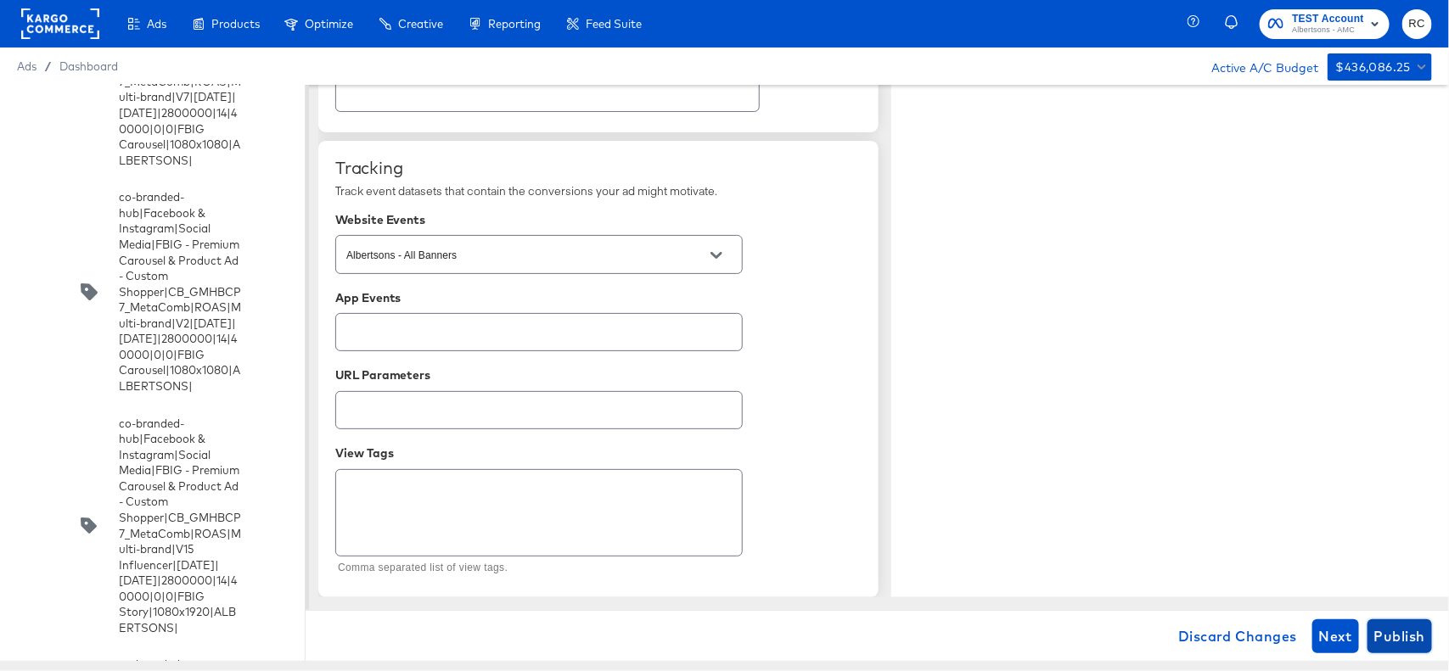
click at [1399, 626] on span "Publish" at bounding box center [1399, 637] width 51 height 24
type textarea "x"
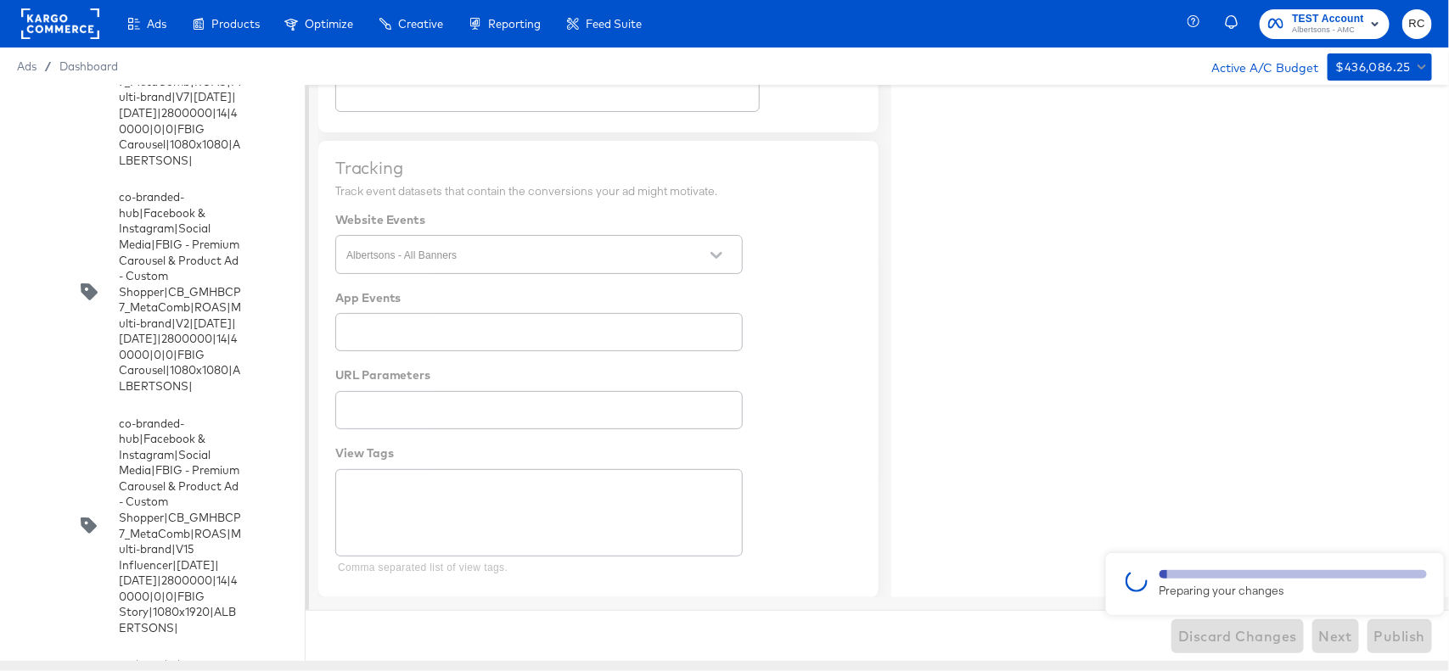
type textarea "x"
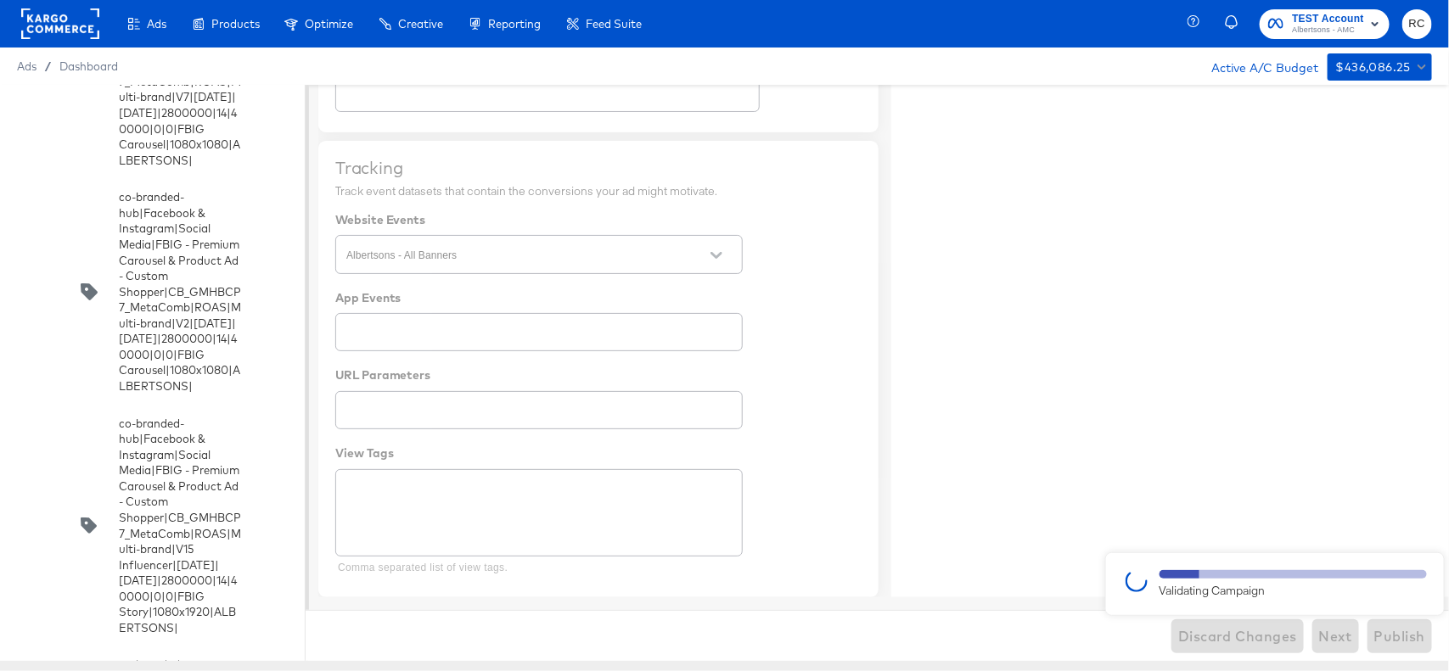
type textarea "x"
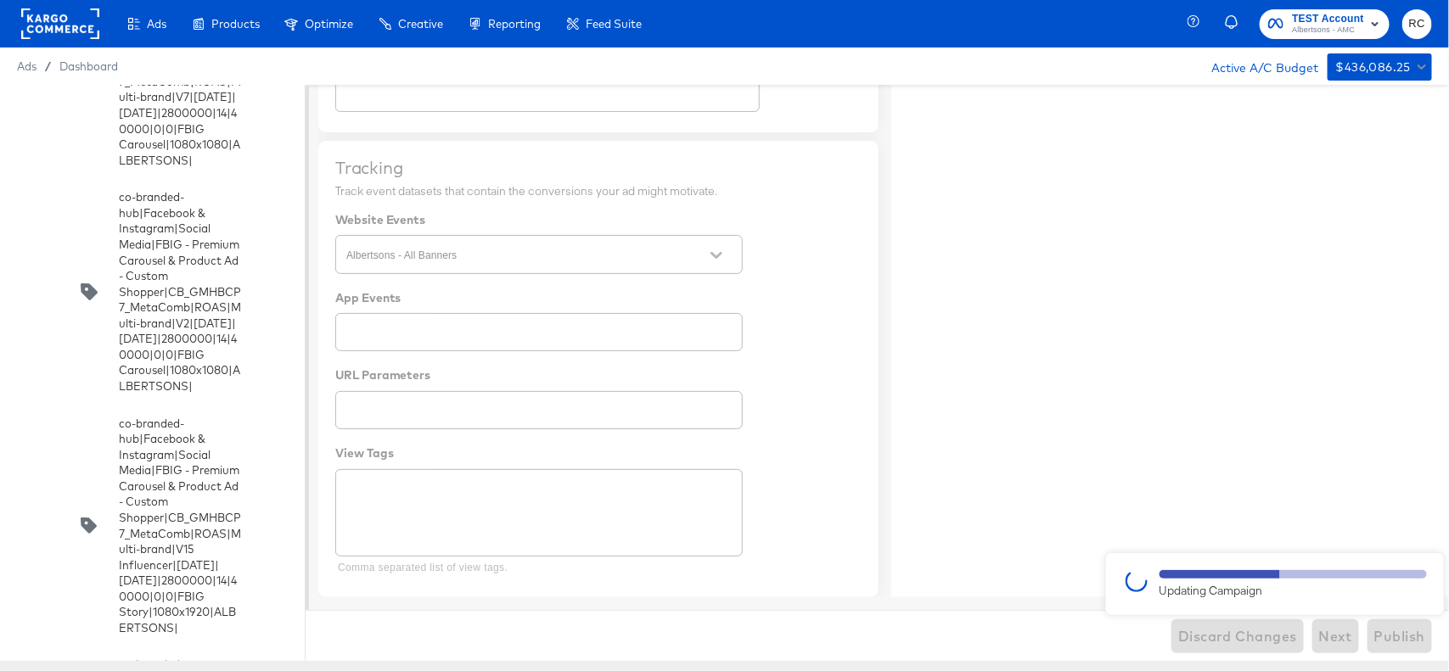
type textarea "x"
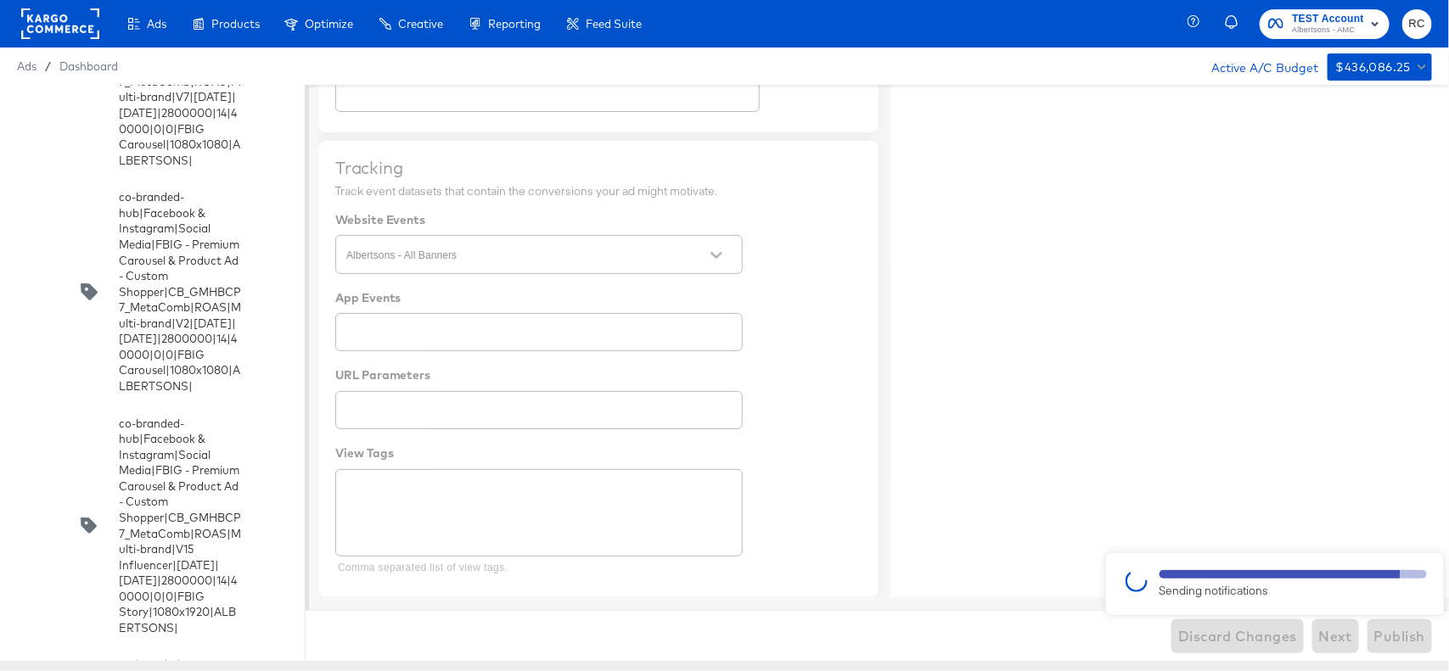
type textarea "x"
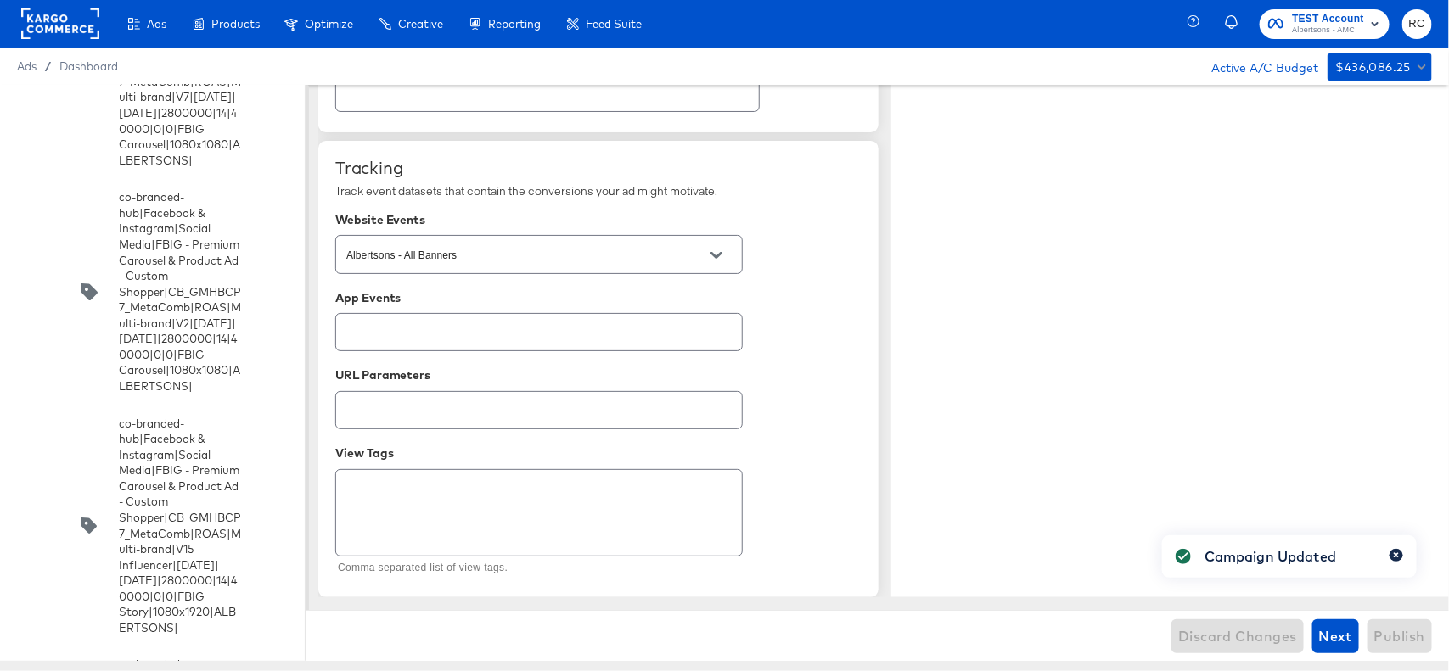
type textarea "x"
click at [1394, 549] on button "button" at bounding box center [1396, 555] width 14 height 13
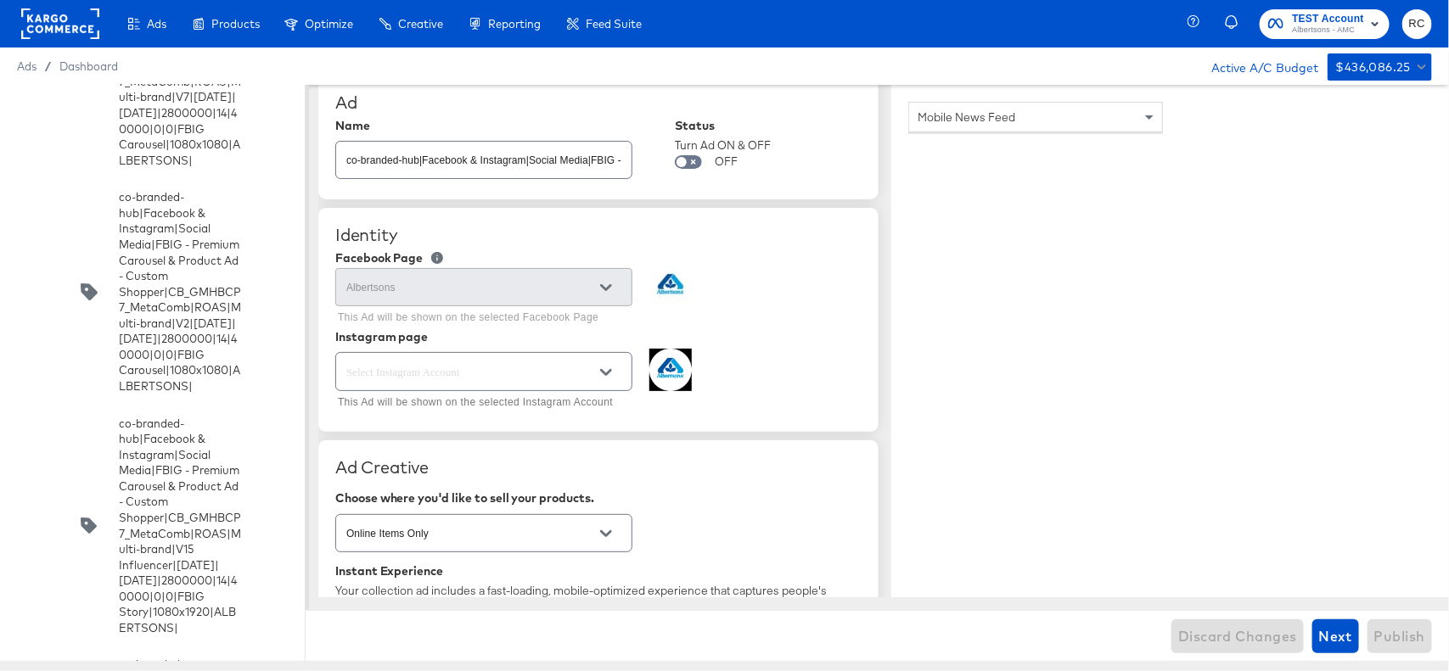
scroll to position [21, 0]
